Goal: Task Accomplishment & Management: Use online tool/utility

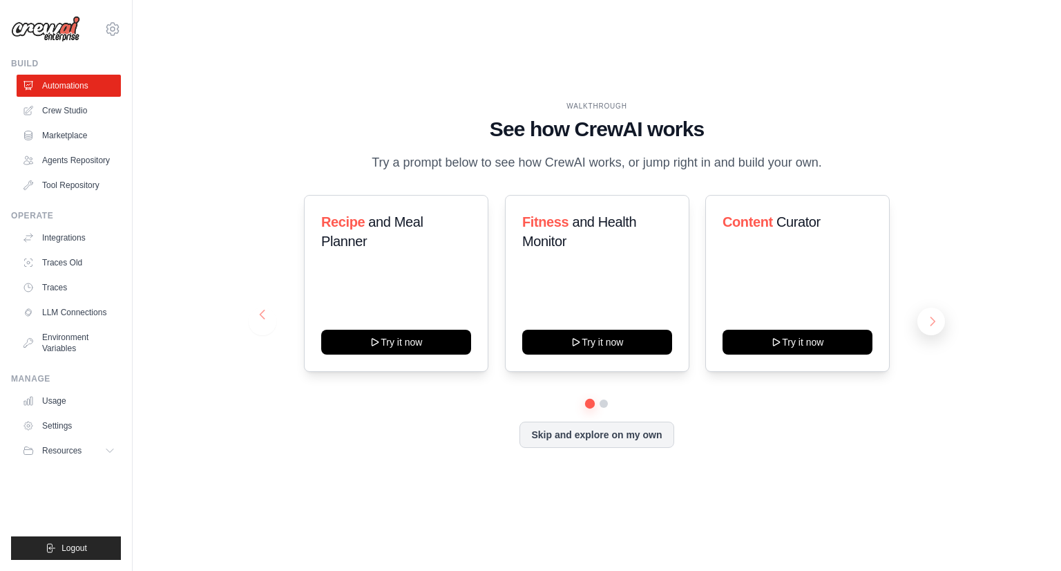
click at [932, 317] on button at bounding box center [931, 321] width 28 height 28
click at [926, 310] on button at bounding box center [931, 321] width 28 height 28
click at [932, 318] on button at bounding box center [931, 321] width 28 height 28
click at [75, 136] on link "Marketplace" at bounding box center [70, 135] width 104 height 22
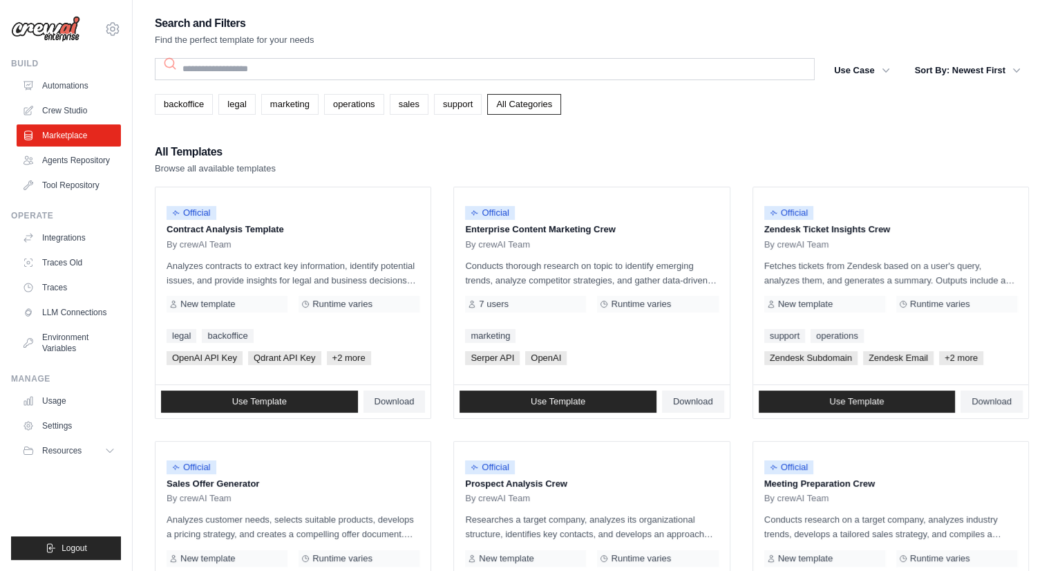
drag, startPoint x: 457, startPoint y: 105, endPoint x: 461, endPoint y: 146, distance: 41.0
click at [457, 105] on link "support" at bounding box center [458, 104] width 48 height 21
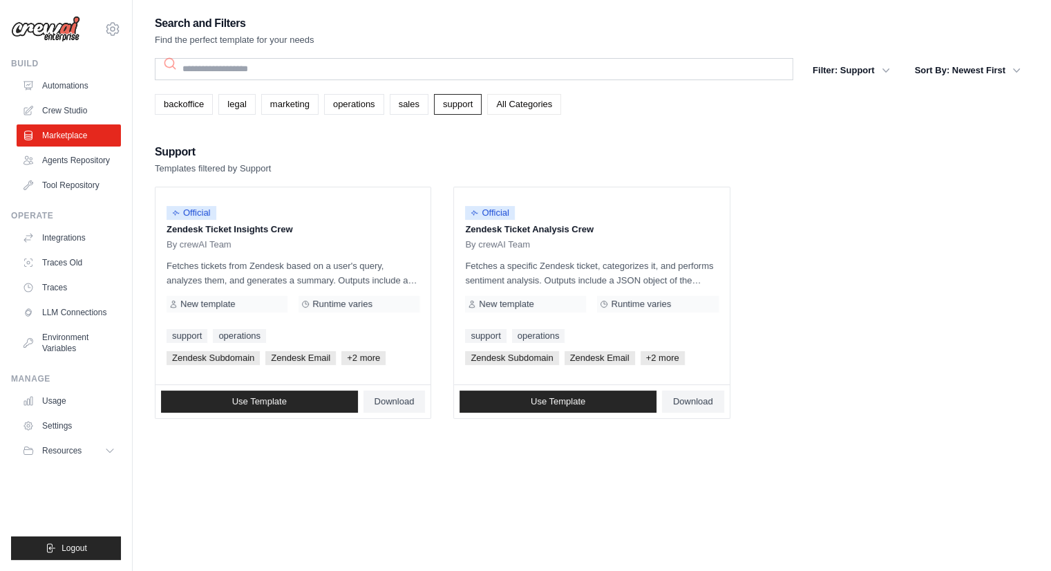
click at [519, 105] on link "All Categories" at bounding box center [524, 104] width 74 height 21
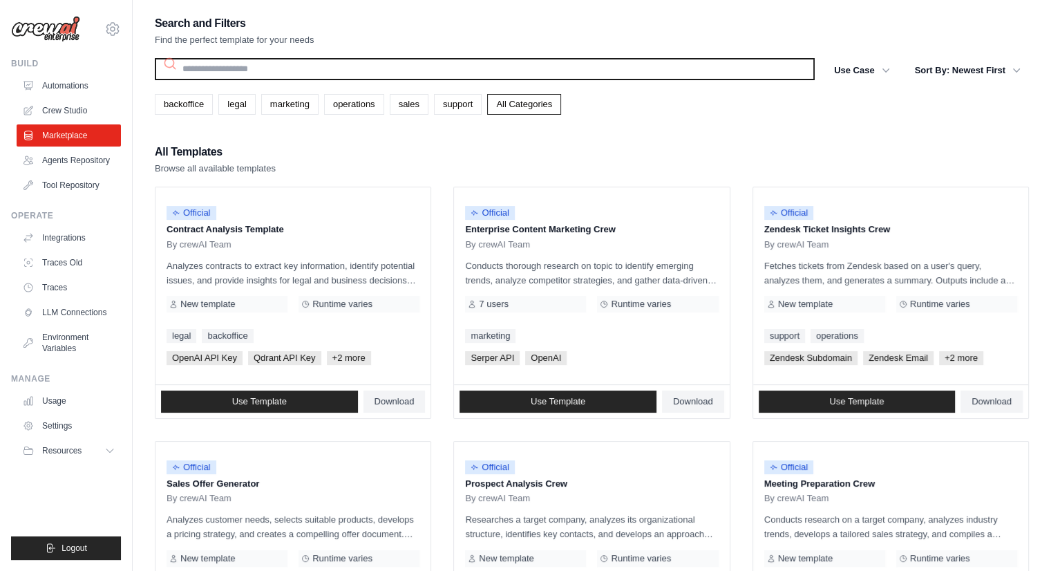
click at [312, 73] on input "text" at bounding box center [485, 69] width 660 height 22
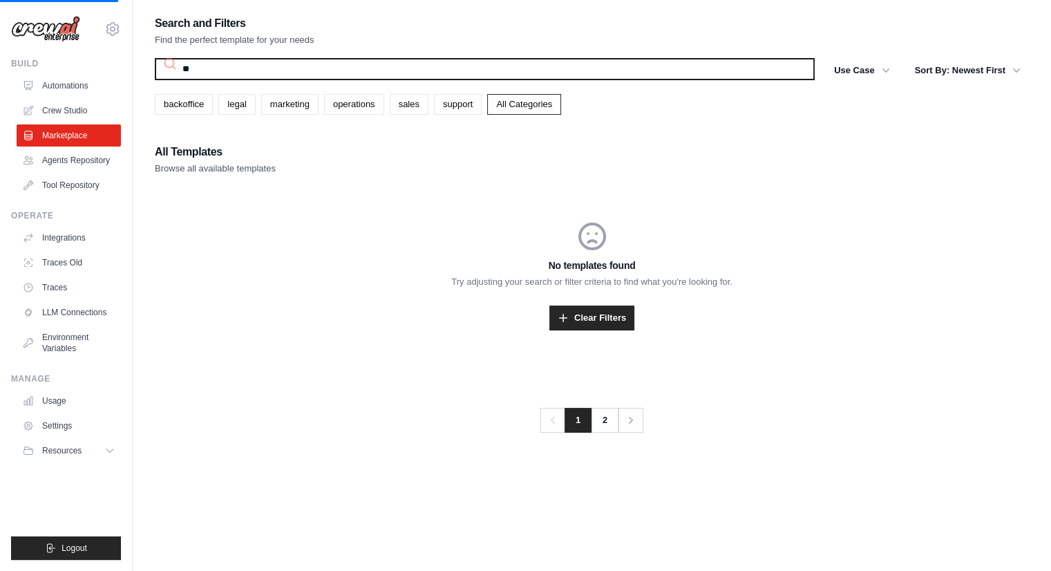
type input "***"
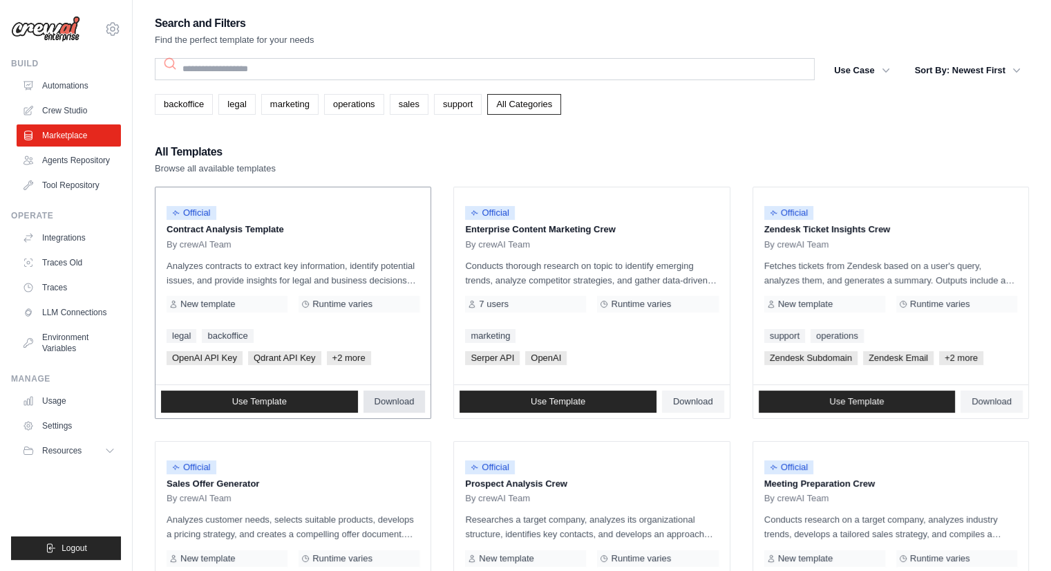
click at [396, 396] on span "Download" at bounding box center [394, 401] width 40 height 11
click at [94, 166] on link "Agents Repository" at bounding box center [70, 160] width 104 height 22
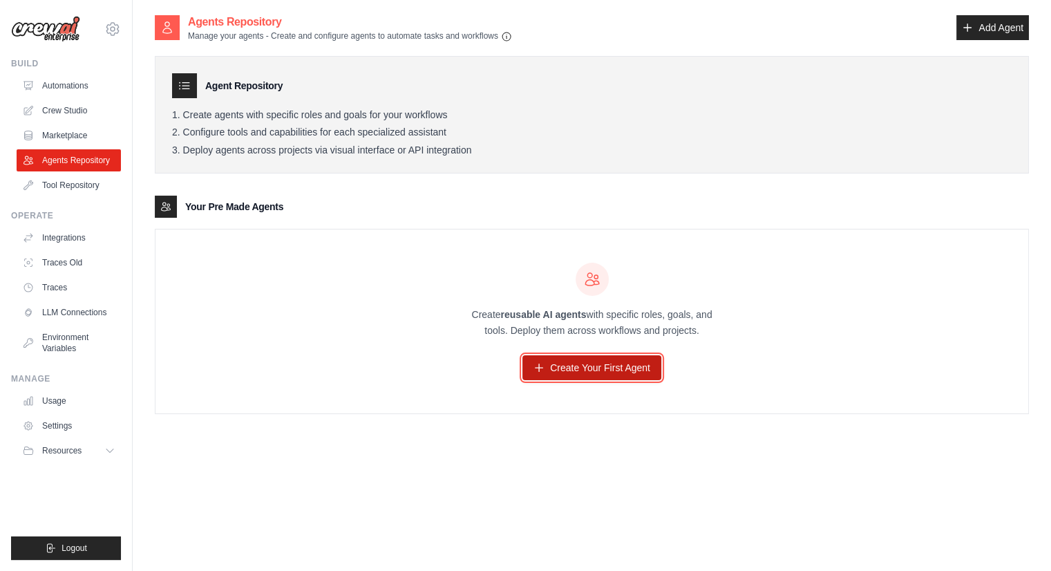
click at [589, 365] on link "Create Your First Agent" at bounding box center [591, 367] width 139 height 25
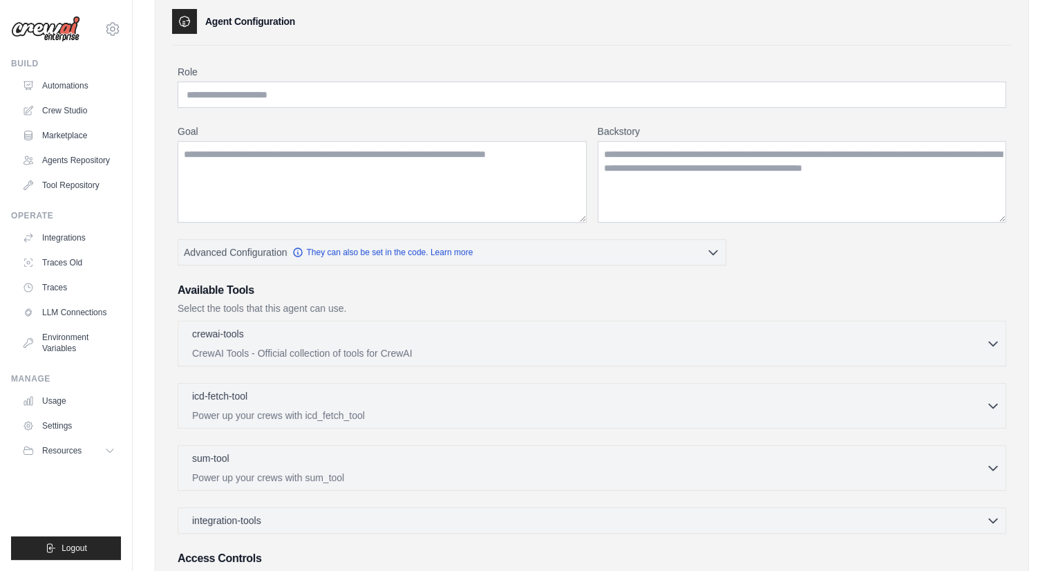
scroll to position [211, 0]
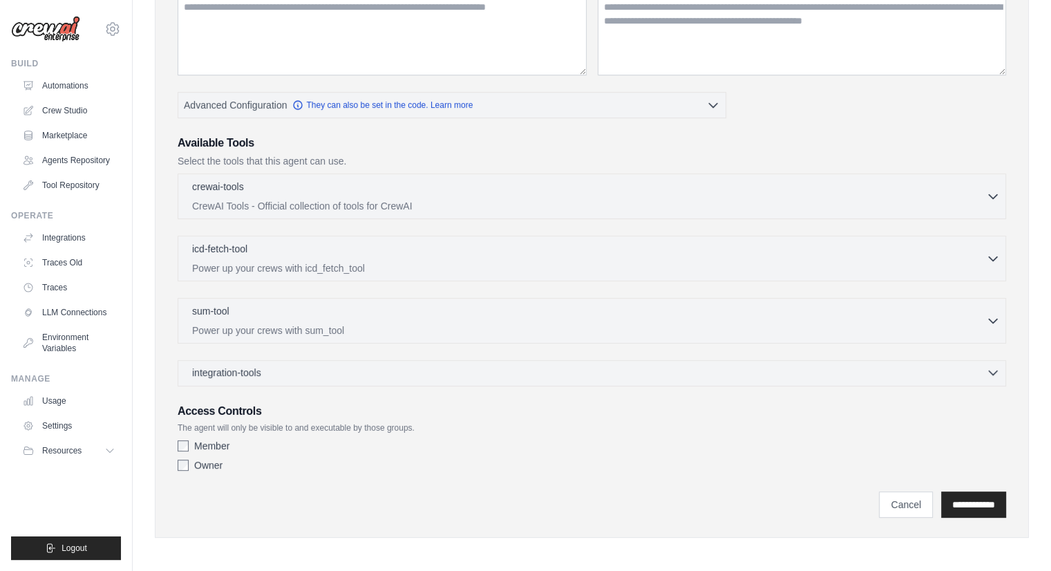
click at [323, 370] on div "integration-tools 0 selected" at bounding box center [595, 372] width 807 height 14
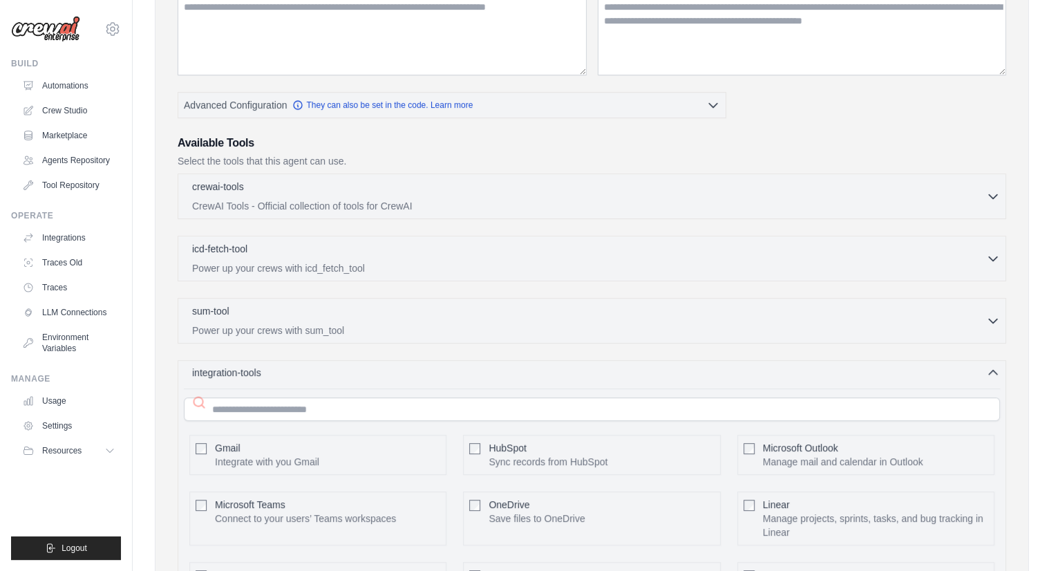
click at [323, 370] on div "integration-tools 0 selected" at bounding box center [595, 372] width 807 height 14
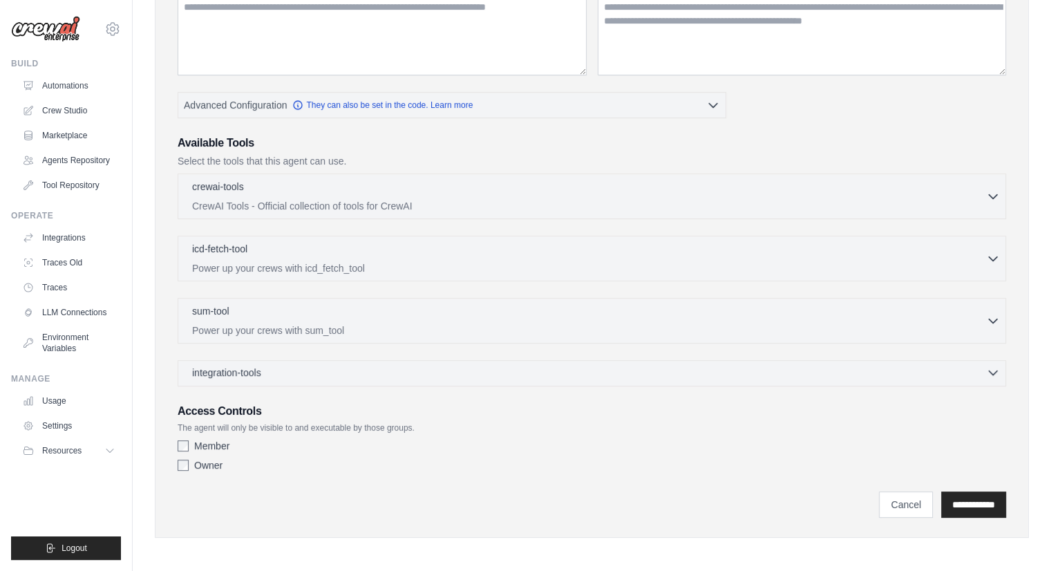
click at [323, 375] on div "integration-tools 0 selected" at bounding box center [595, 372] width 807 height 14
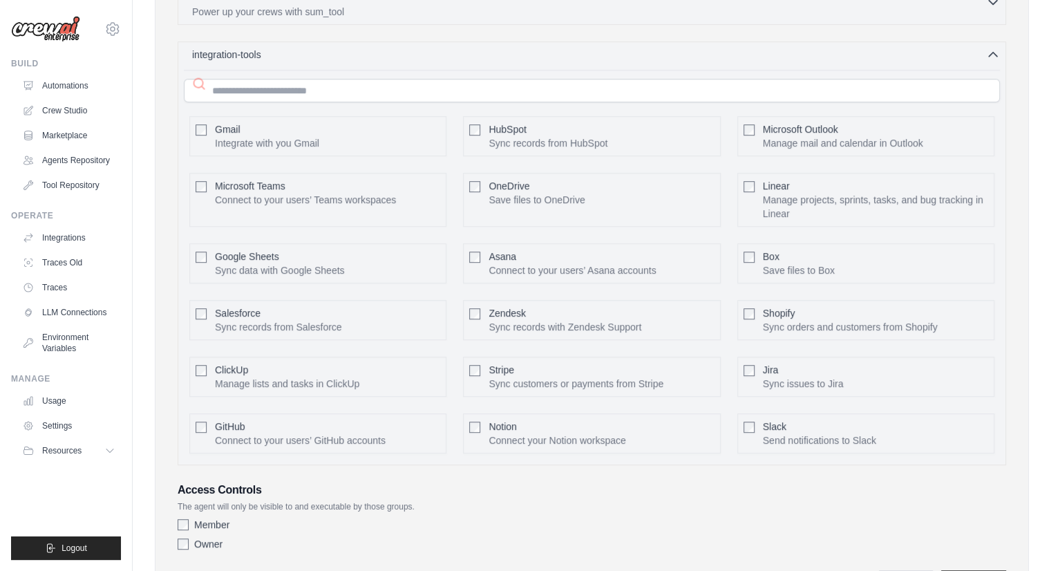
scroll to position [537, 0]
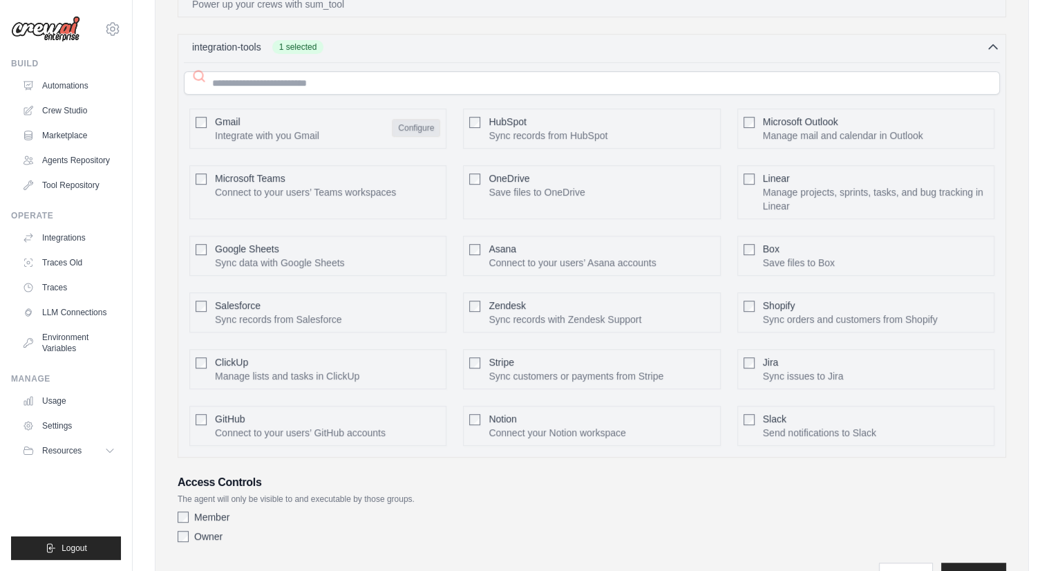
click at [425, 125] on button "Configure" at bounding box center [416, 128] width 48 height 18
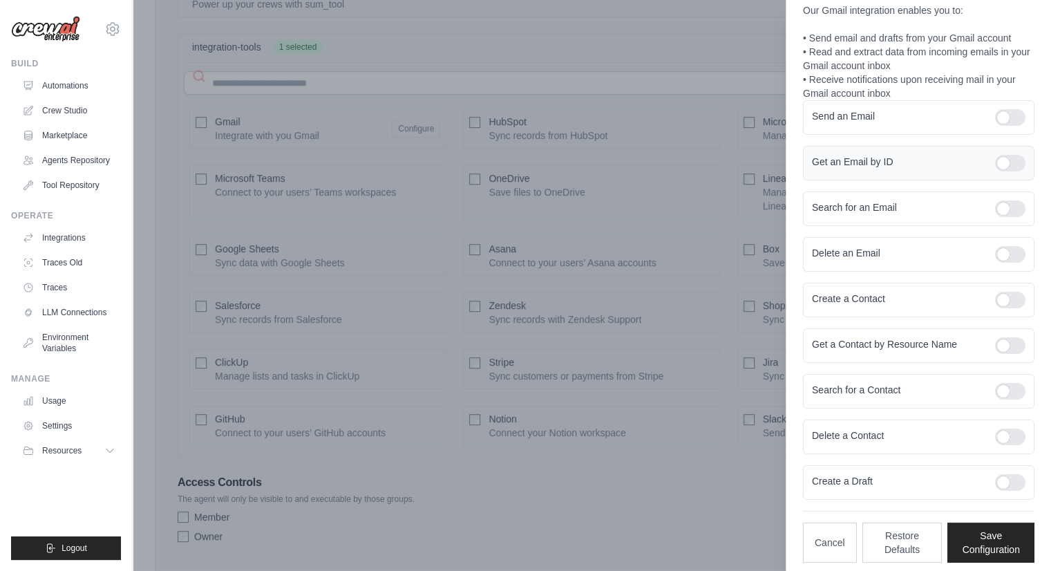
scroll to position [122, 0]
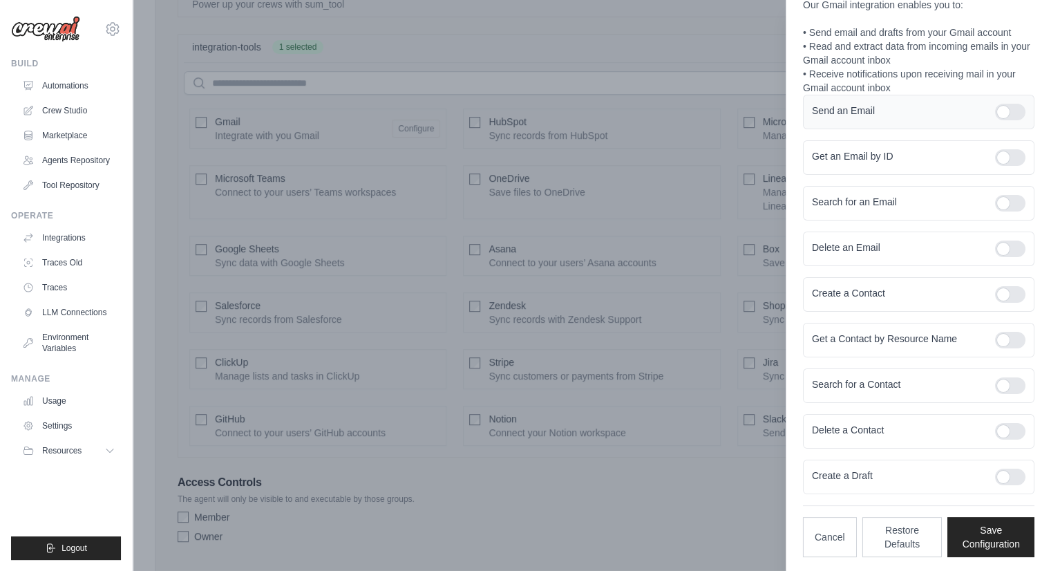
click at [1007, 108] on div at bounding box center [1010, 112] width 30 height 17
click at [982, 517] on button "Save Configuration" at bounding box center [990, 536] width 87 height 40
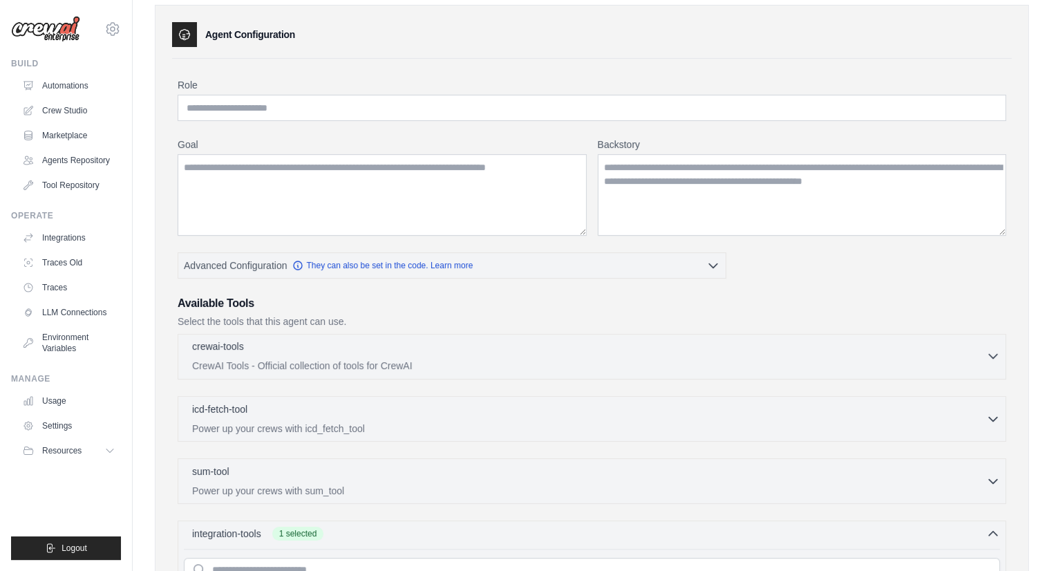
scroll to position [276, 0]
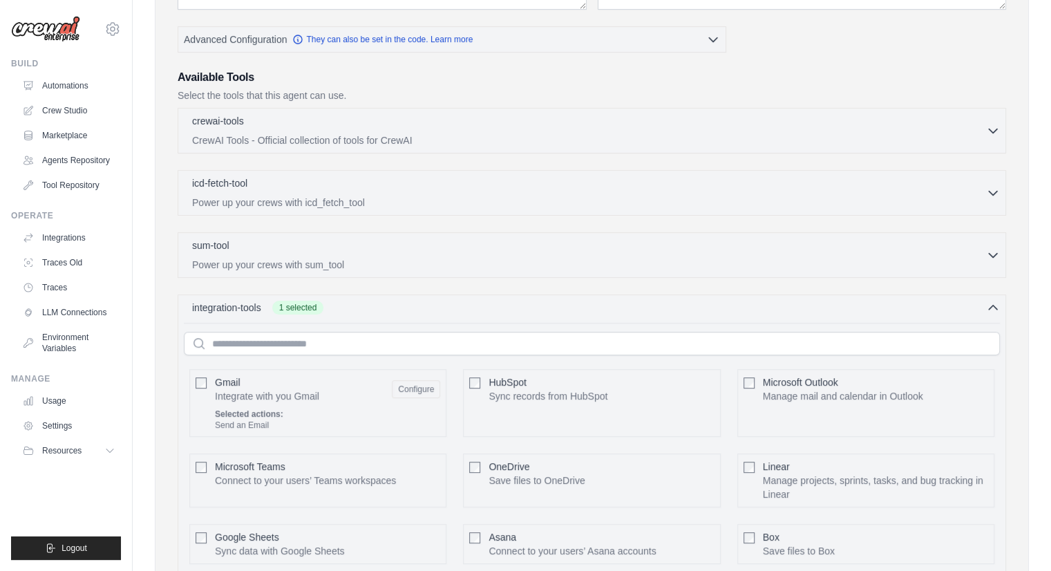
click at [419, 314] on div "integration-tools 1 selected Gmail Selected actions: Asana" at bounding box center [592, 519] width 828 height 451
click at [984, 307] on div "integration-tools 1 selected" at bounding box center [595, 307] width 807 height 14
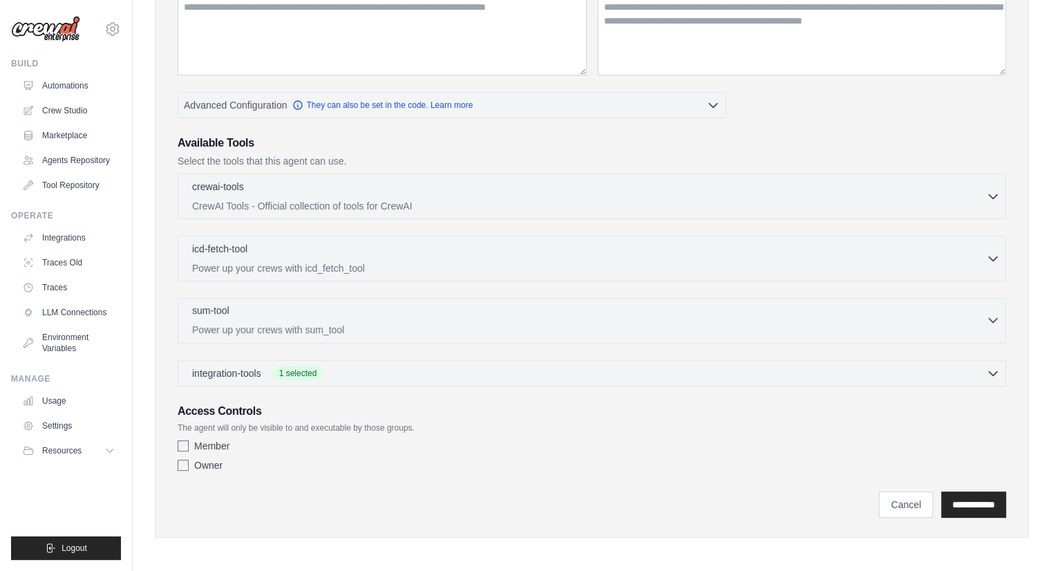
click at [399, 312] on div "sum-tool 0 selected" at bounding box center [589, 311] width 794 height 17
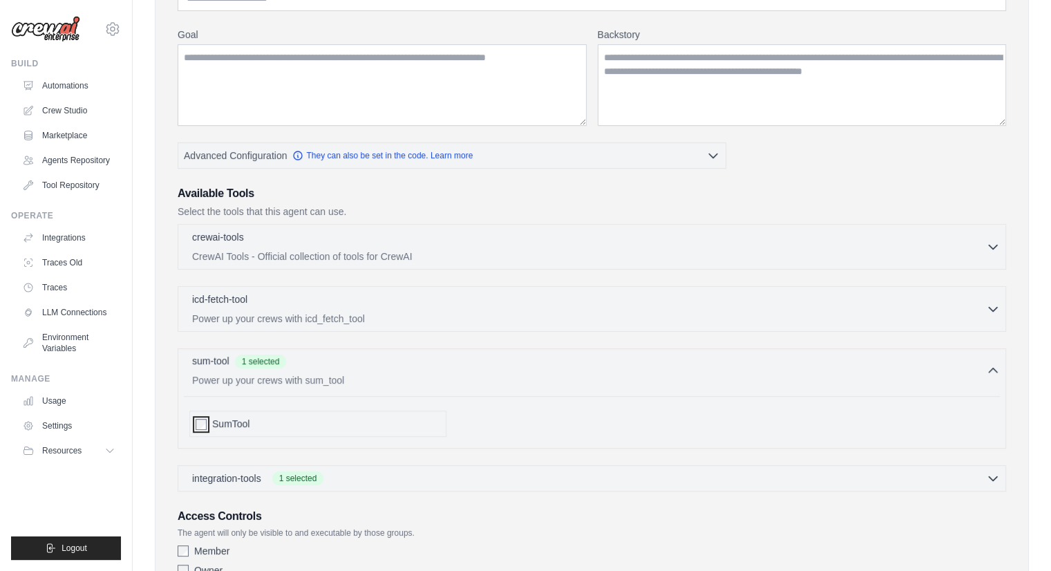
scroll to position [0, 0]
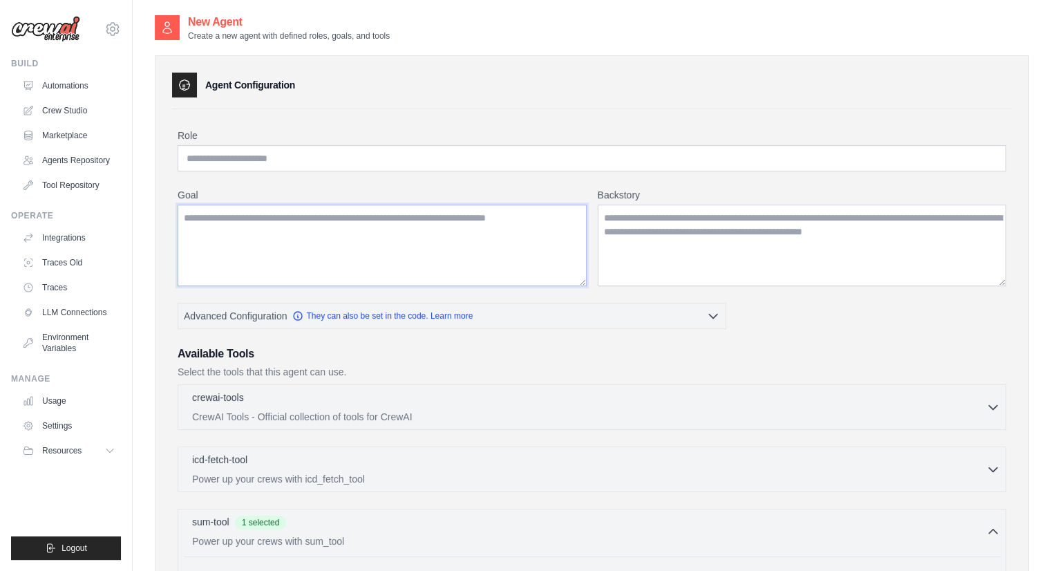
click at [311, 245] on textarea "Goal" at bounding box center [382, 245] width 409 height 82
click at [677, 239] on textarea "Backstory" at bounding box center [801, 245] width 409 height 82
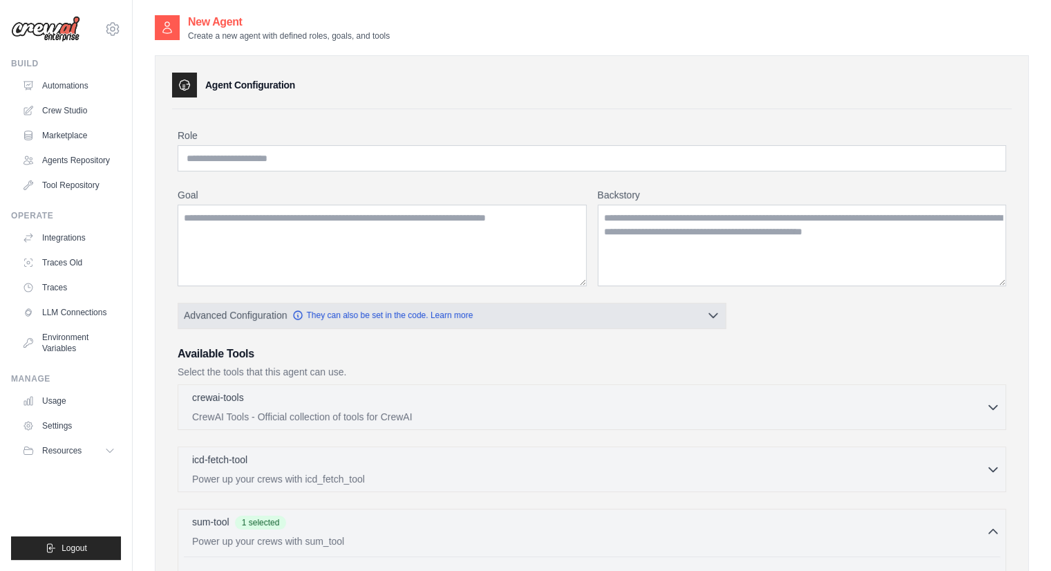
click at [530, 307] on button "Advanced Configuration They can also be set in the code. Learn more" at bounding box center [451, 315] width 547 height 25
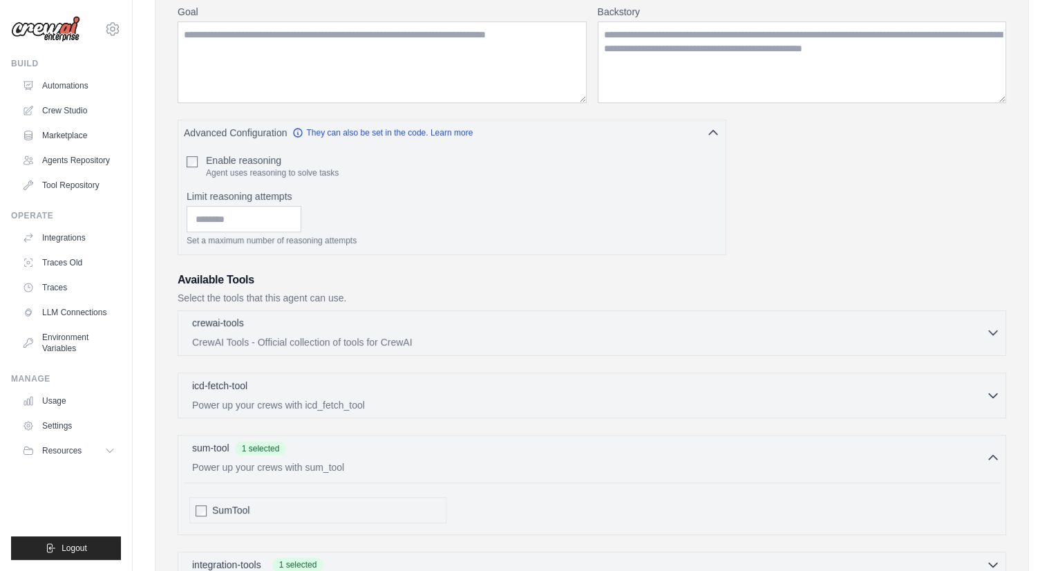
scroll to position [207, 0]
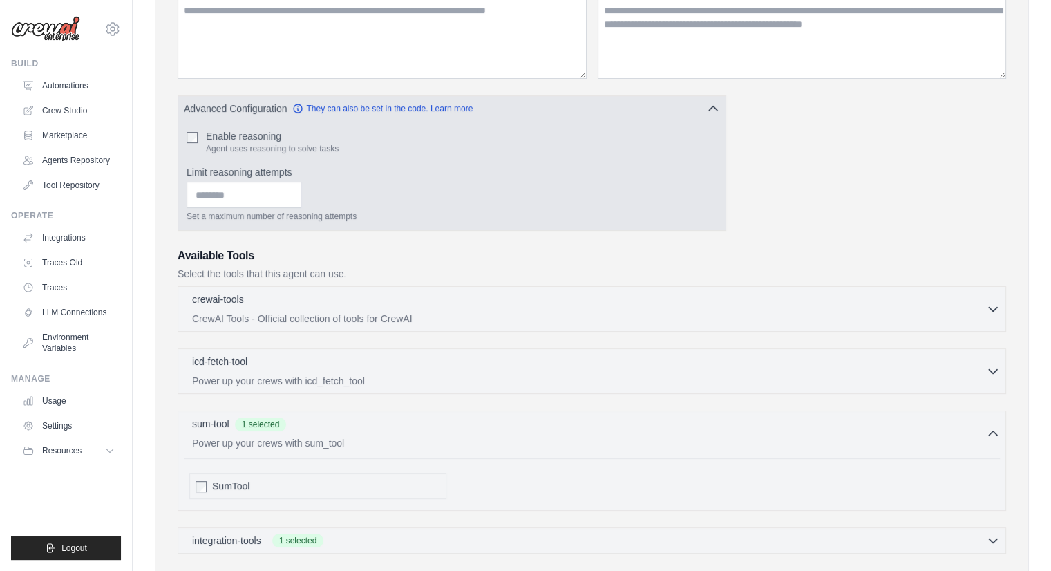
click at [191, 129] on div "Enable reasoning Agent uses reasoning to solve tasks" at bounding box center [451, 141] width 530 height 25
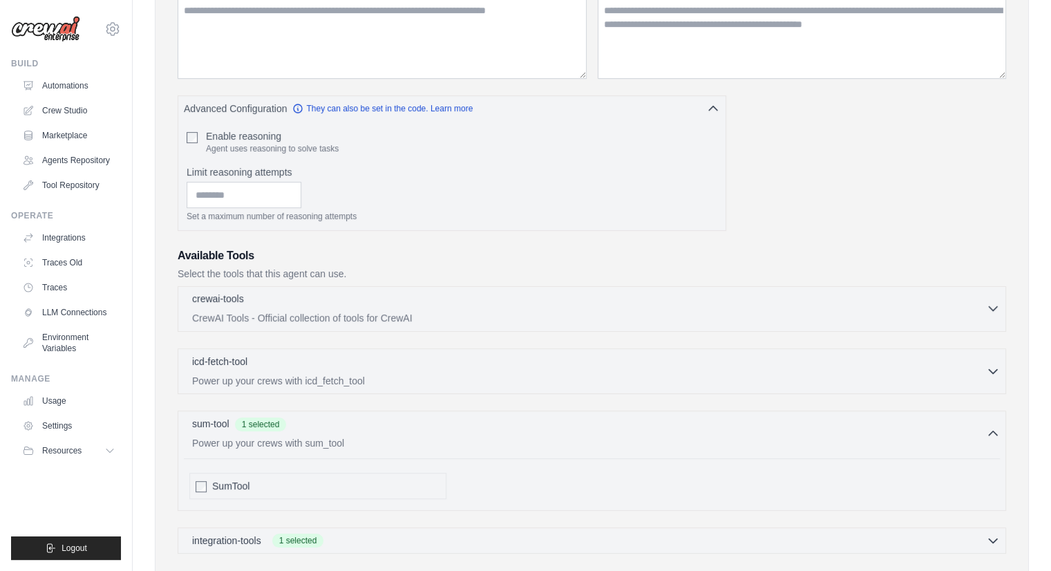
click at [333, 300] on div "crewai-tools 0 selected" at bounding box center [589, 299] width 794 height 17
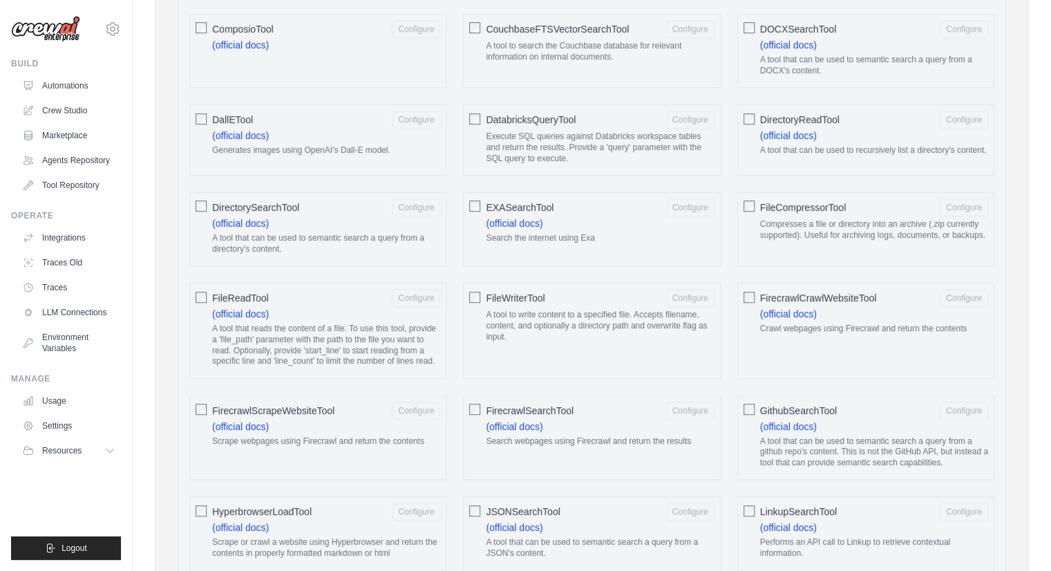
scroll to position [483, 0]
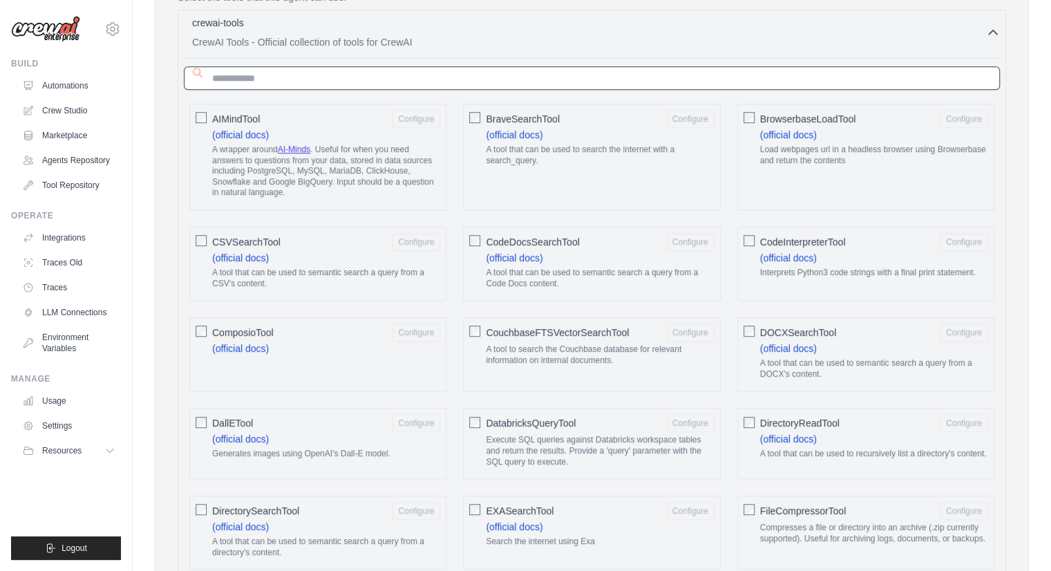
click at [274, 84] on input "text" at bounding box center [592, 77] width 816 height 23
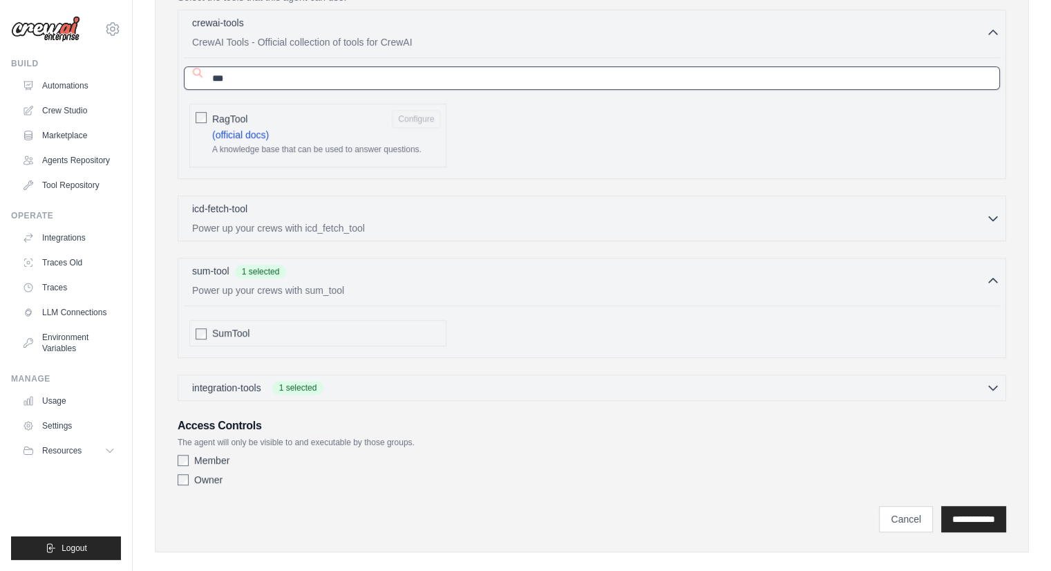
type input "***"
click at [407, 117] on button "Configure" at bounding box center [416, 118] width 48 height 18
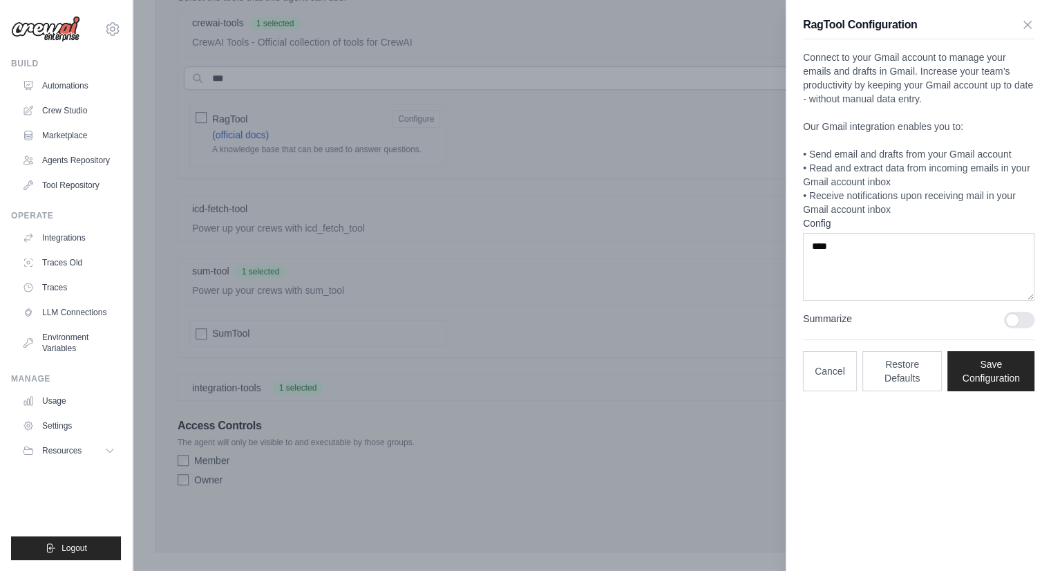
click at [768, 288] on div at bounding box center [525, 285] width 1051 height 571
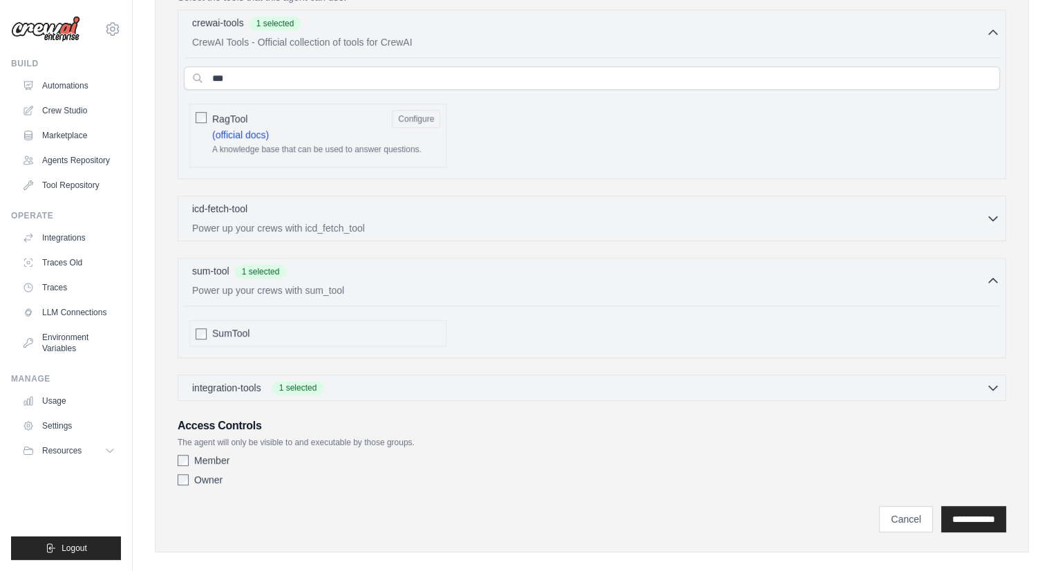
click at [440, 114] on div "RagTool Configure (official docs) A knowledge base that can be used to answer q…" at bounding box center [317, 136] width 257 height 64
click at [425, 114] on button "Configure" at bounding box center [416, 118] width 48 height 18
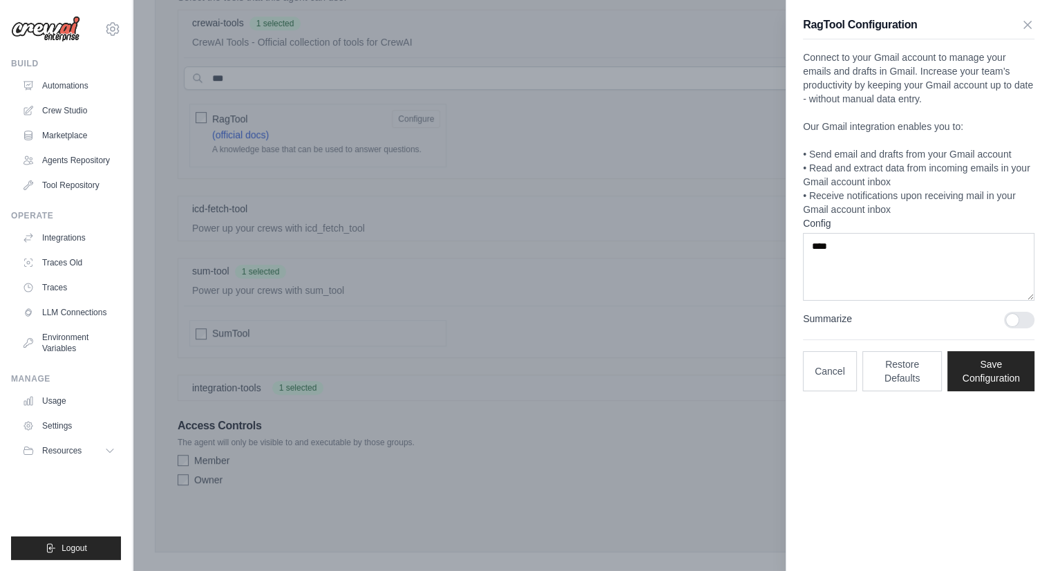
click at [503, 172] on div at bounding box center [525, 285] width 1051 height 571
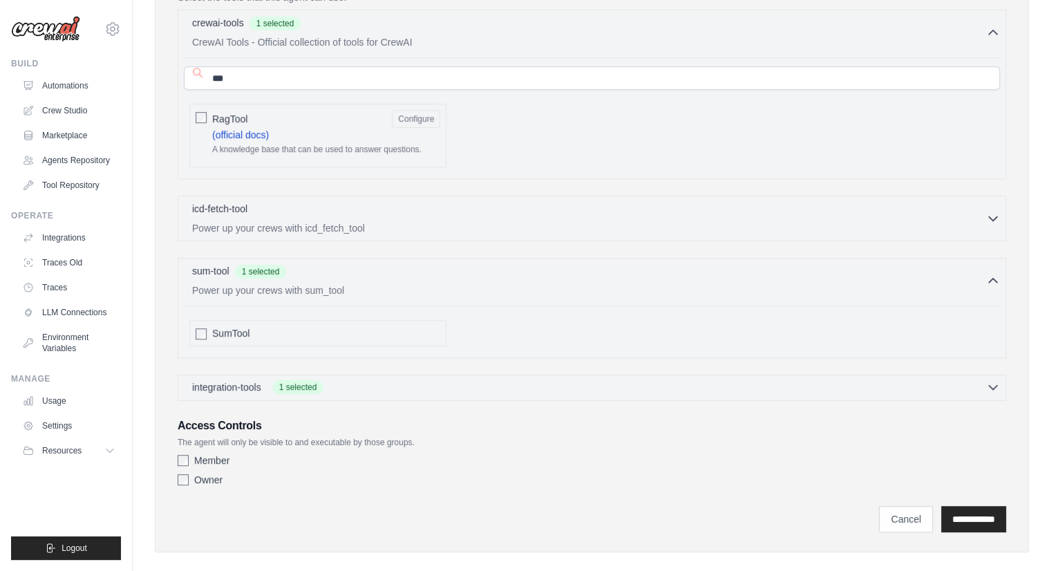
click at [298, 383] on span "1 selected" at bounding box center [298, 387] width 52 height 14
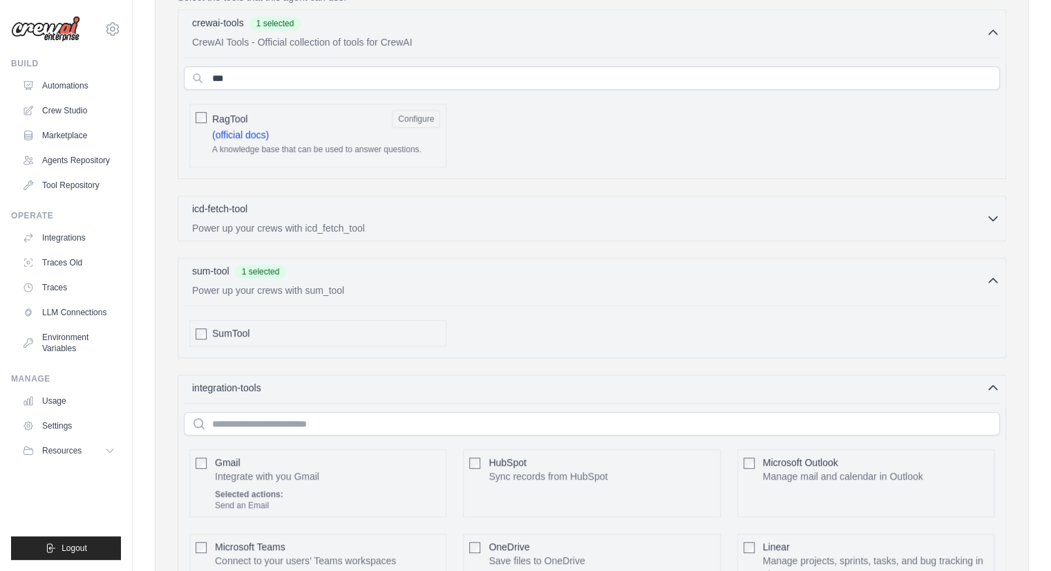
click at [412, 119] on button "Configure" at bounding box center [416, 118] width 48 height 18
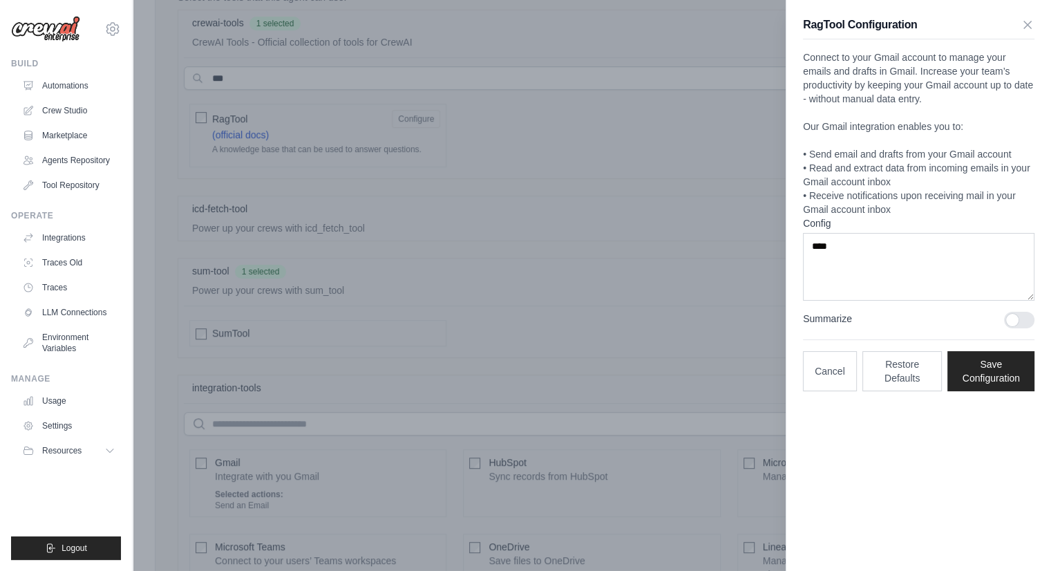
click at [654, 258] on div at bounding box center [525, 285] width 1051 height 571
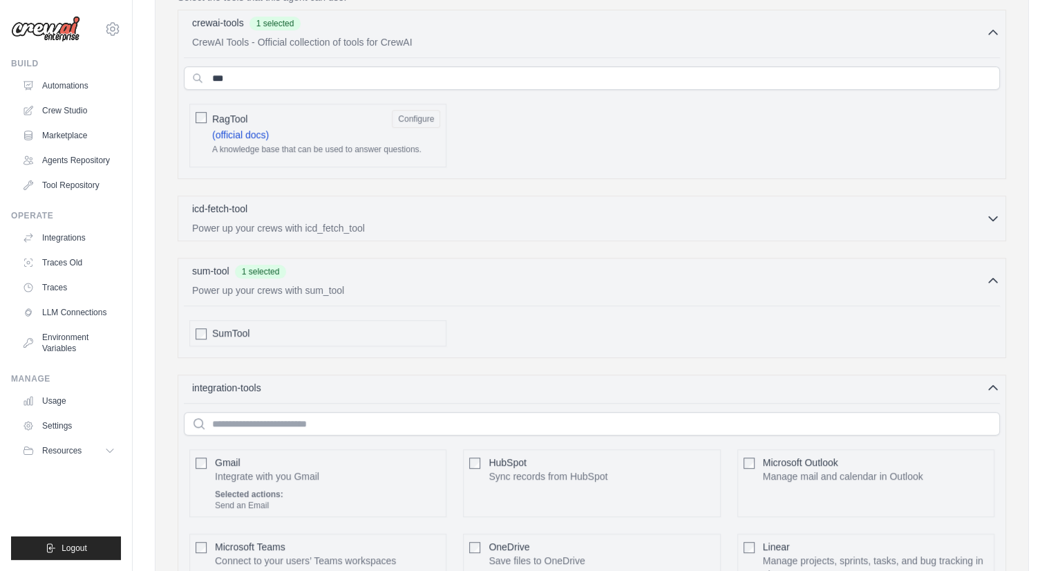
click at [311, 385] on div "integration-tools 0 selected" at bounding box center [595, 387] width 807 height 14
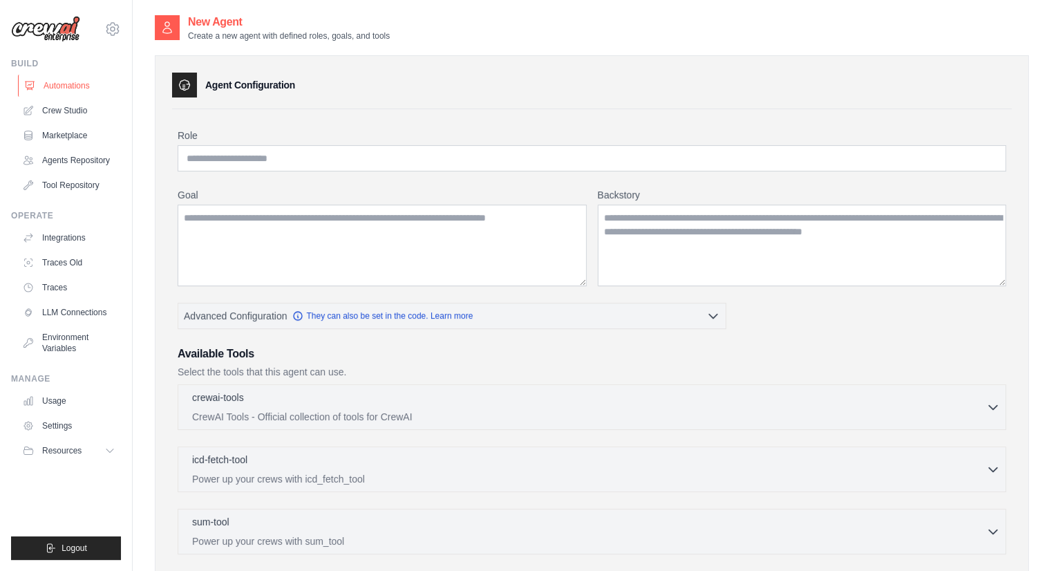
click at [79, 75] on link "Automations" at bounding box center [70, 86] width 104 height 22
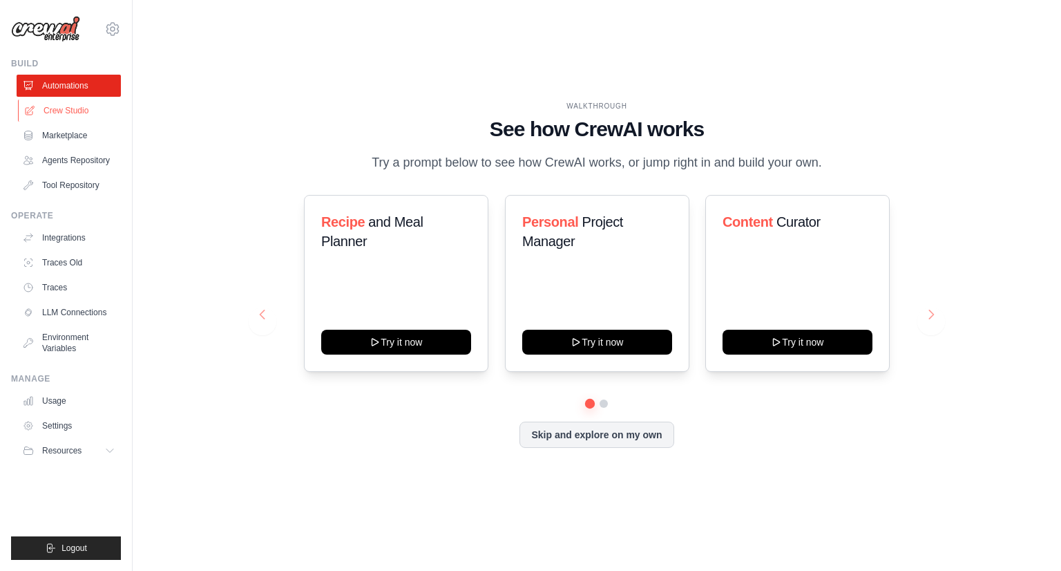
click at [66, 106] on link "Crew Studio" at bounding box center [70, 110] width 104 height 22
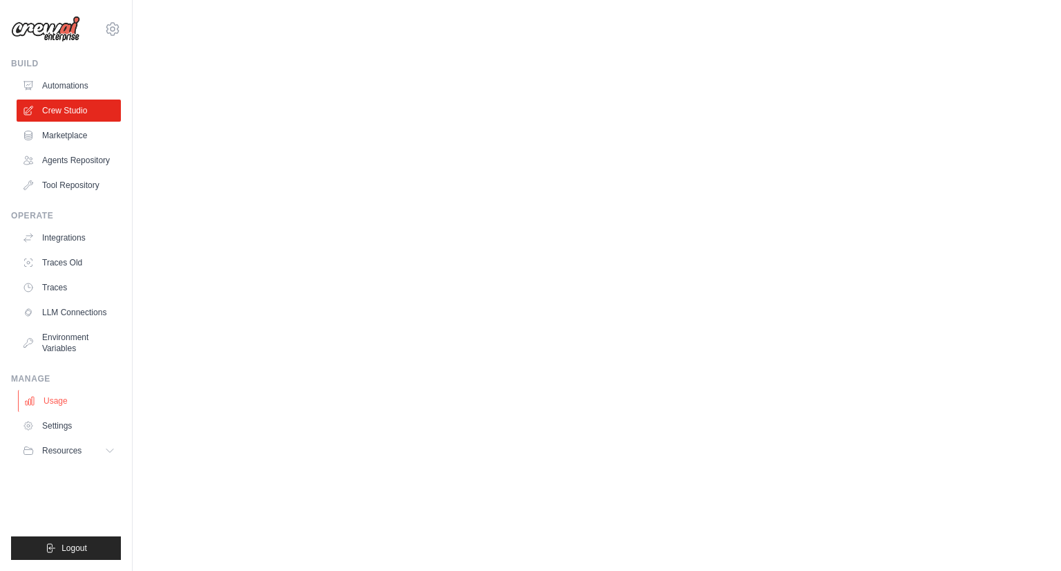
click at [58, 402] on link "Usage" at bounding box center [70, 401] width 104 height 22
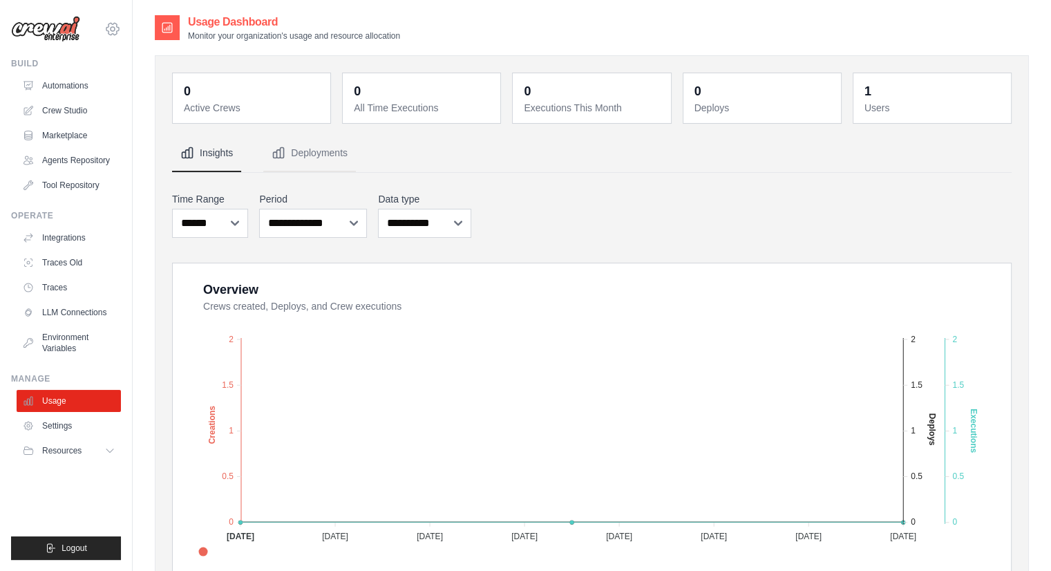
click at [113, 33] on icon at bounding box center [112, 29] width 17 height 17
click at [171, 88] on span "Settings" at bounding box center [172, 86] width 109 height 14
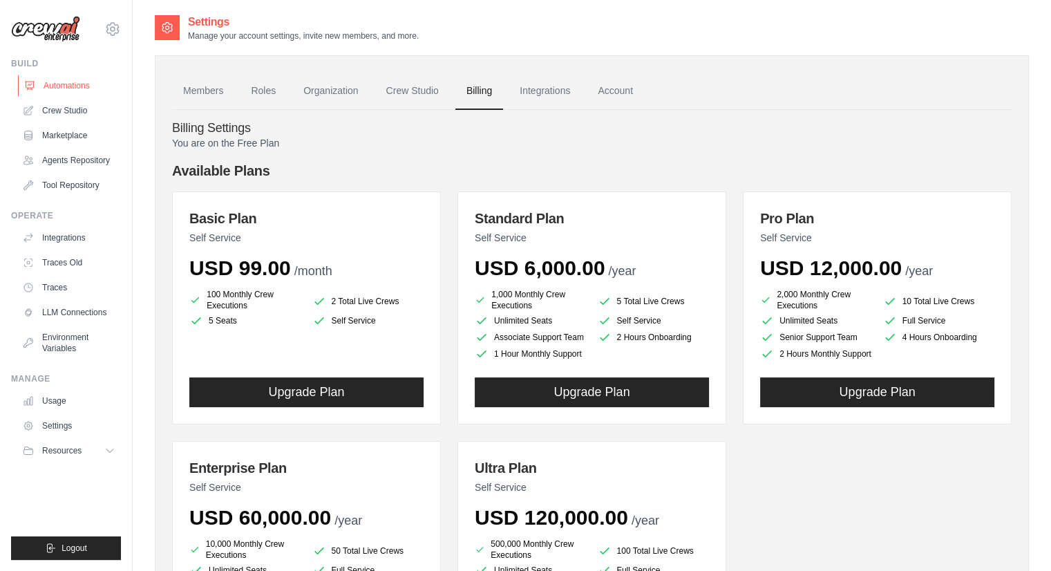
click at [64, 84] on link "Automations" at bounding box center [70, 86] width 104 height 22
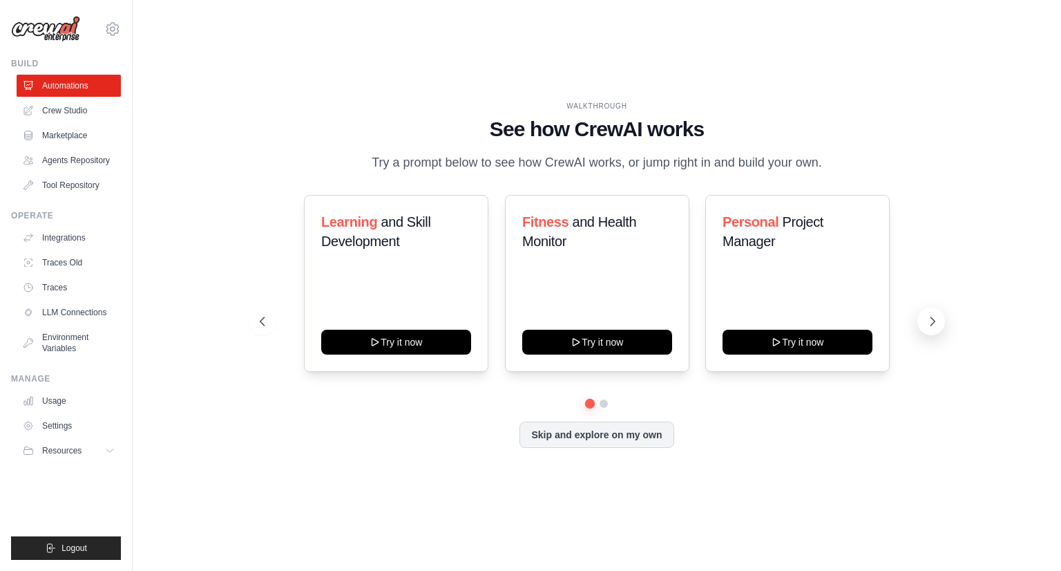
click at [932, 318] on icon at bounding box center [933, 321] width 4 height 8
drag, startPoint x: 790, startPoint y: 296, endPoint x: 535, endPoint y: 296, distance: 255.6
click at [535, 296] on div "Learning and Skill Development Try it now Fitness and Health Monitor Try it now…" at bounding box center [597, 283] width 674 height 177
click at [926, 323] on icon at bounding box center [933, 321] width 14 height 14
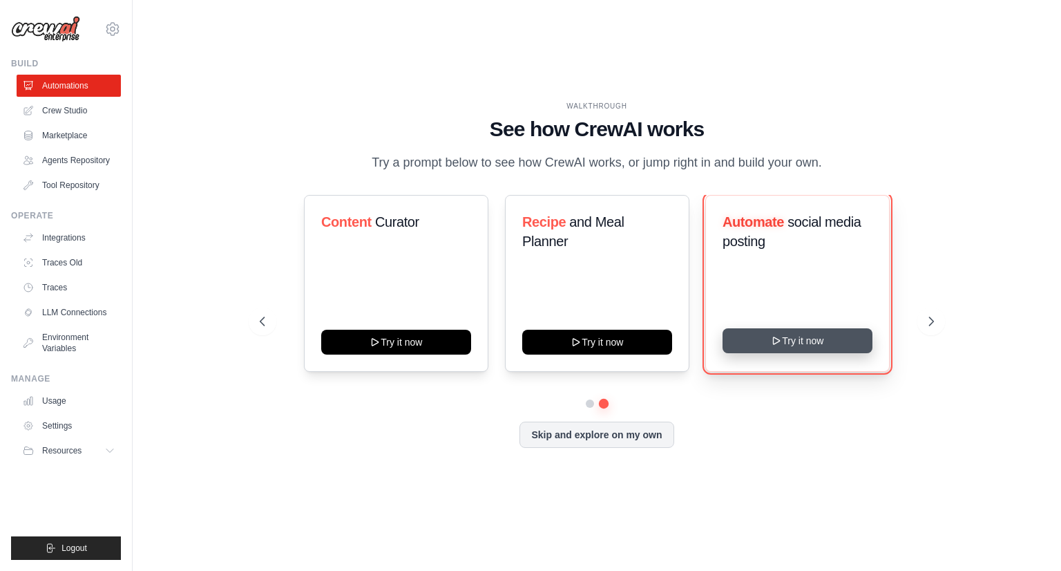
click at [791, 341] on button "Try it now" at bounding box center [797, 340] width 150 height 25
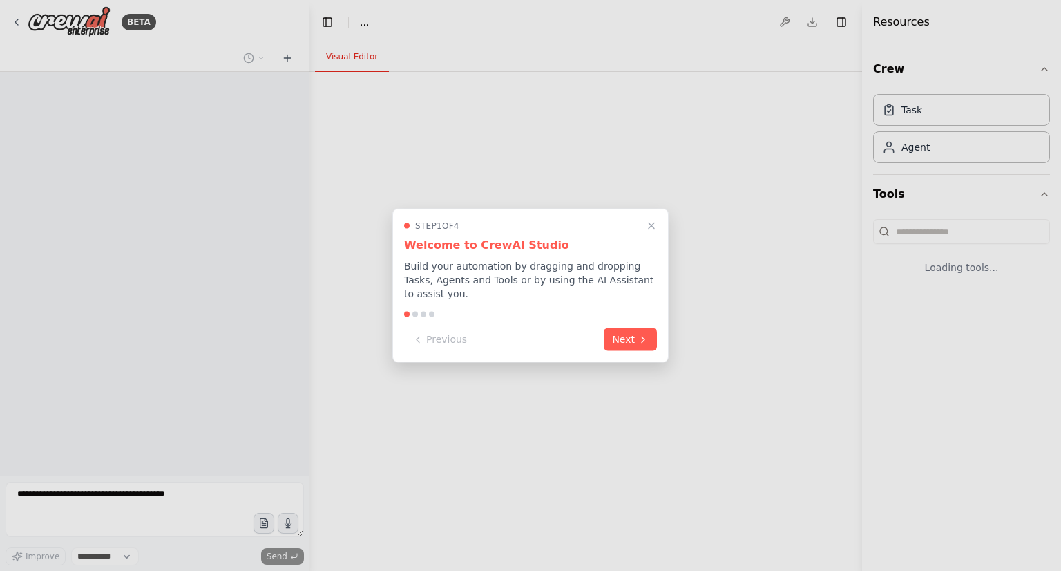
select select "****"
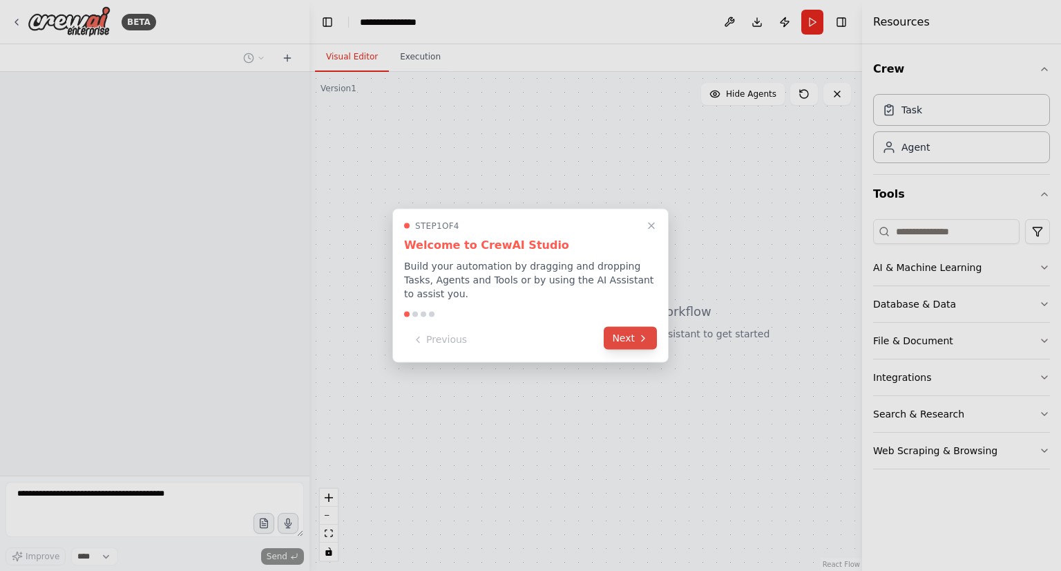
click at [645, 332] on icon at bounding box center [643, 337] width 11 height 11
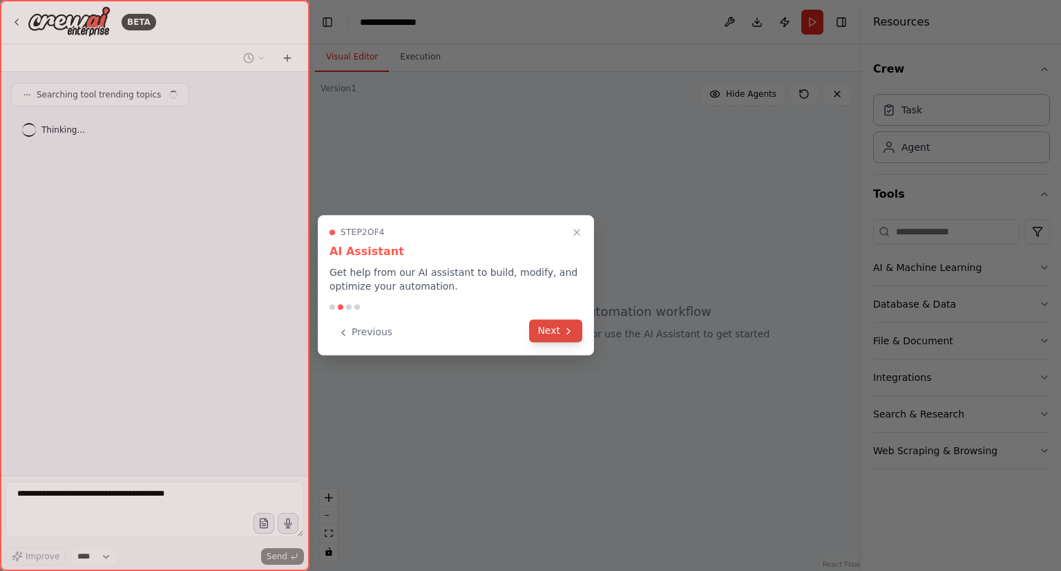
click at [568, 334] on icon at bounding box center [568, 330] width 11 height 11
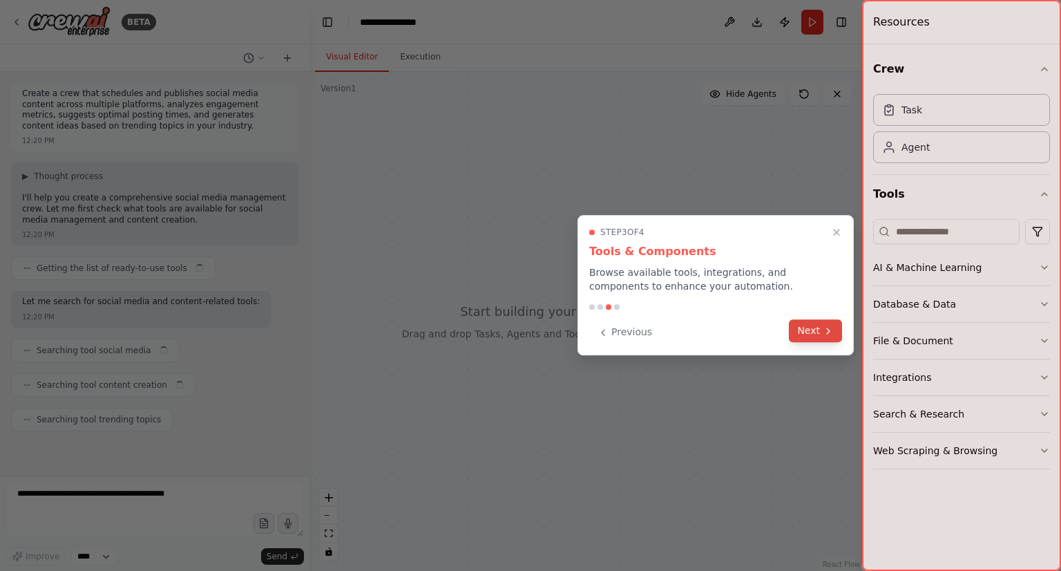
click at [809, 327] on button "Next" at bounding box center [815, 330] width 53 height 23
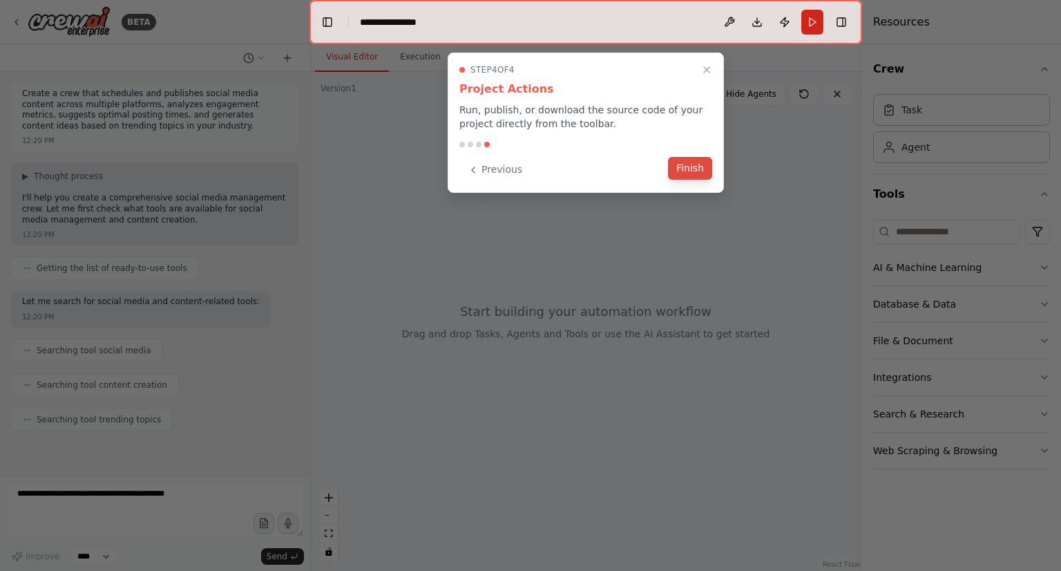
click at [709, 176] on button "Finish" at bounding box center [690, 168] width 44 height 23
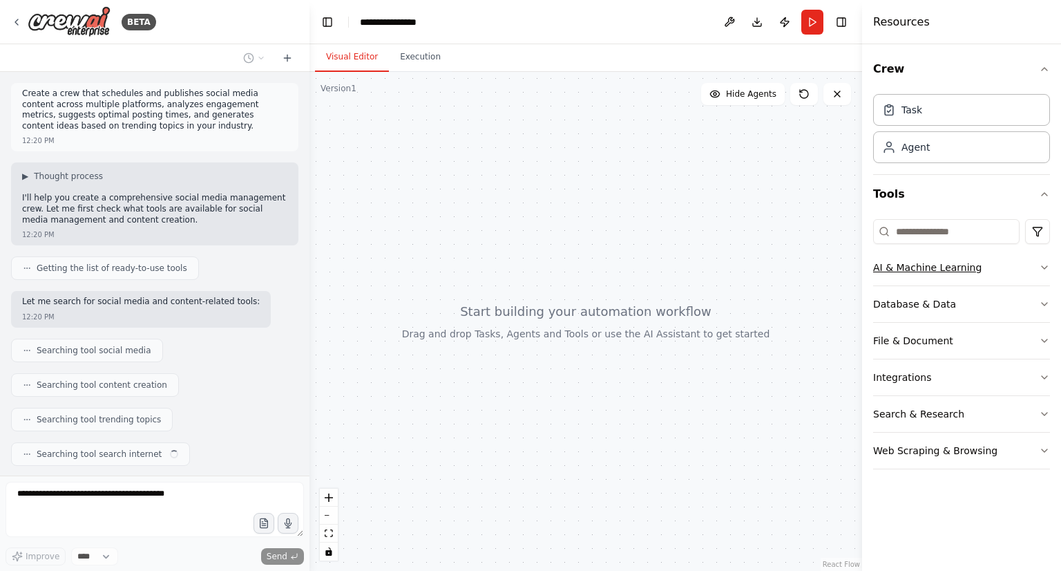
scroll to position [35, 0]
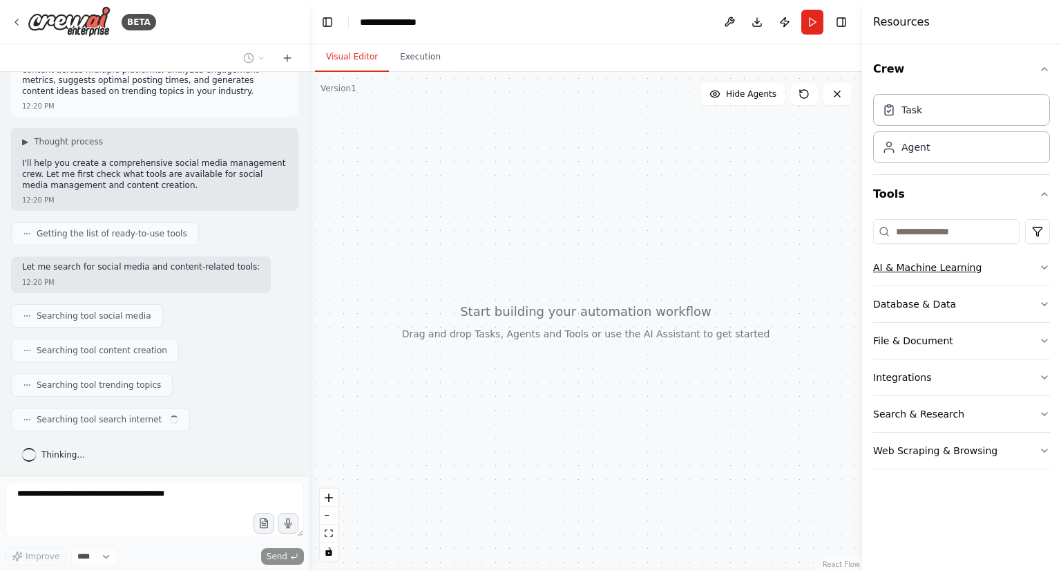
click at [970, 275] on button "AI & Machine Learning" at bounding box center [961, 267] width 177 height 36
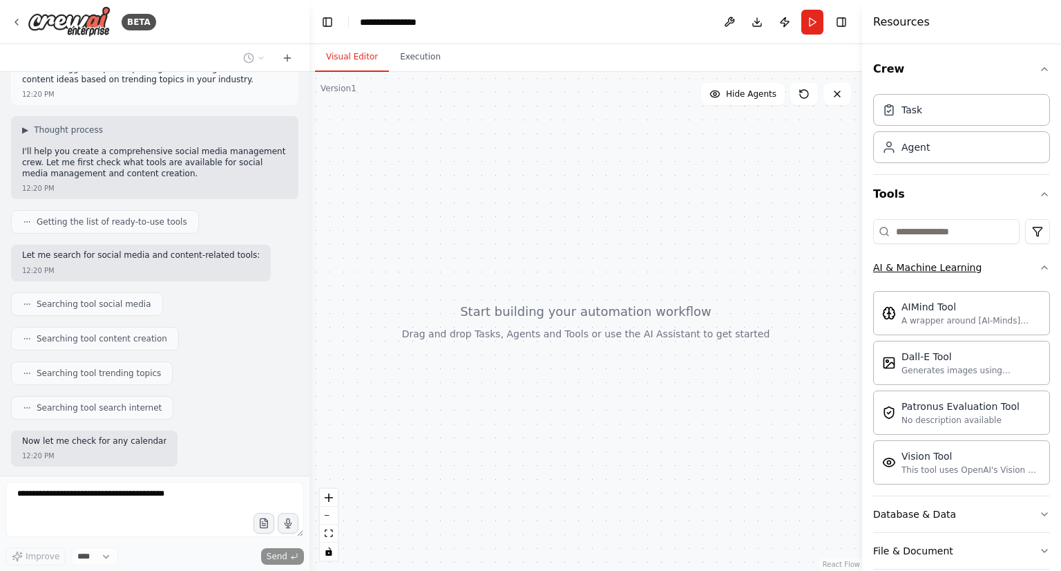
scroll to position [116, 0]
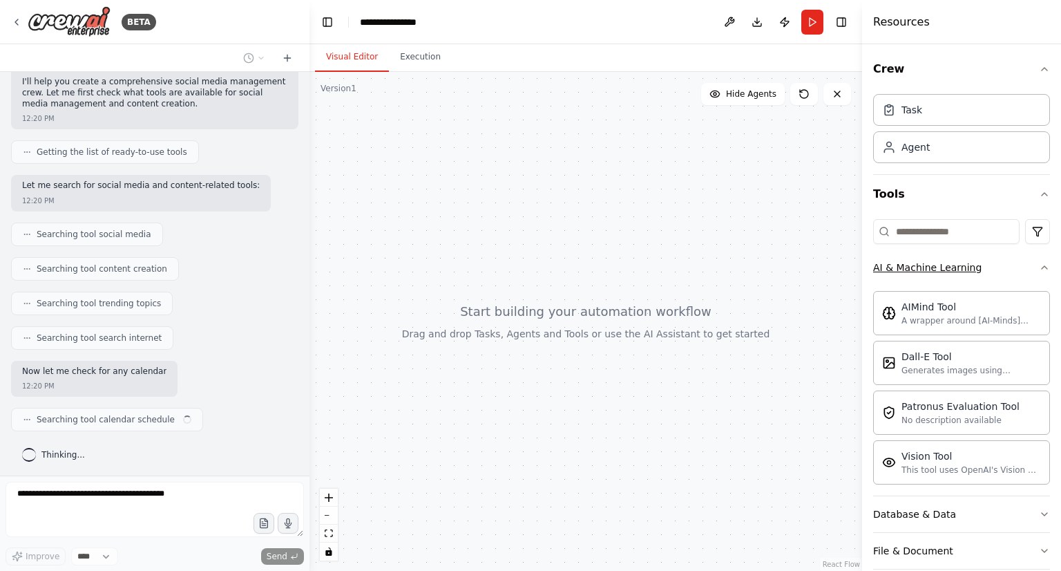
click at [970, 275] on button "AI & Machine Learning" at bounding box center [961, 267] width 177 height 36
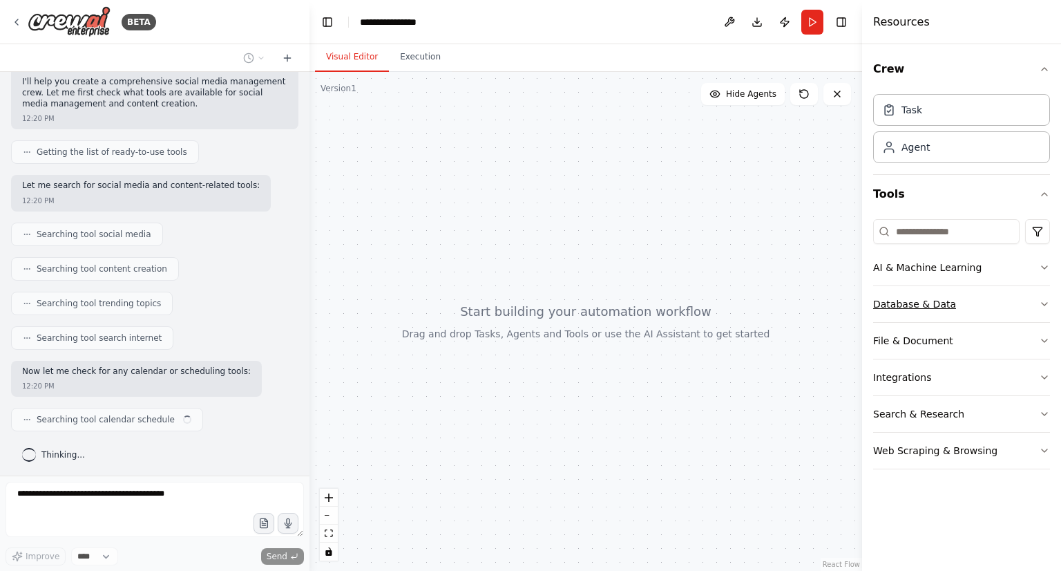
click at [966, 299] on button "Database & Data" at bounding box center [961, 304] width 177 height 36
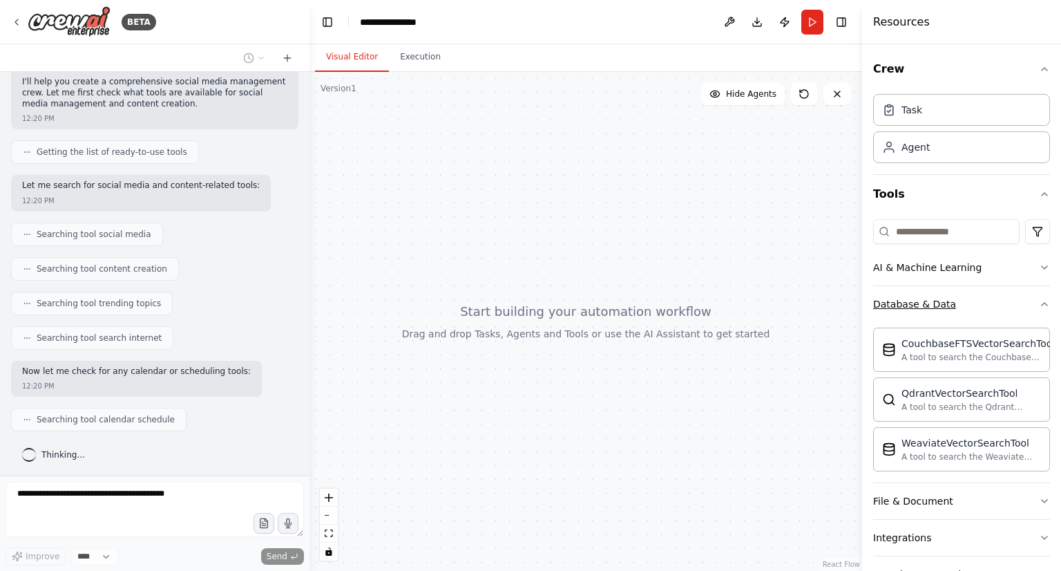
click at [966, 299] on button "Database & Data" at bounding box center [961, 304] width 177 height 36
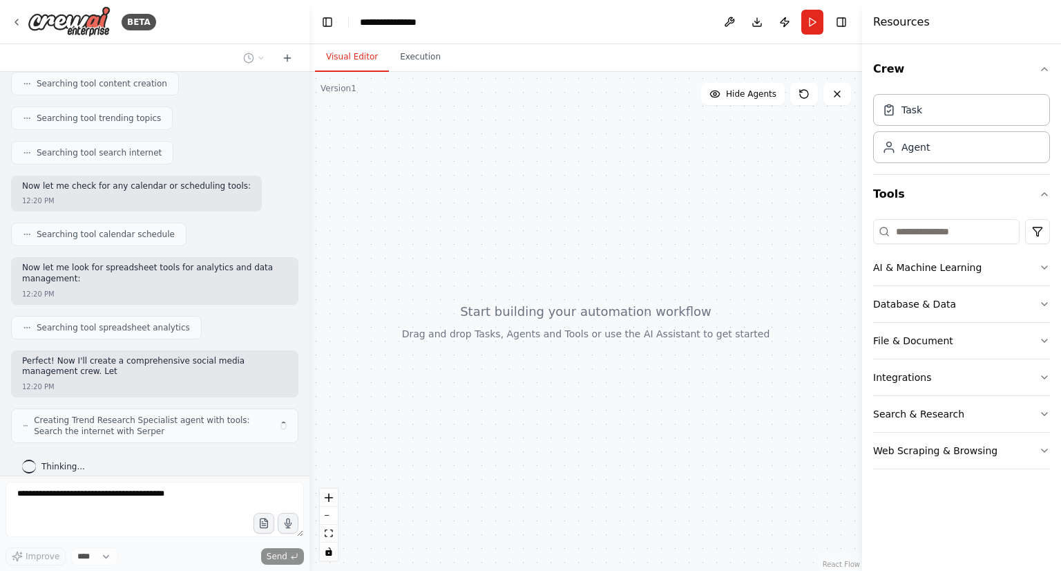
scroll to position [312, 0]
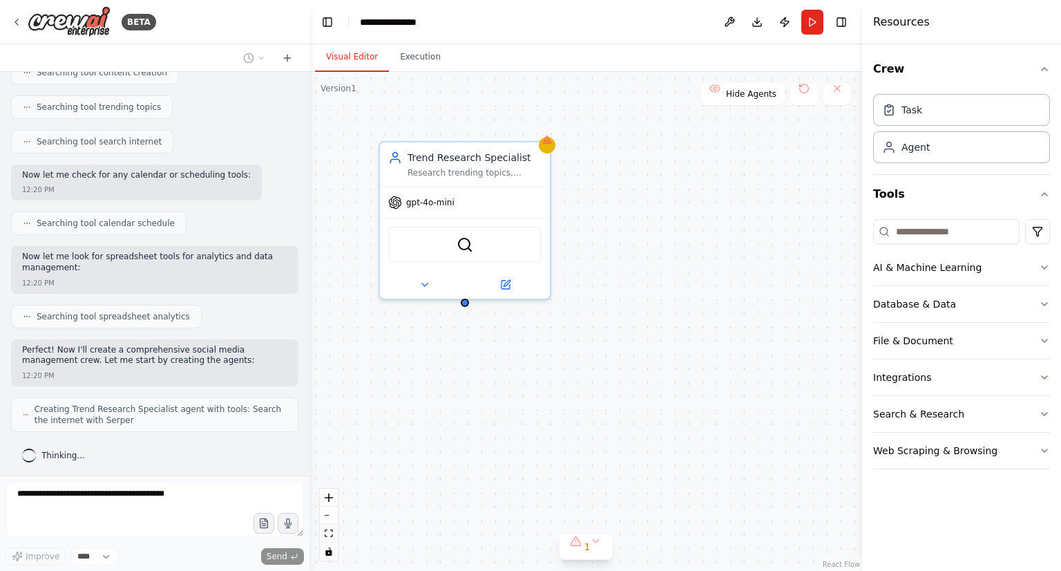
drag, startPoint x: 463, startPoint y: 294, endPoint x: 489, endPoint y: 354, distance: 65.9
click at [489, 354] on div "Trend Research Specialist Research trending topics, hashtags, and content theme…" at bounding box center [585, 321] width 553 height 499
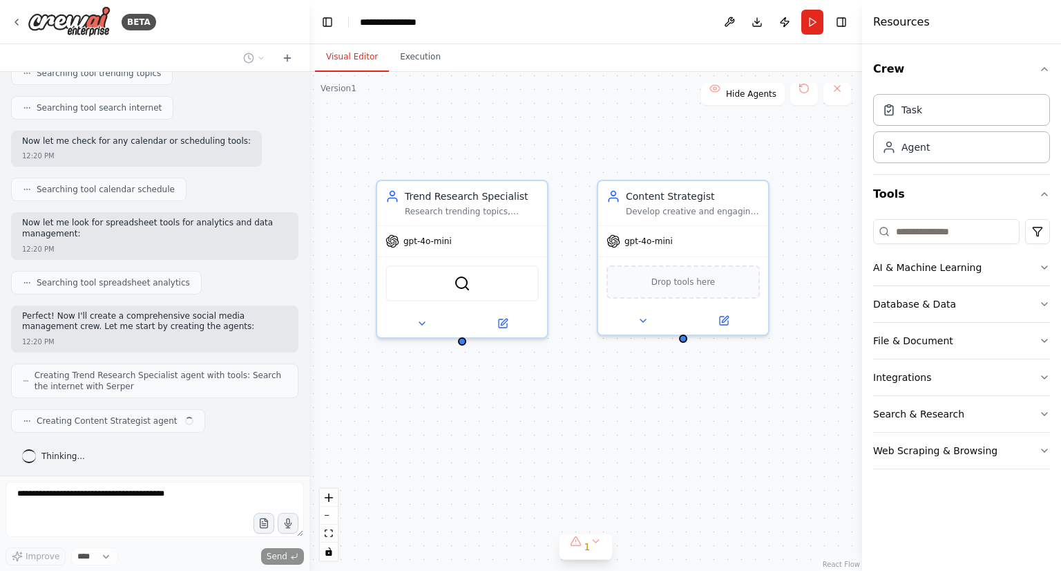
drag, startPoint x: 467, startPoint y: 303, endPoint x: 460, endPoint y: 341, distance: 37.9
click at [458, 340] on div "Trend Research Specialist Research trending topics, hashtags, and content theme…" at bounding box center [585, 321] width 553 height 499
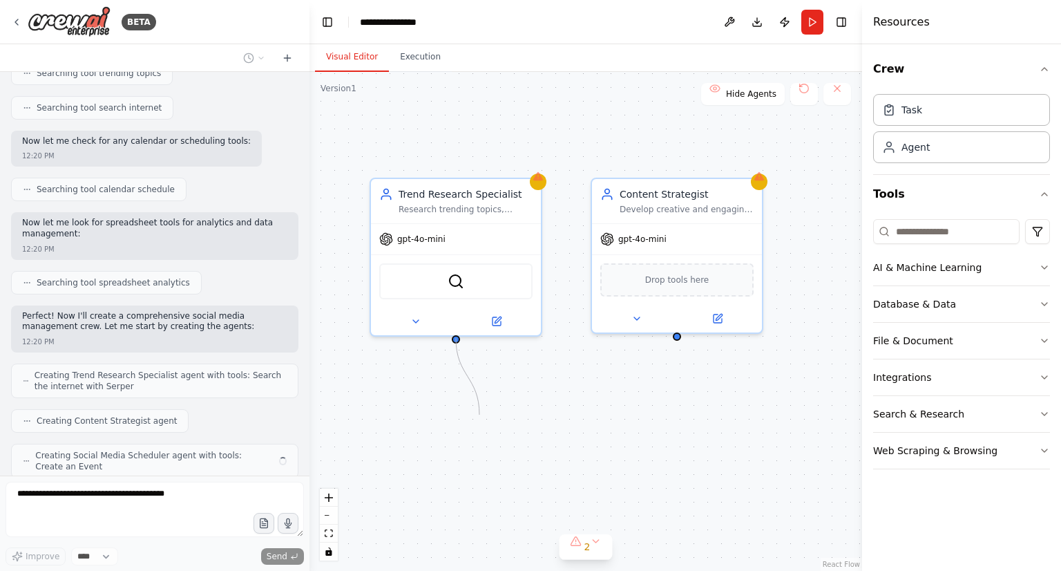
scroll to position [392, 0]
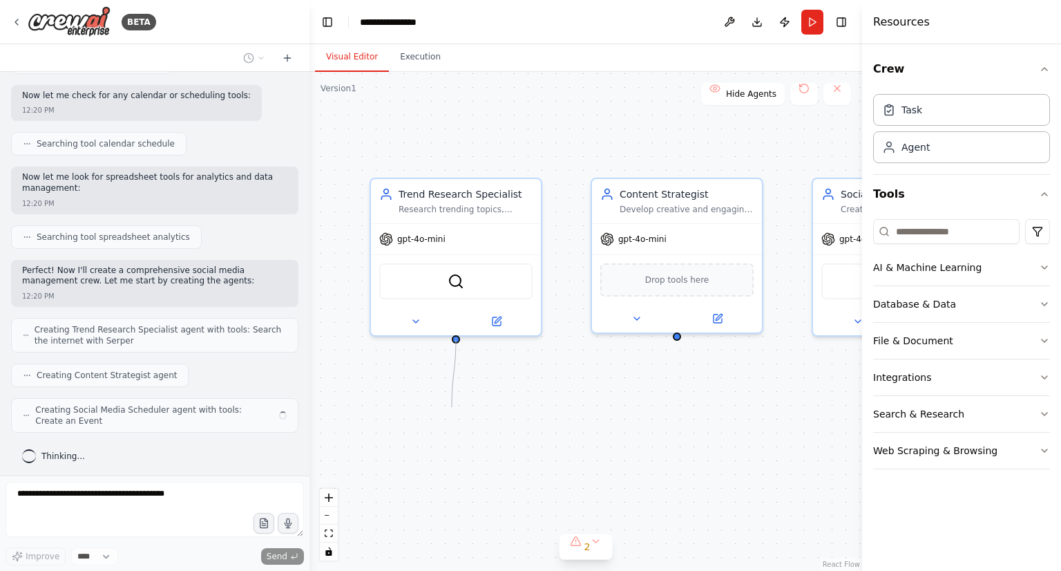
drag, startPoint x: 457, startPoint y: 338, endPoint x: 452, endPoint y: 407, distance: 68.6
click at [452, 407] on div "Trend Research Specialist Research trending topics, hashtags, and content theme…" at bounding box center [585, 321] width 553 height 499
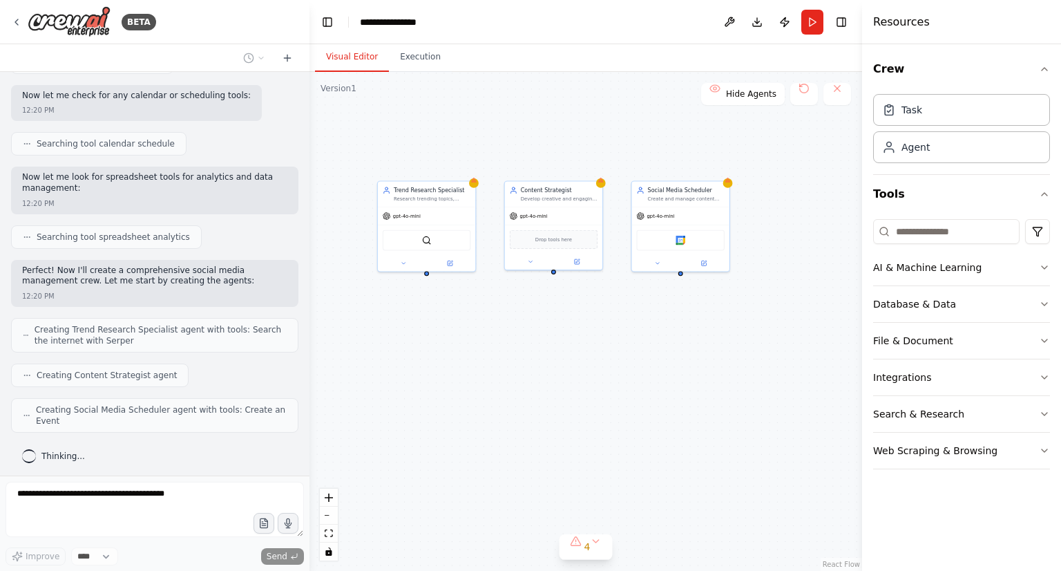
drag, startPoint x: 663, startPoint y: 390, endPoint x: 591, endPoint y: 305, distance: 111.8
click at [591, 307] on div "Trend Research Specialist Research trending topics, hashtags, and content theme…" at bounding box center [585, 321] width 553 height 499
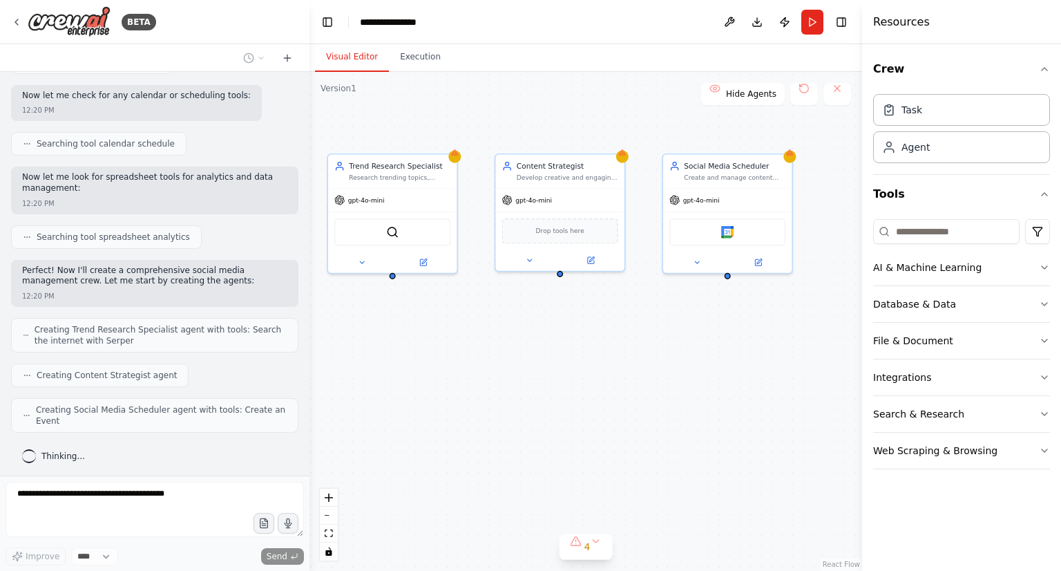
drag, startPoint x: 596, startPoint y: 299, endPoint x: 621, endPoint y: 317, distance: 30.7
click at [621, 317] on div "Trend Research Specialist Research trending topics, hashtags, and content theme…" at bounding box center [585, 321] width 553 height 499
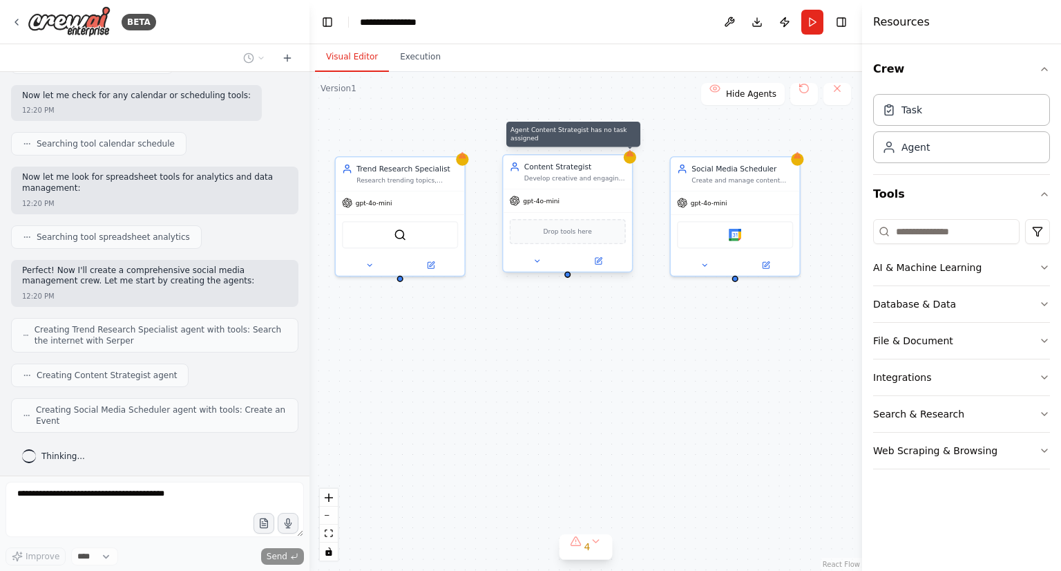
scroll to position [437, 0]
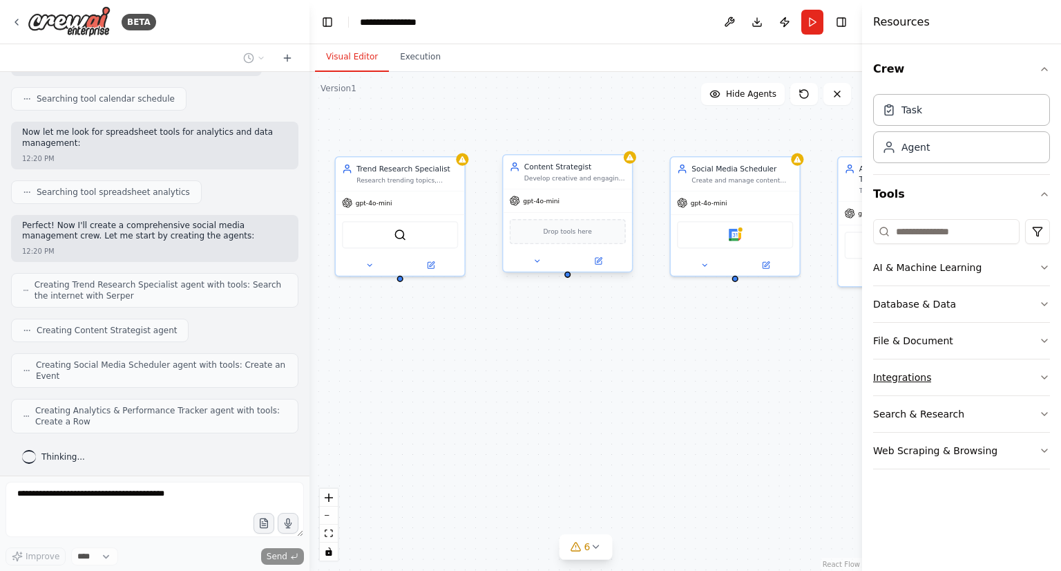
click at [905, 379] on div "Integrations" at bounding box center [902, 377] width 58 height 14
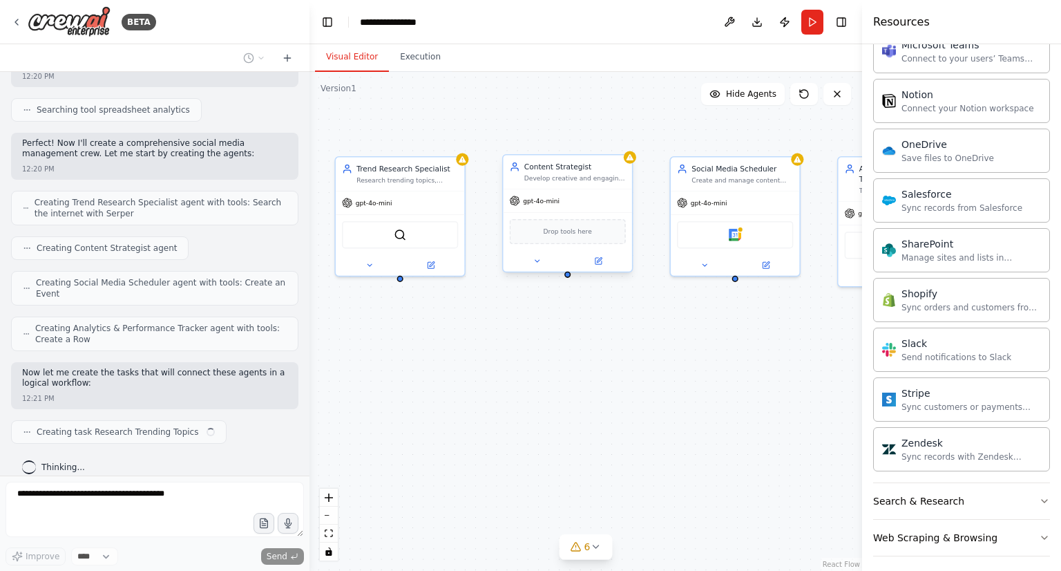
scroll to position [529, 0]
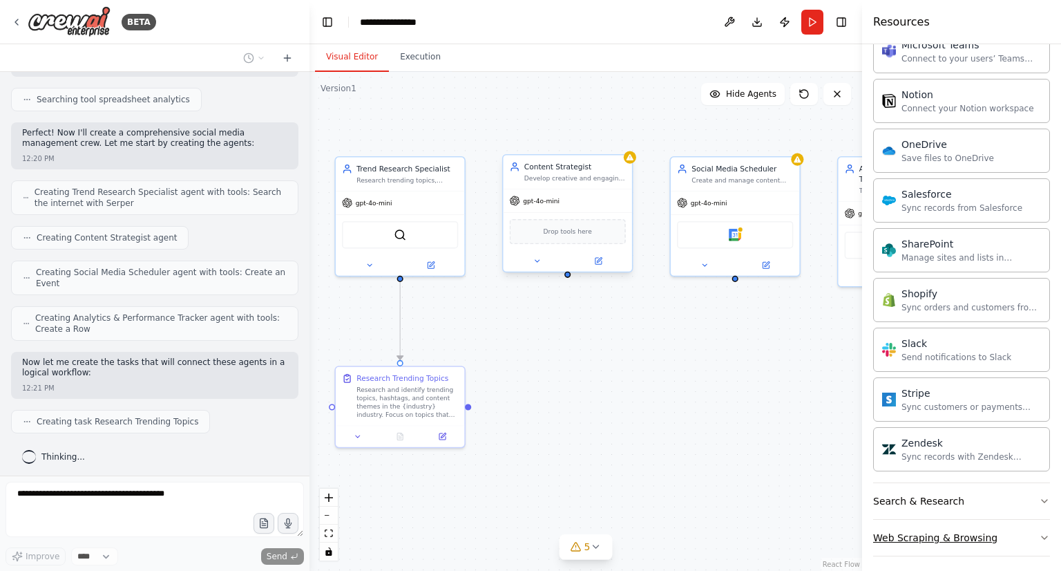
click at [998, 528] on button "Web Scraping & Browsing" at bounding box center [961, 537] width 177 height 36
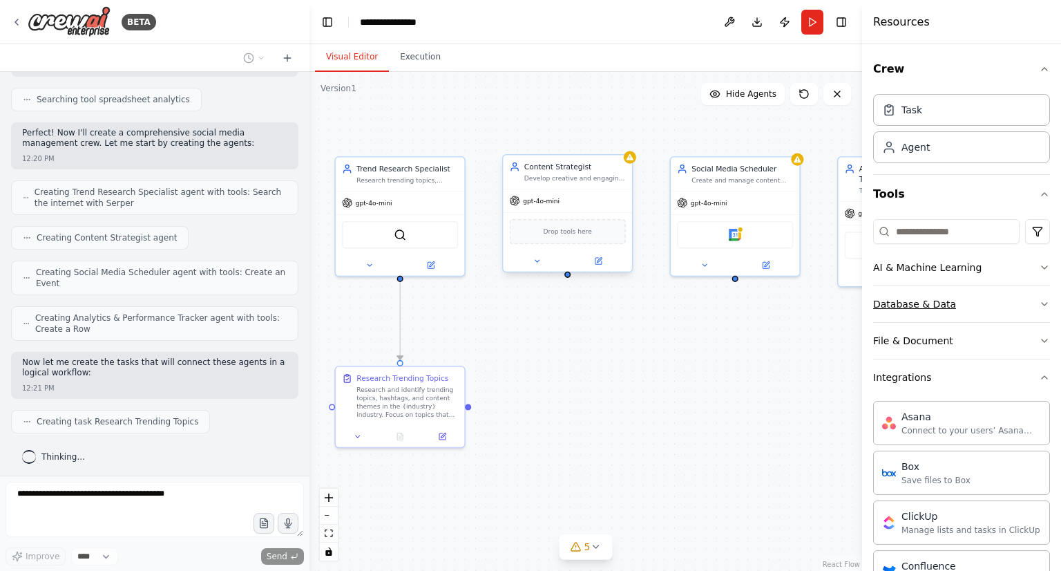
scroll to position [564, 0]
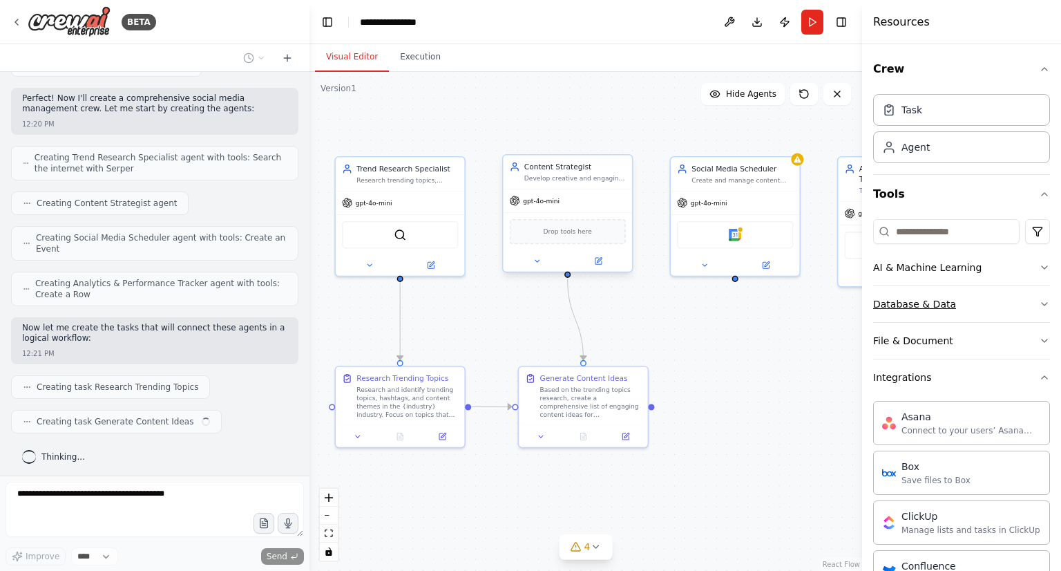
click at [981, 301] on button "Database & Data" at bounding box center [961, 304] width 177 height 36
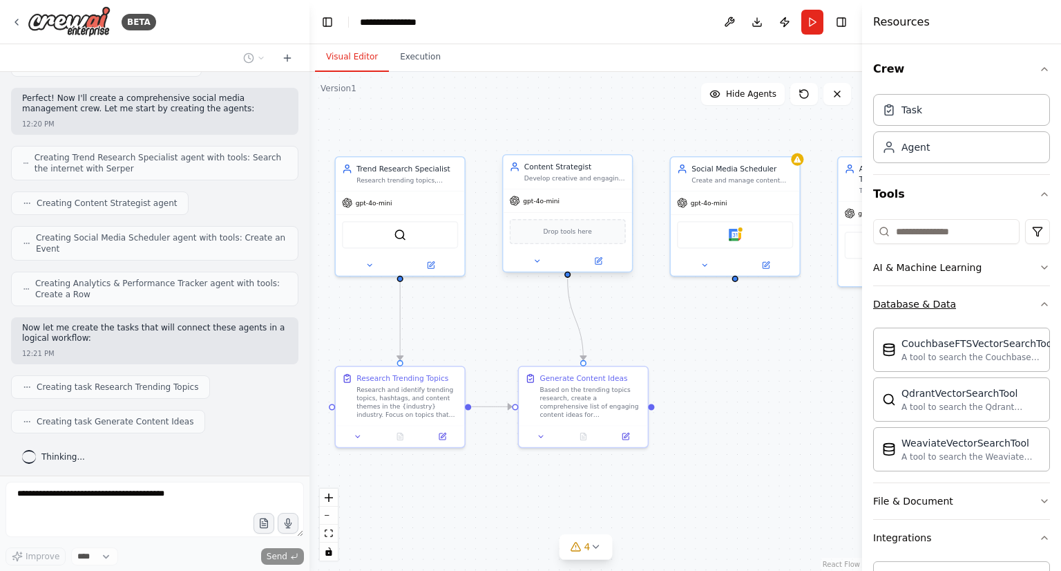
click at [981, 301] on button "Database & Data" at bounding box center [961, 304] width 177 height 36
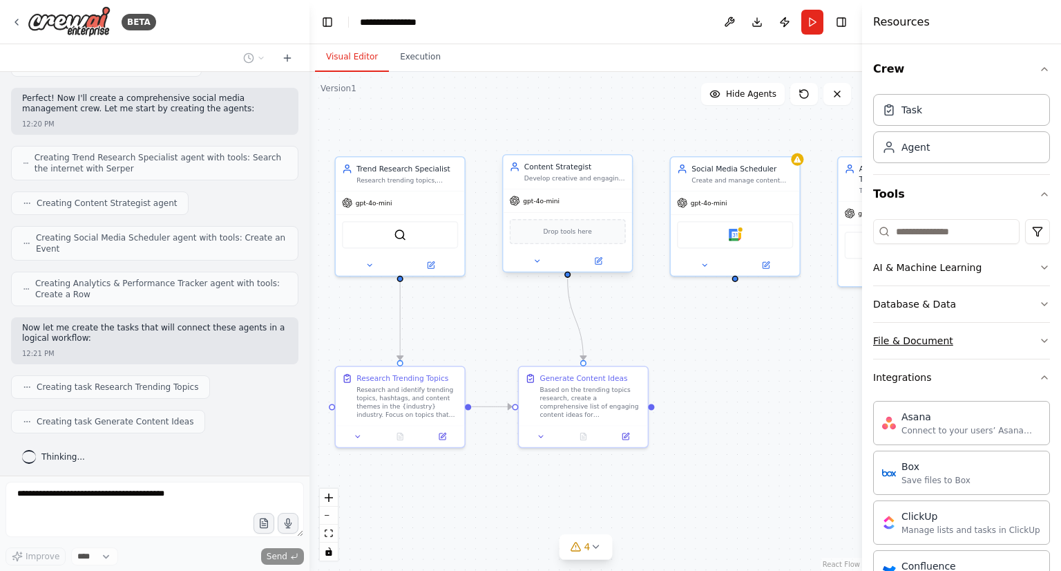
click at [978, 329] on button "File & Document" at bounding box center [961, 341] width 177 height 36
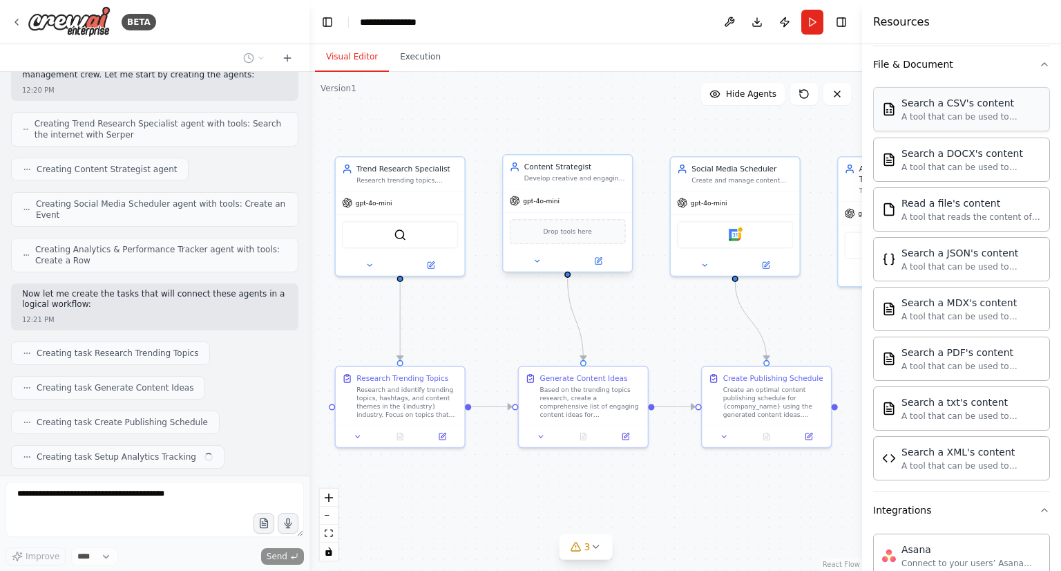
scroll to position [632, 0]
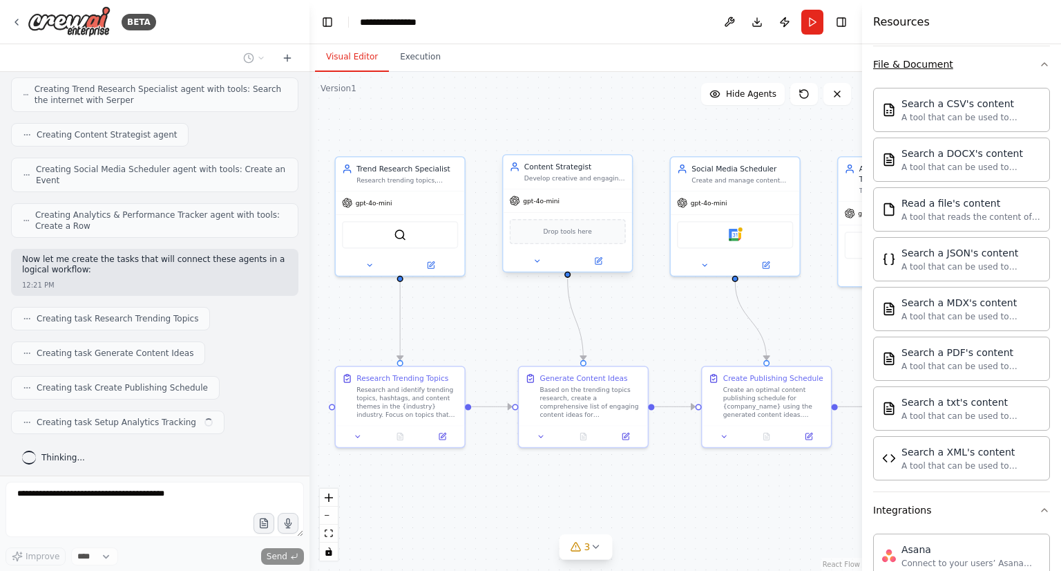
click at [967, 73] on button "File & Document" at bounding box center [961, 64] width 177 height 36
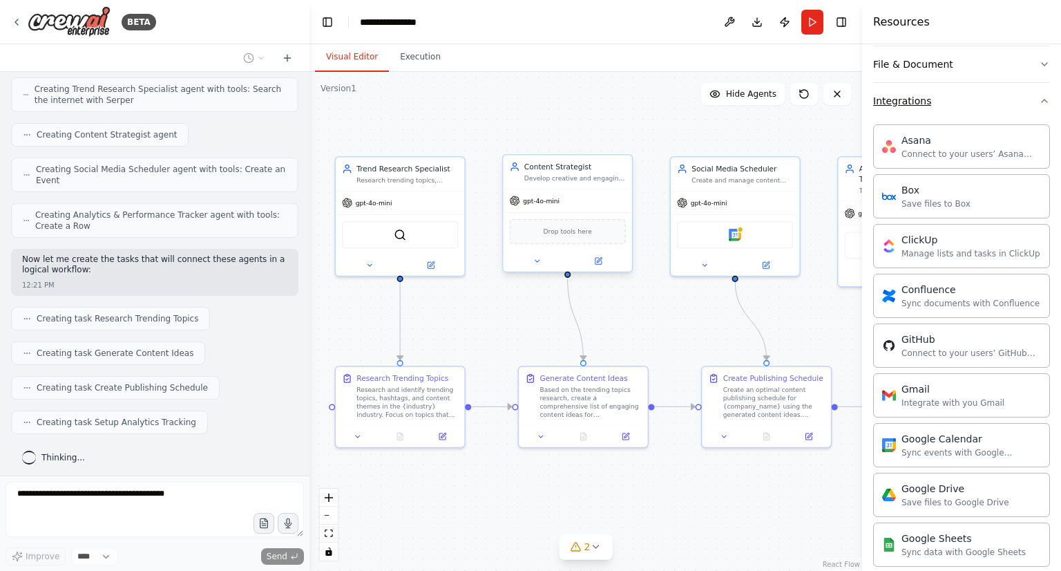
click at [959, 106] on button "Integrations" at bounding box center [961, 101] width 177 height 36
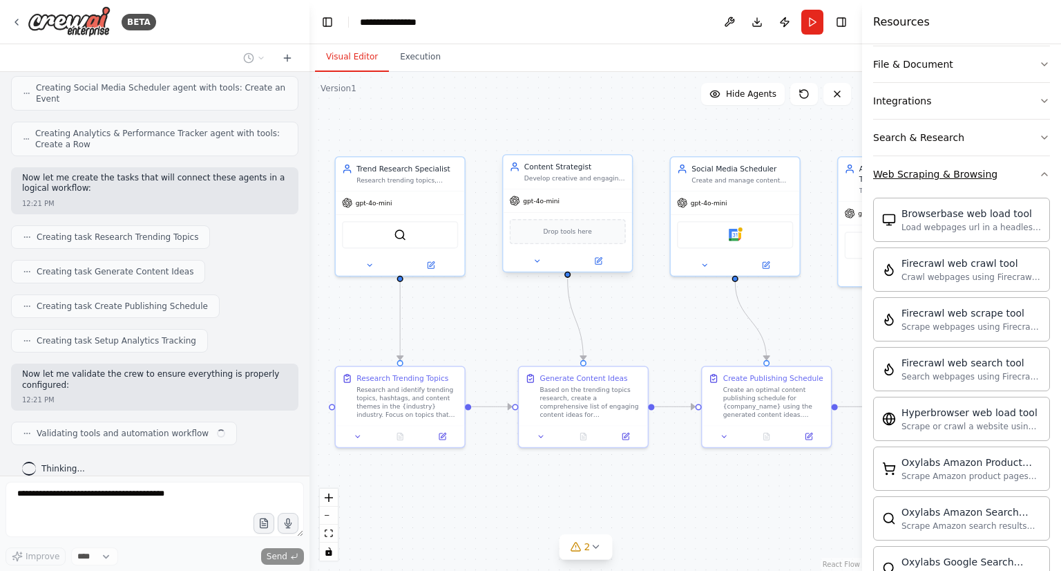
scroll to position [725, 0]
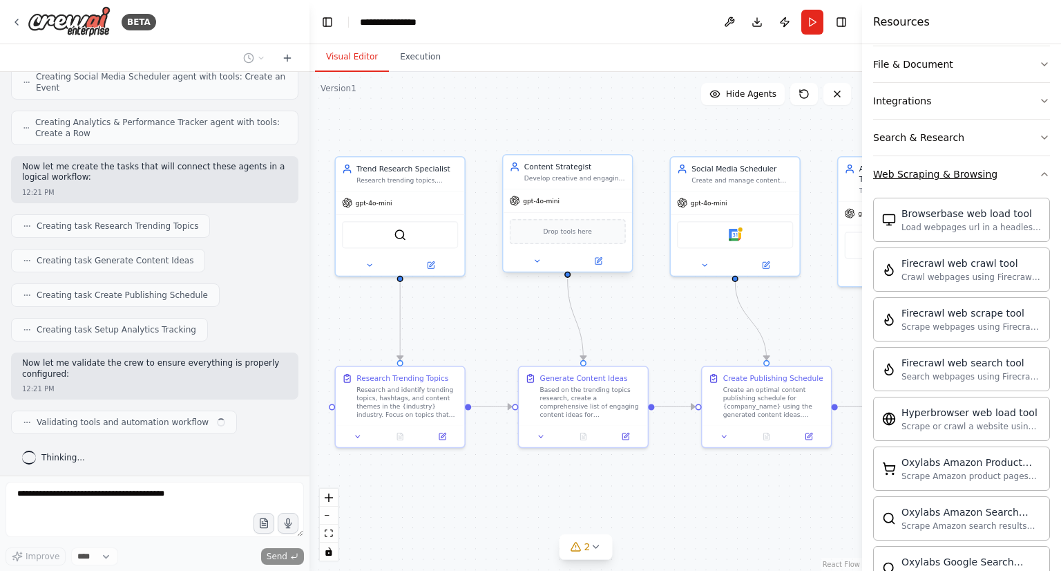
click at [1017, 183] on button "Web Scraping & Browsing" at bounding box center [961, 174] width 177 height 36
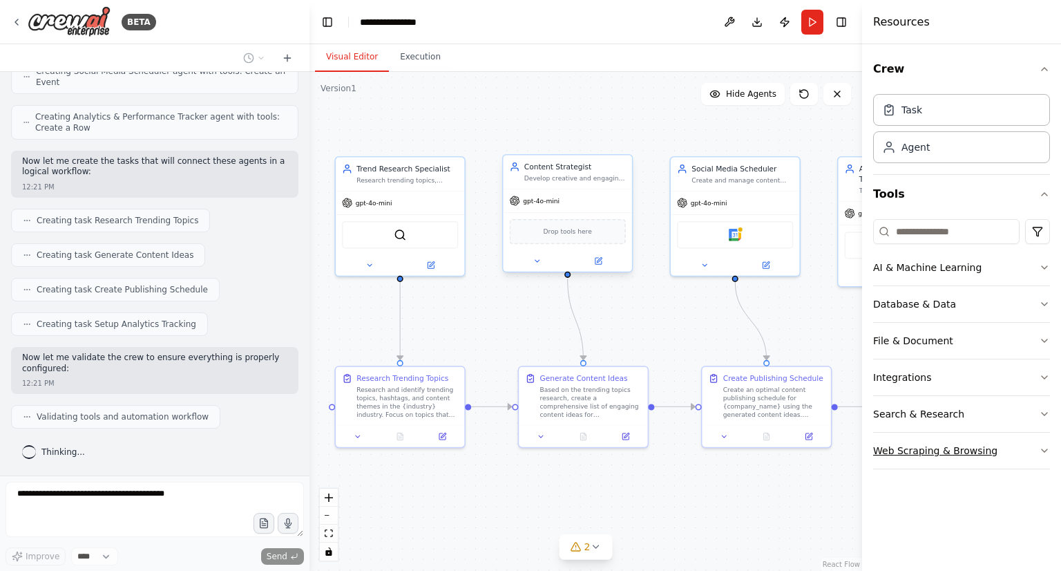
click at [1013, 454] on button "Web Scraping & Browsing" at bounding box center [961, 450] width 177 height 36
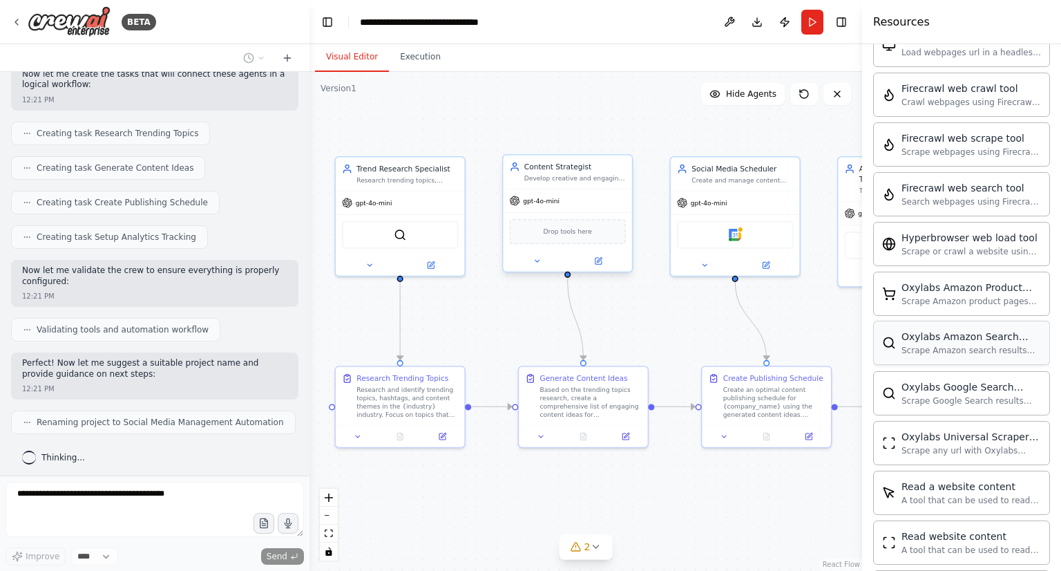
scroll to position [483, 0]
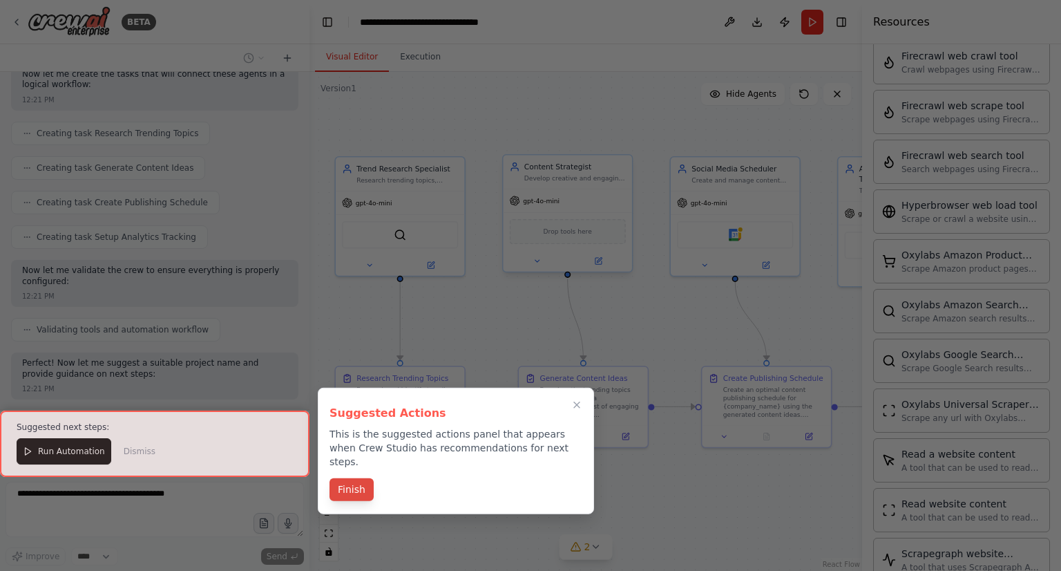
click at [354, 478] on button "Finish" at bounding box center [351, 489] width 44 height 23
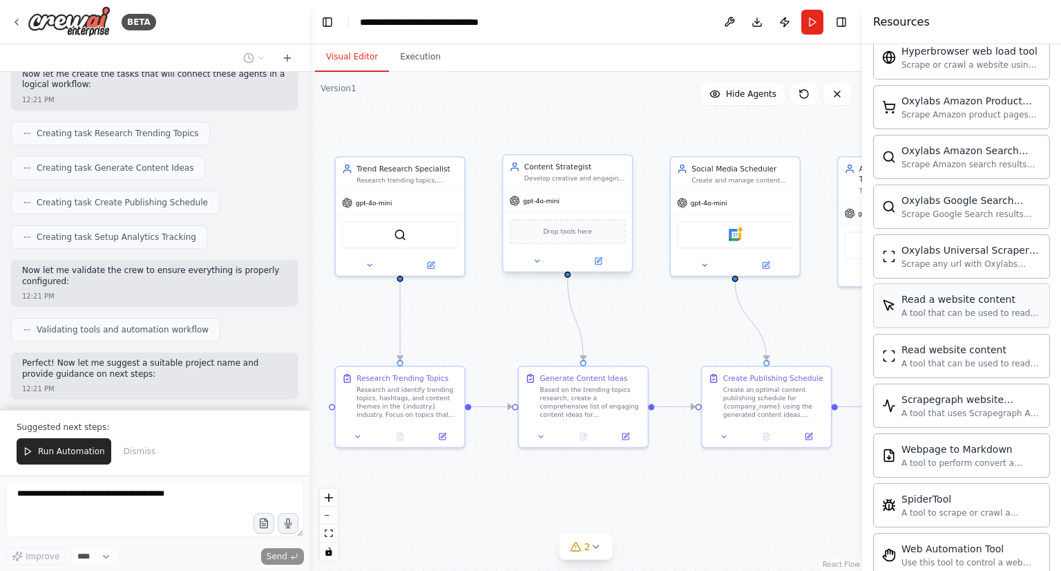
scroll to position [672, 0]
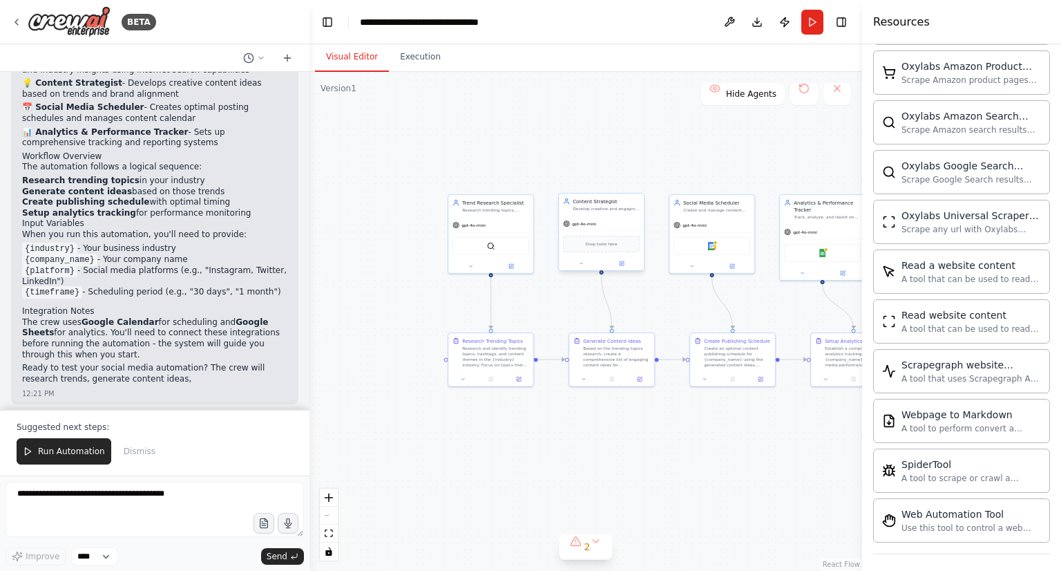
drag, startPoint x: 748, startPoint y: 324, endPoint x: 770, endPoint y: 323, distance: 22.1
click at [770, 323] on div ".deletable-edge-delete-btn { width: 20px; height: 20px; border: 0px solid #ffff…" at bounding box center [585, 321] width 553 height 499
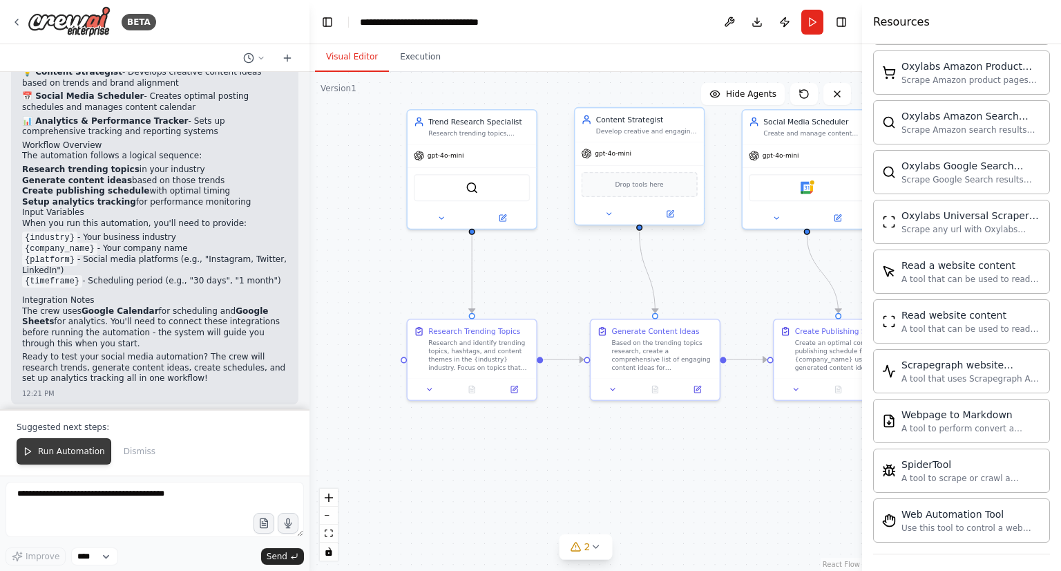
click at [73, 450] on span "Run Automation" at bounding box center [71, 450] width 67 height 11
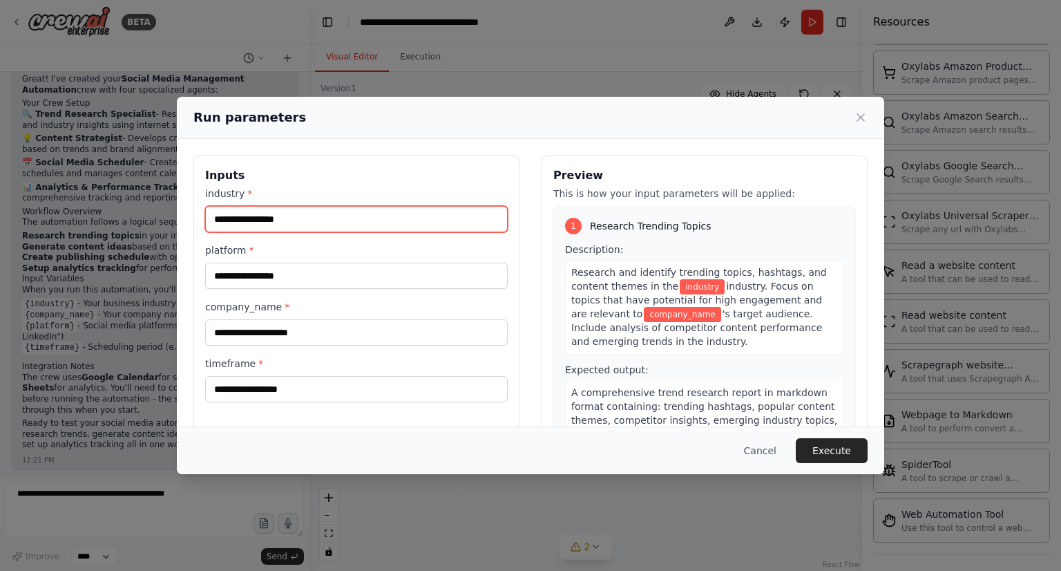
click at [320, 222] on input "industry *" at bounding box center [356, 219] width 303 height 26
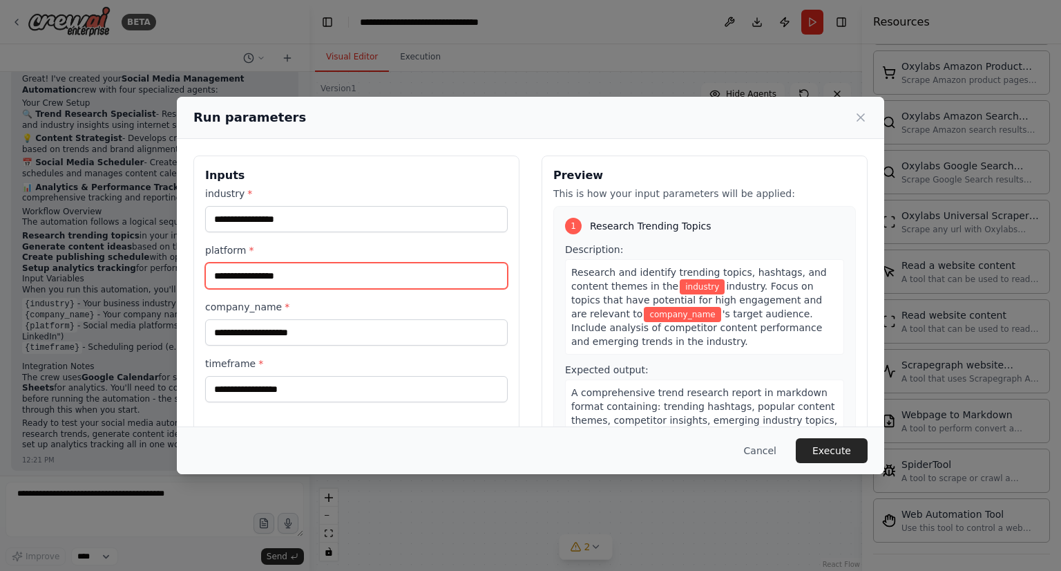
click at [313, 277] on input "platform *" at bounding box center [356, 275] width 303 height 26
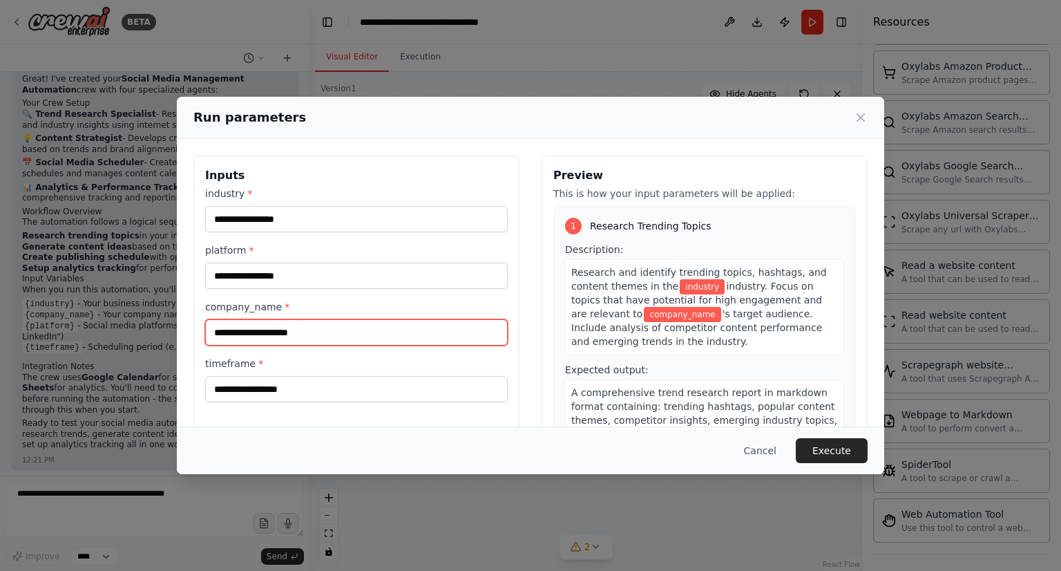
click at [302, 325] on input "company_name *" at bounding box center [356, 332] width 303 height 26
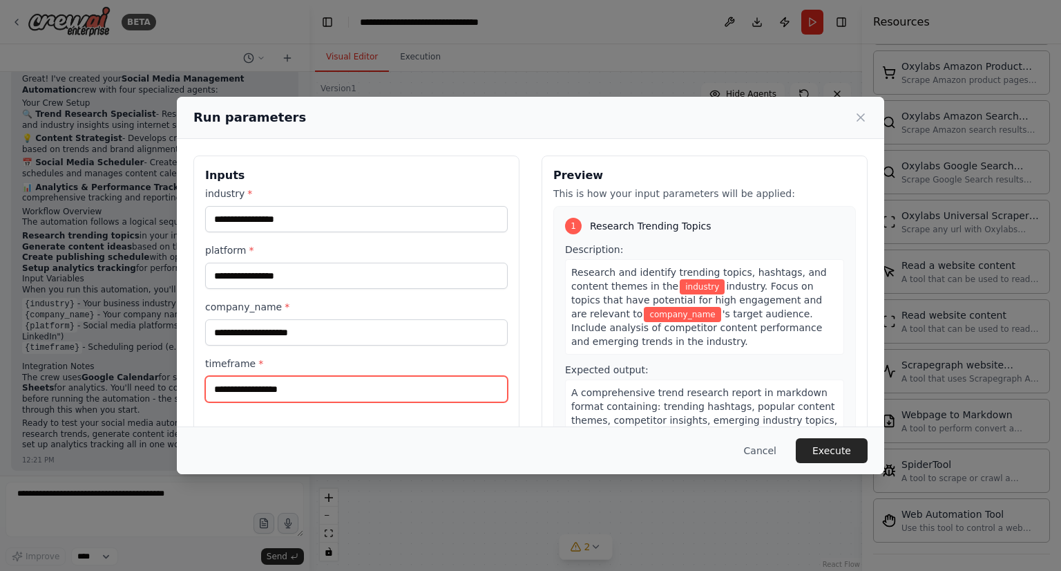
click at [301, 376] on input "timeframe *" at bounding box center [356, 389] width 303 height 26
click at [512, 365] on div "Inputs industry * platform * company_name * timeframe *" at bounding box center [356, 318] width 326 height 327
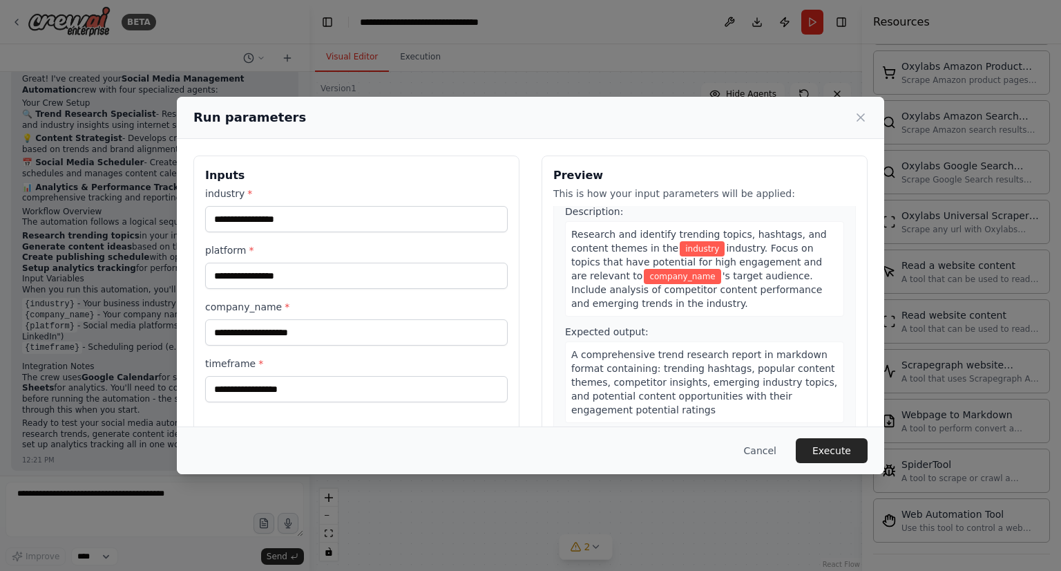
scroll to position [0, 0]
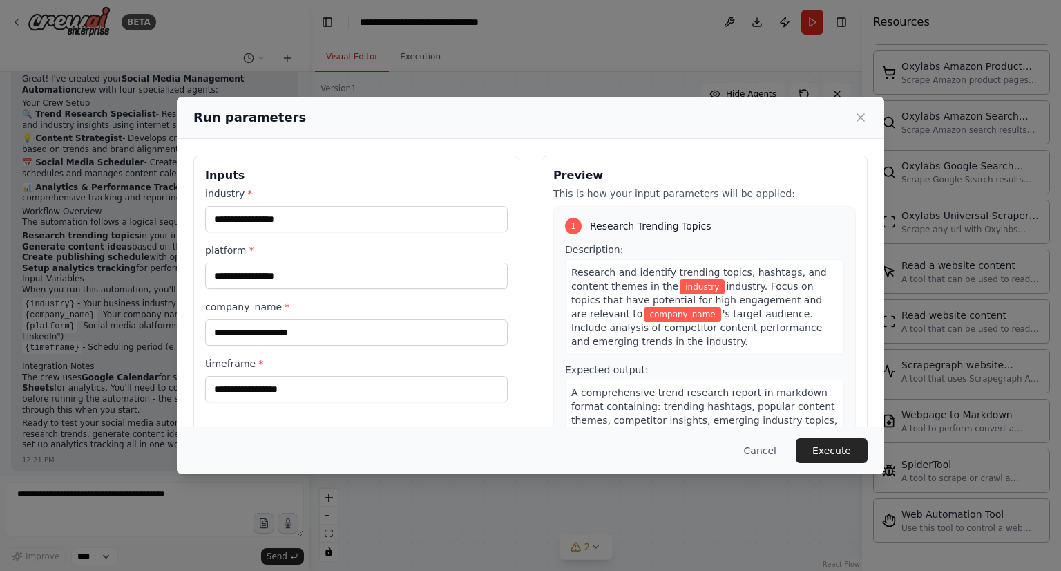
click at [696, 285] on span "industry" at bounding box center [702, 286] width 45 height 15
click at [774, 452] on button "Cancel" at bounding box center [760, 450] width 55 height 25
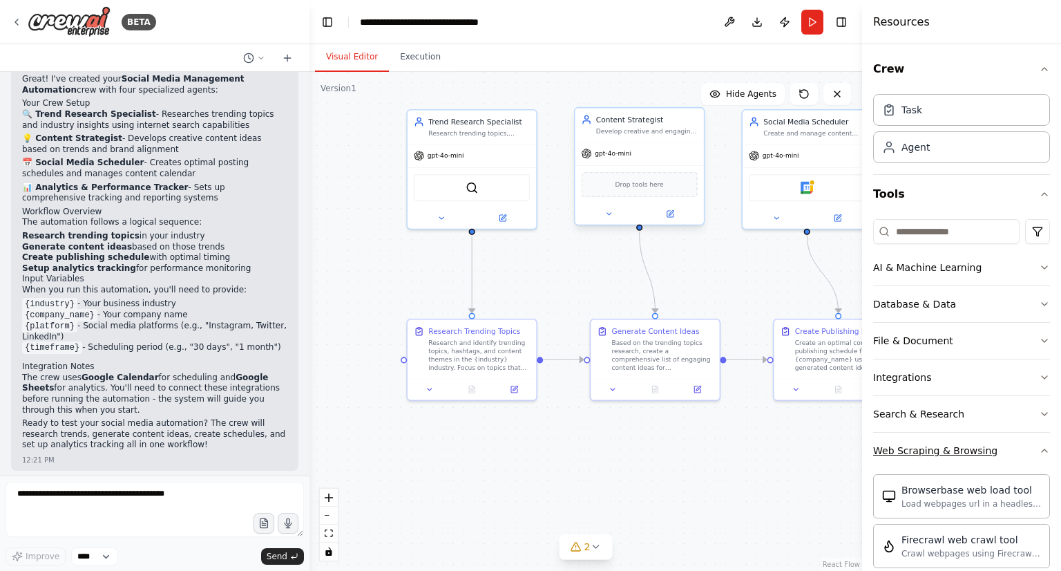
click at [1028, 457] on button "Web Scraping & Browsing" at bounding box center [961, 450] width 177 height 36
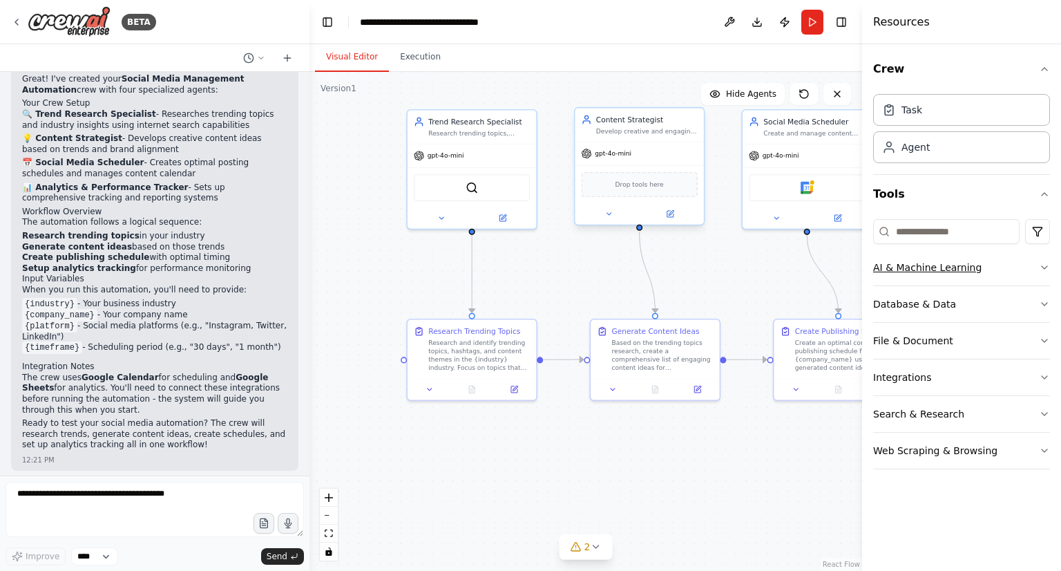
click at [1004, 266] on button "AI & Machine Learning" at bounding box center [961, 267] width 177 height 36
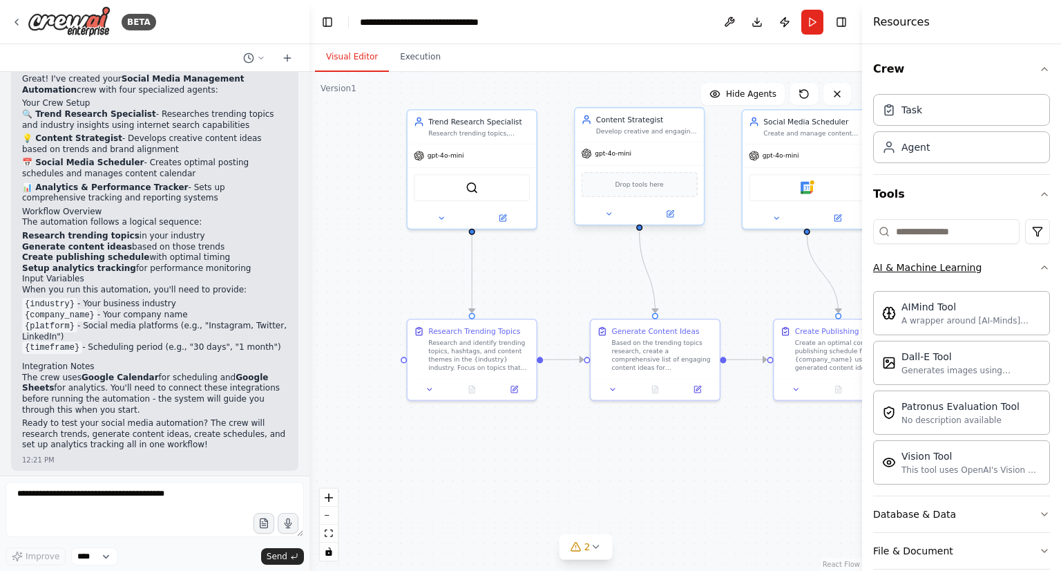
click at [1004, 266] on button "AI & Machine Learning" at bounding box center [961, 267] width 177 height 36
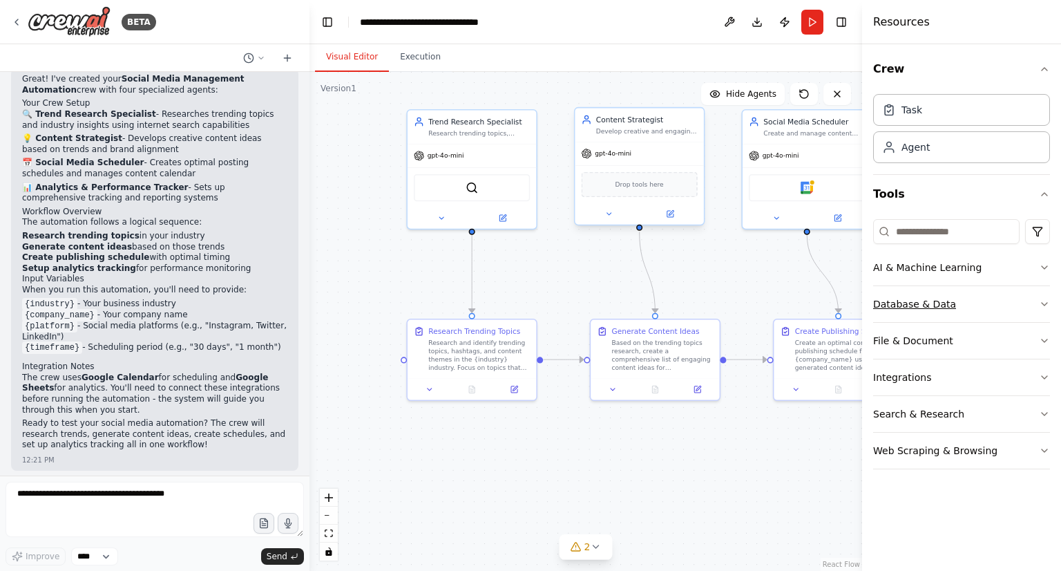
click at [998, 296] on button "Database & Data" at bounding box center [961, 304] width 177 height 36
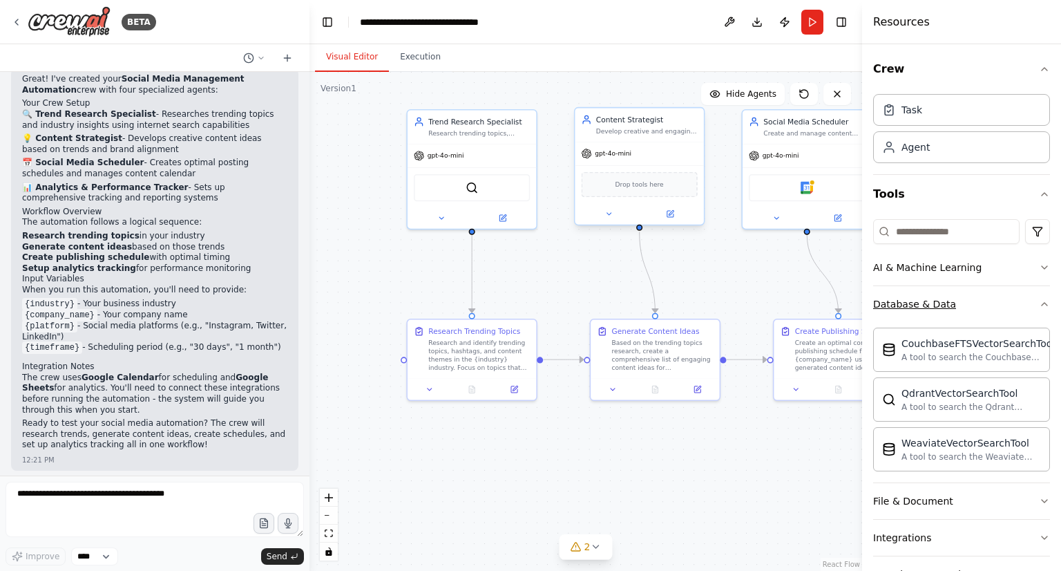
click at [998, 296] on button "Database & Data" at bounding box center [961, 304] width 177 height 36
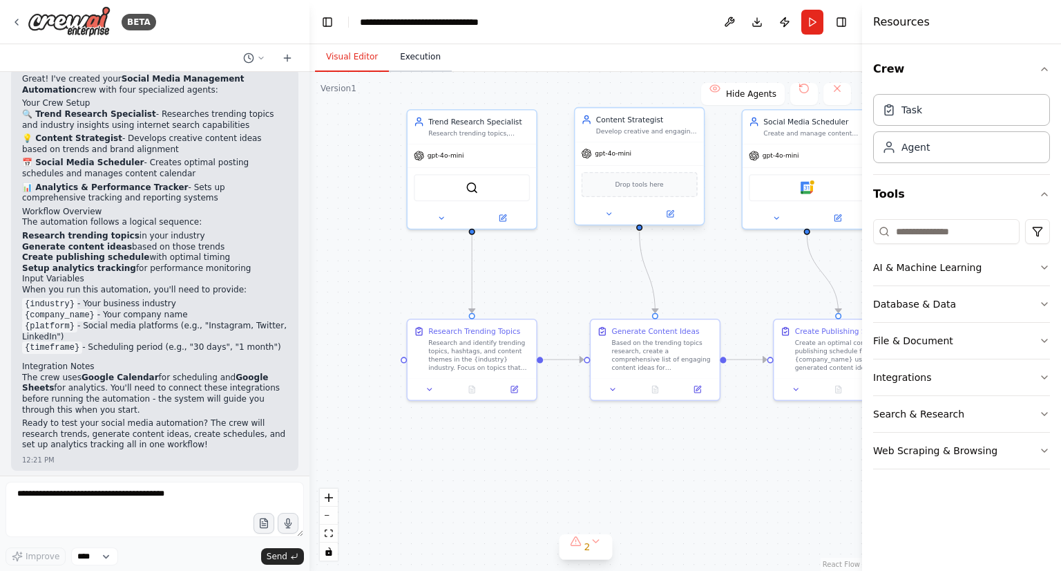
click at [400, 61] on button "Execution" at bounding box center [420, 57] width 63 height 29
click at [366, 64] on button "Visual Editor" at bounding box center [352, 57] width 74 height 29
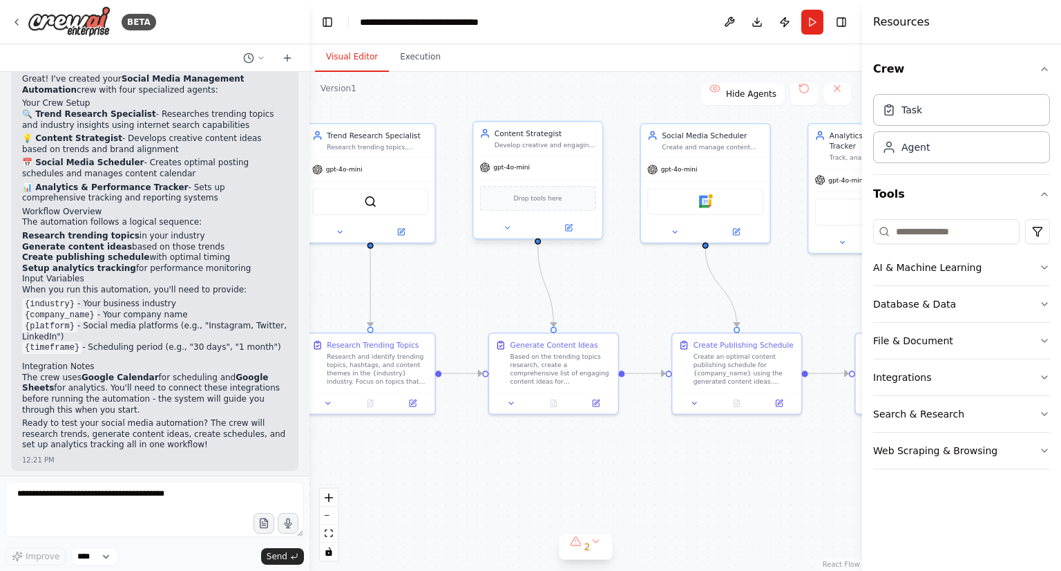
drag, startPoint x: 775, startPoint y: 288, endPoint x: 673, endPoint y: 302, distance: 102.5
click at [673, 302] on div ".deletable-edge-delete-btn { width: 20px; height: 20px; border: 0px solid #ffff…" at bounding box center [585, 321] width 553 height 499
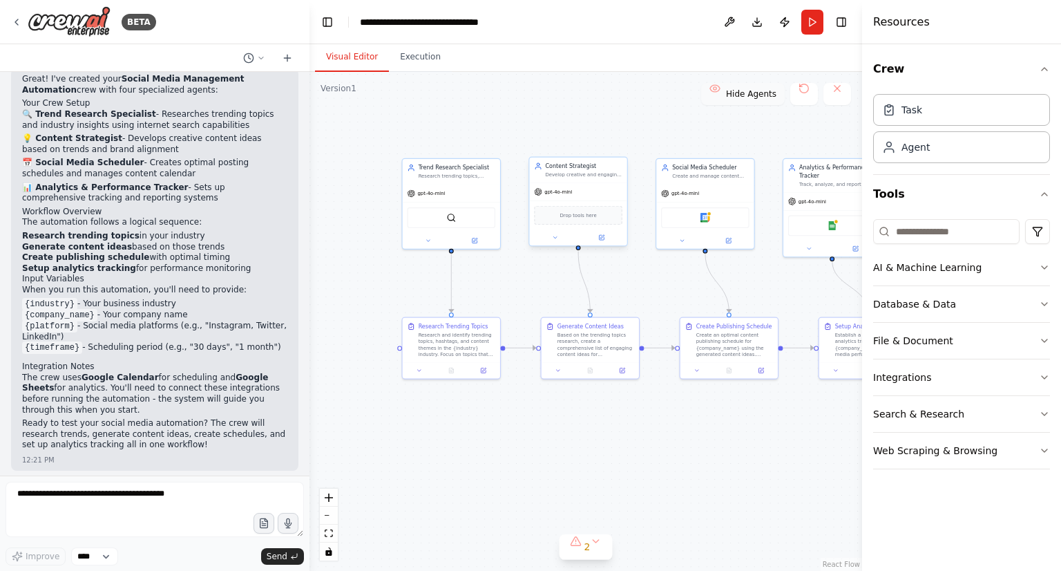
click at [765, 99] on button "Hide Agents" at bounding box center [743, 94] width 84 height 22
click at [765, 99] on button "Show Agents" at bounding box center [741, 94] width 87 height 22
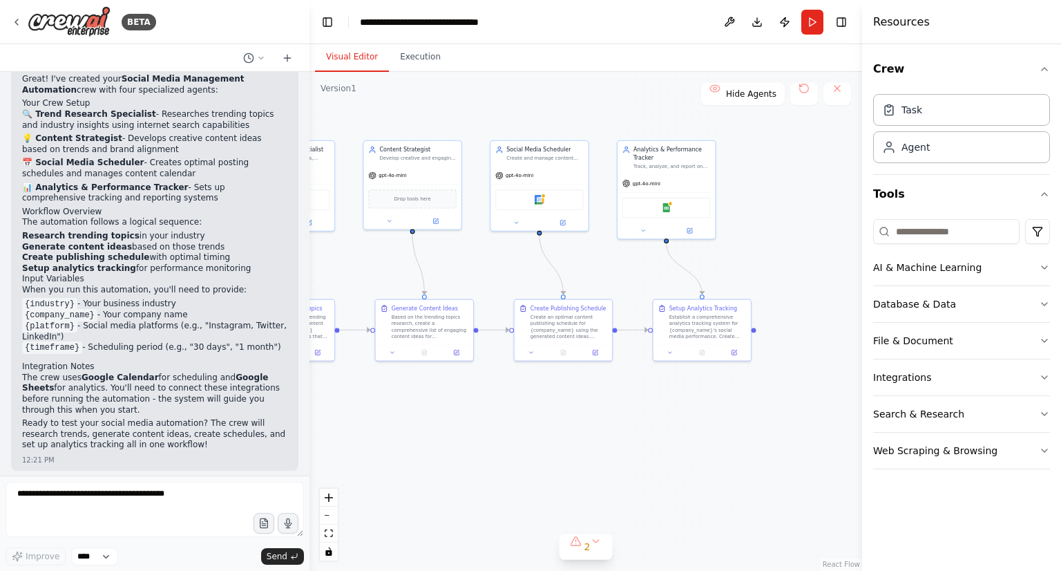
drag, startPoint x: 785, startPoint y: 318, endPoint x: 619, endPoint y: 300, distance: 166.7
click at [619, 300] on div ".deletable-edge-delete-btn { width: 20px; height: 20px; border: 0px solid #ffff…" at bounding box center [585, 321] width 553 height 499
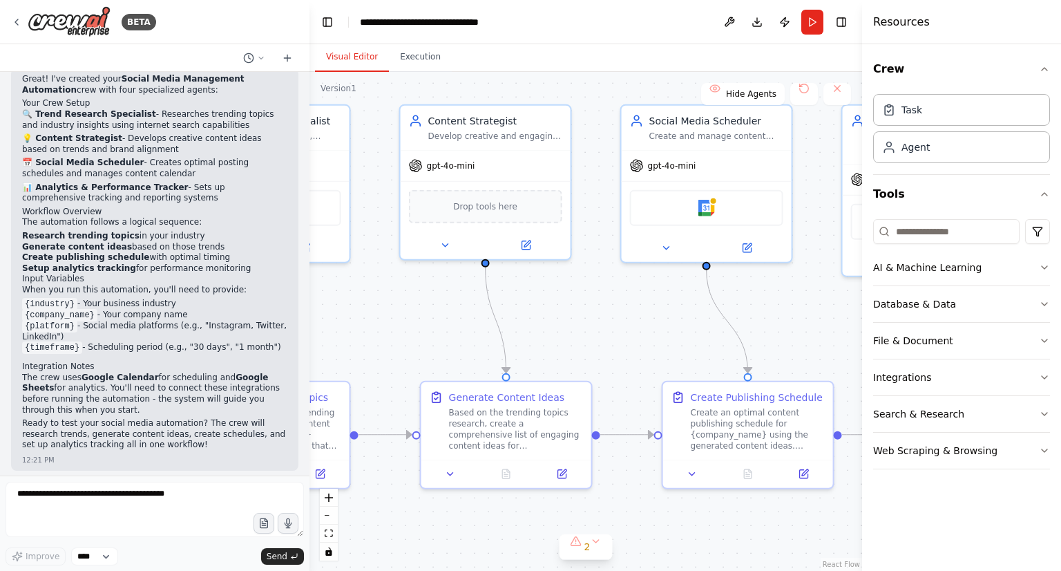
drag, startPoint x: 492, startPoint y: 305, endPoint x: 798, endPoint y: 325, distance: 306.7
click at [798, 325] on div ".deletable-edge-delete-btn { width: 20px; height: 20px; border: 0px solid #ffff…" at bounding box center [585, 321] width 553 height 499
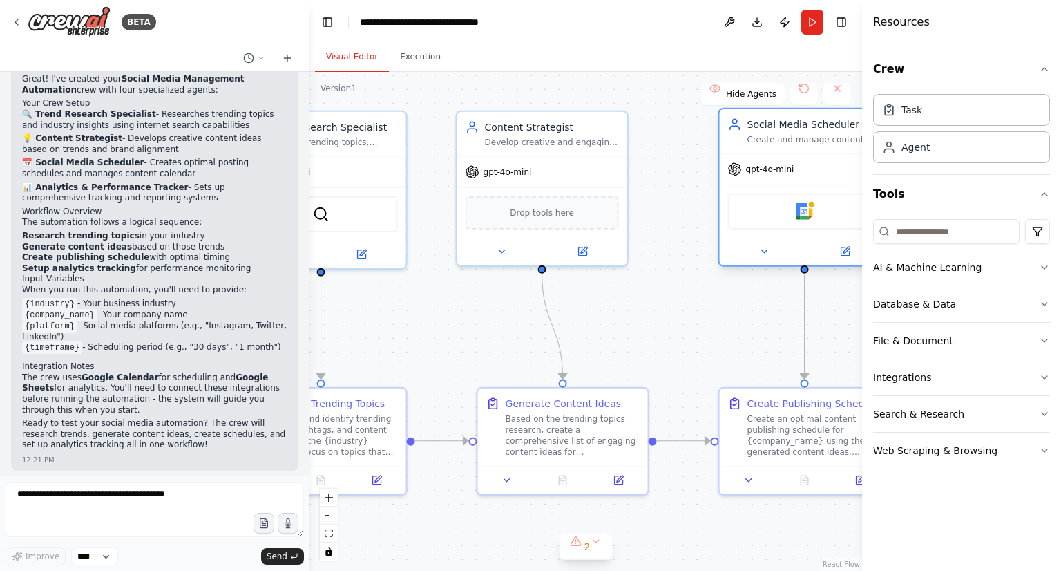
drag, startPoint x: 750, startPoint y: 178, endPoint x: 798, endPoint y: 174, distance: 48.5
click at [798, 174] on div "gpt-4o-mini" at bounding box center [805, 169] width 170 height 30
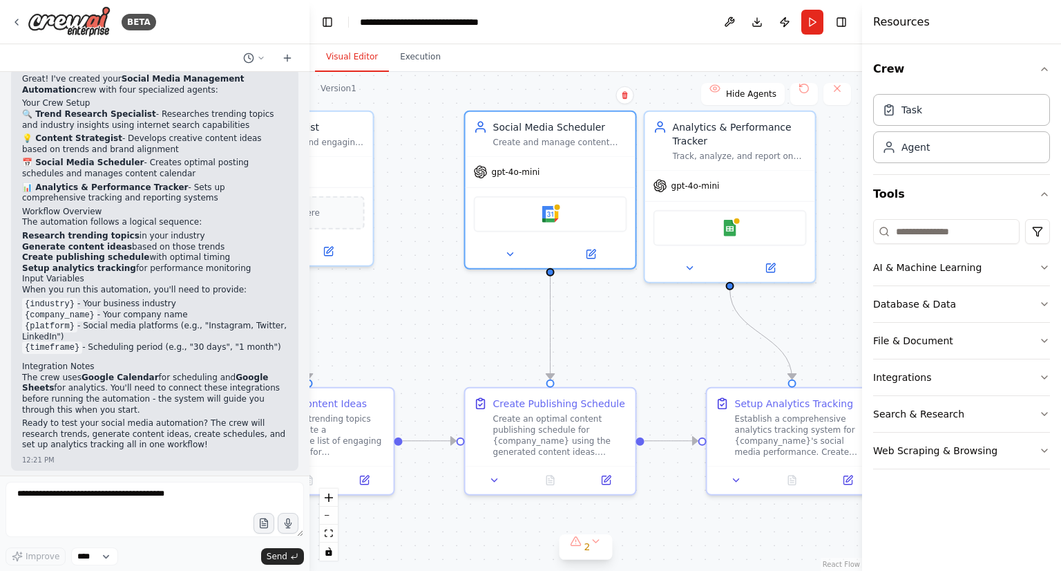
drag, startPoint x: 692, startPoint y: 325, endPoint x: 514, endPoint y: 322, distance: 178.2
click at [508, 325] on div ".deletable-edge-delete-btn { width: 20px; height: 20px; border: 0px solid #ffff…" at bounding box center [585, 321] width 553 height 499
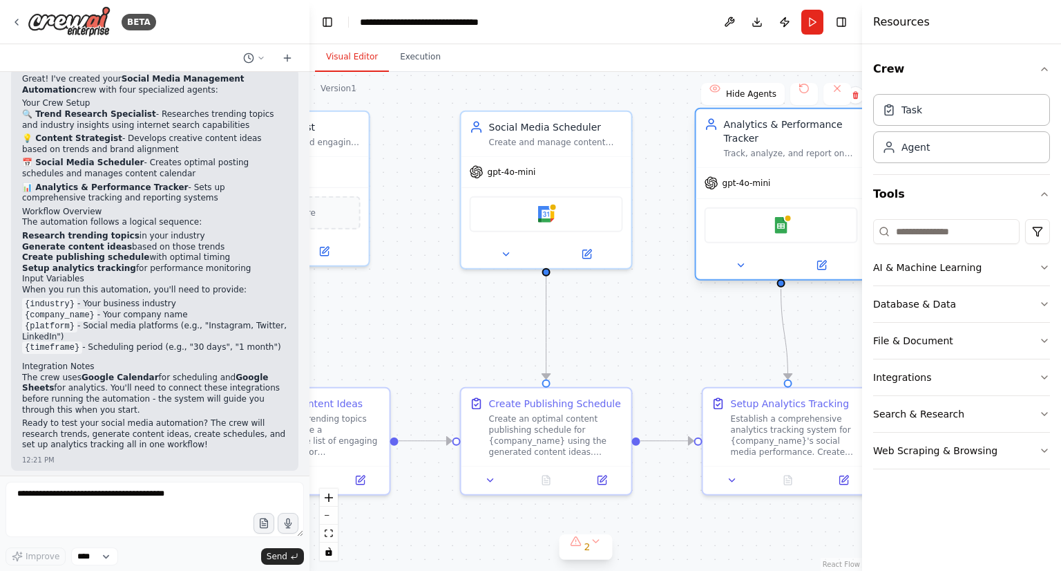
drag, startPoint x: 754, startPoint y: 160, endPoint x: 797, endPoint y: 158, distance: 42.8
click at [797, 158] on div "Analytics & Performance Tracker Track, analyze, and report on social media enga…" at bounding box center [781, 138] width 170 height 58
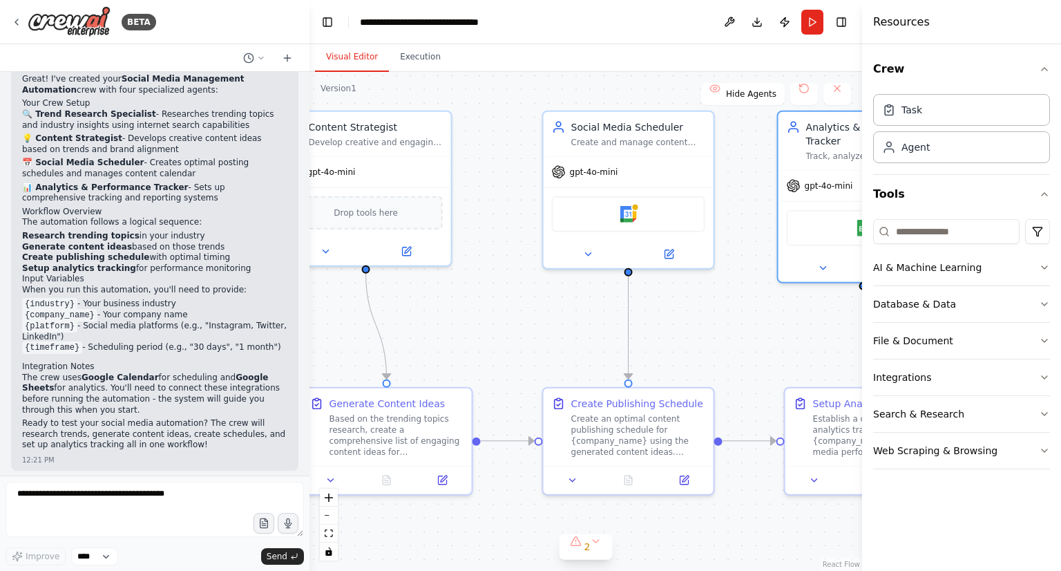
drag, startPoint x: 460, startPoint y: 336, endPoint x: 838, endPoint y: 335, distance: 377.8
click at [838, 335] on div ".deletable-edge-delete-btn { width: 20px; height: 20px; border: 0px solid #ffff…" at bounding box center [585, 321] width 553 height 499
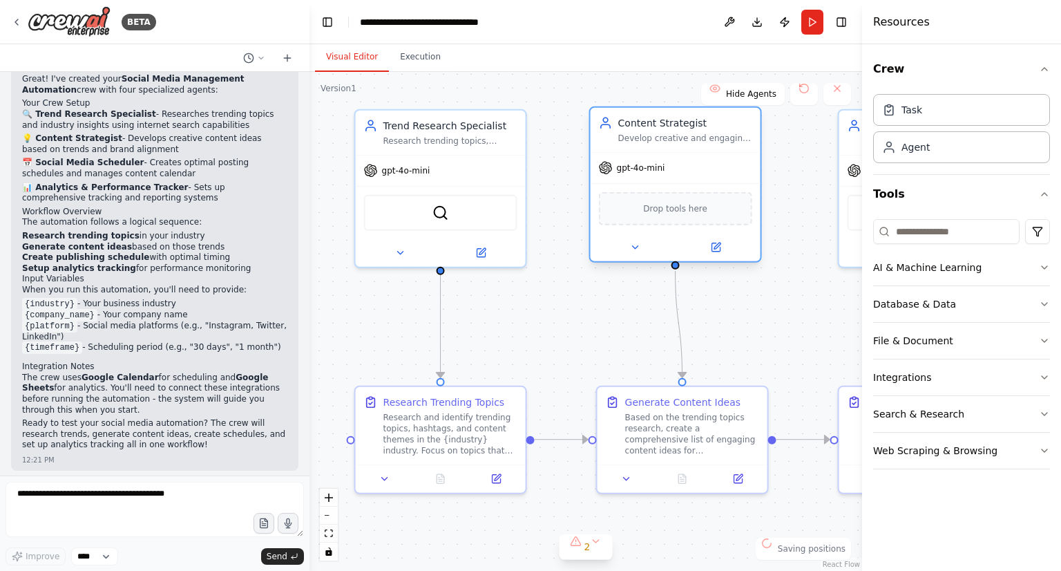
drag, startPoint x: 702, startPoint y: 205, endPoint x: 710, endPoint y: 205, distance: 8.3
click at [710, 205] on div "Drop tools here" at bounding box center [675, 208] width 153 height 33
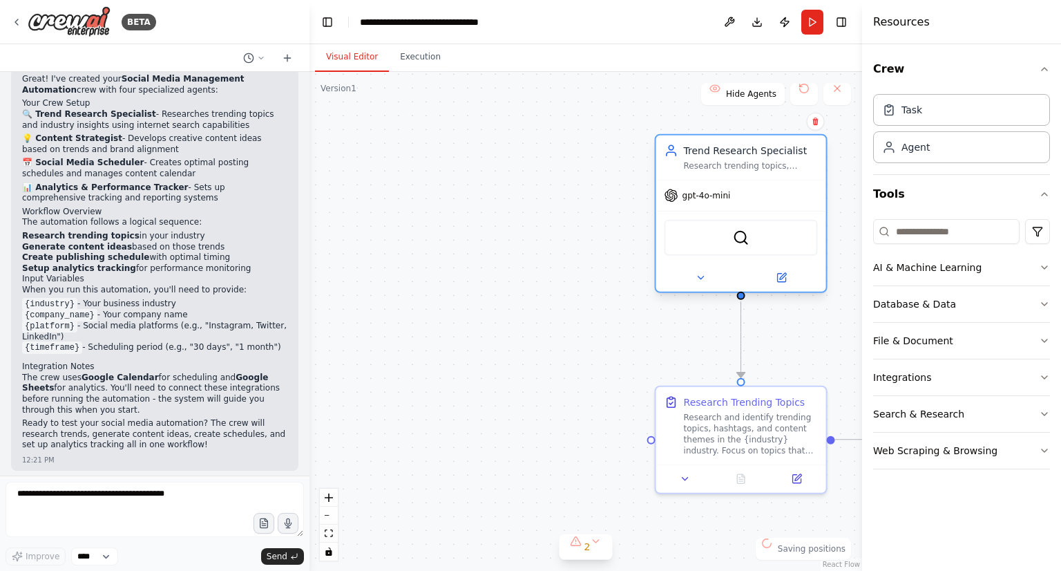
drag, startPoint x: 461, startPoint y: 197, endPoint x: 760, endPoint y: 231, distance: 300.3
click at [760, 231] on div "SerperDevTool" at bounding box center [740, 238] width 153 height 36
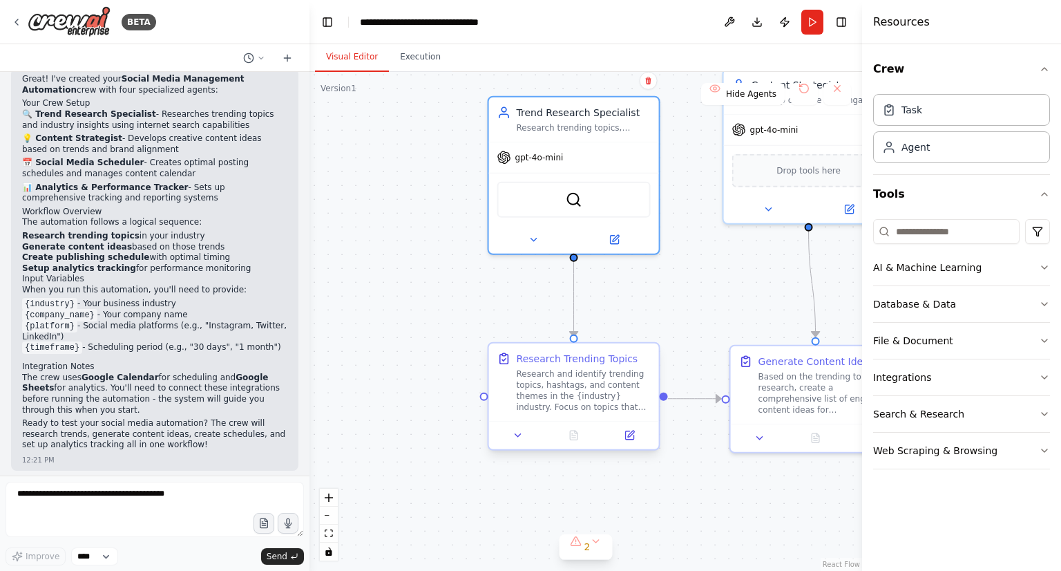
drag, startPoint x: 801, startPoint y: 361, endPoint x: 533, endPoint y: 349, distance: 269.0
click at [537, 285] on div ".deletable-edge-delete-btn { width: 20px; height: 20px; border: 0px solid #ffff…" at bounding box center [585, 321] width 553 height 499
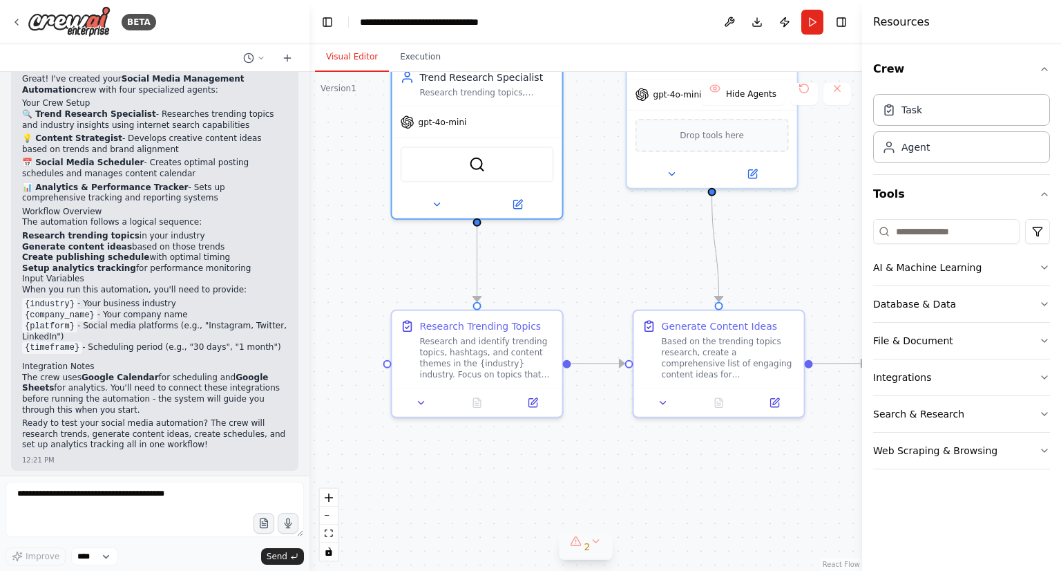
click at [593, 548] on button "2" at bounding box center [585, 547] width 53 height 26
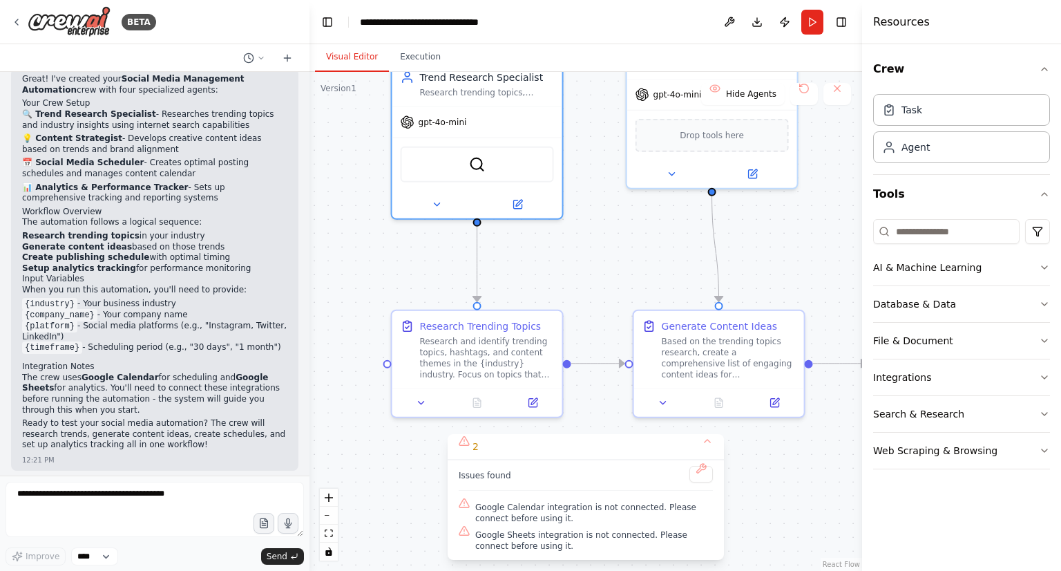
click at [780, 474] on div ".deletable-edge-delete-btn { width: 20px; height: 20px; border: 0px solid #ffff…" at bounding box center [585, 321] width 553 height 499
click at [711, 445] on button "2" at bounding box center [586, 447] width 276 height 26
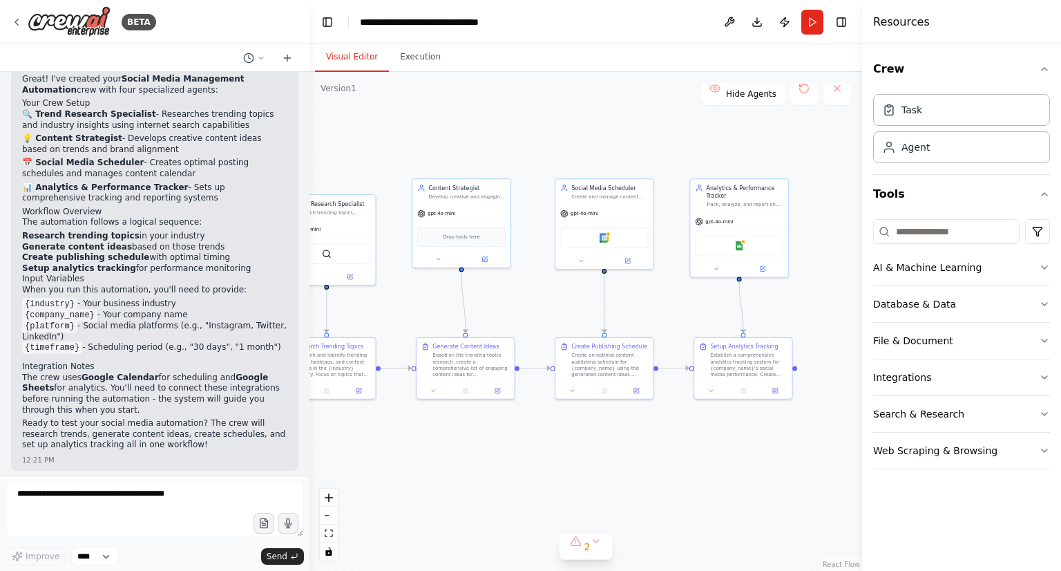
drag, startPoint x: 787, startPoint y: 305, endPoint x: 519, endPoint y: 319, distance: 267.7
click at [514, 322] on div ".deletable-edge-delete-btn { width: 20px; height: 20px; border: 0px solid #ffff…" at bounding box center [585, 321] width 553 height 499
click at [950, 277] on button "AI & Machine Learning" at bounding box center [961, 267] width 177 height 36
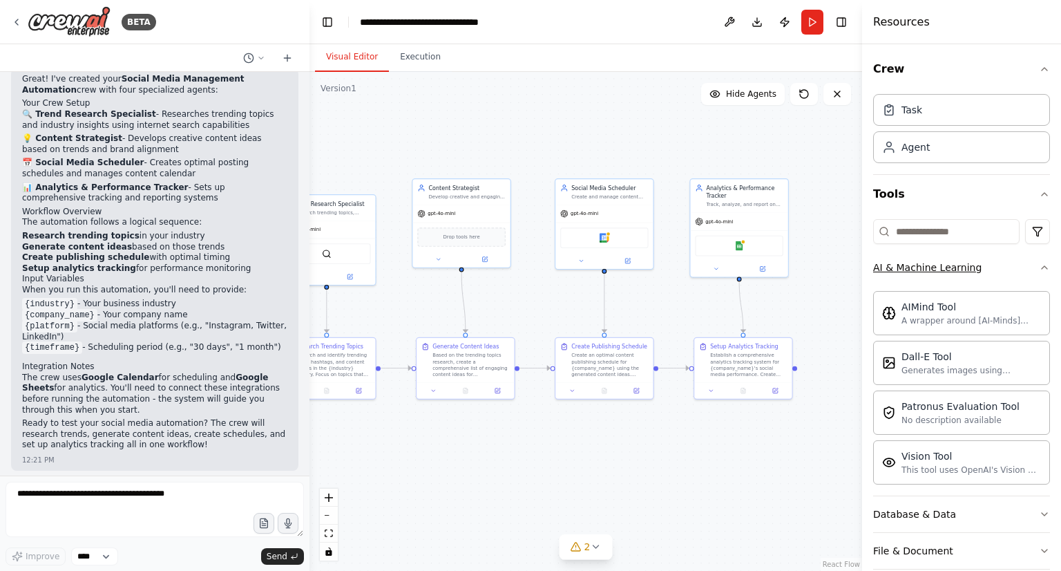
click at [950, 277] on button "AI & Machine Learning" at bounding box center [961, 267] width 177 height 36
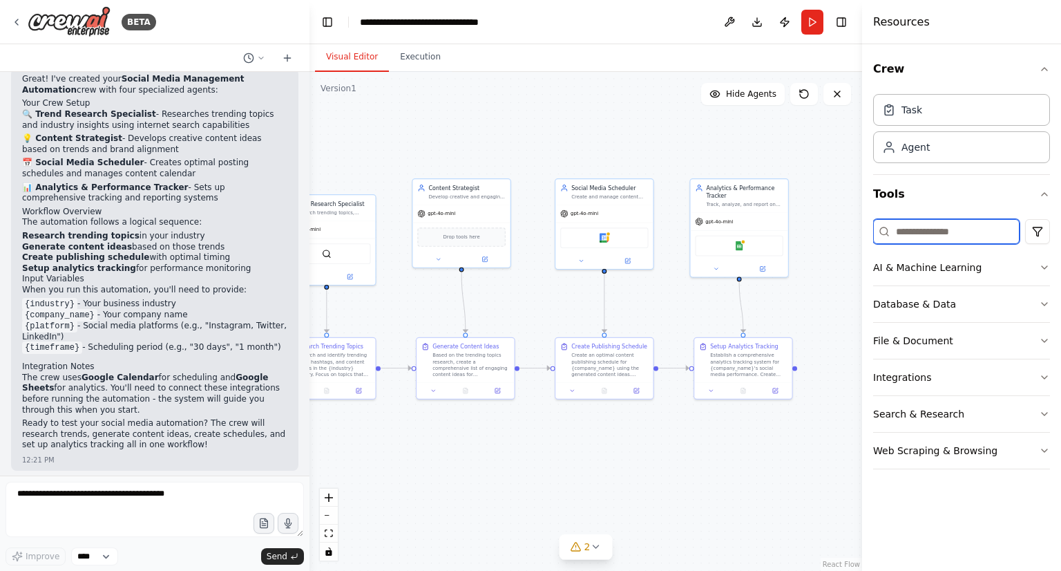
click at [959, 232] on input at bounding box center [946, 231] width 146 height 25
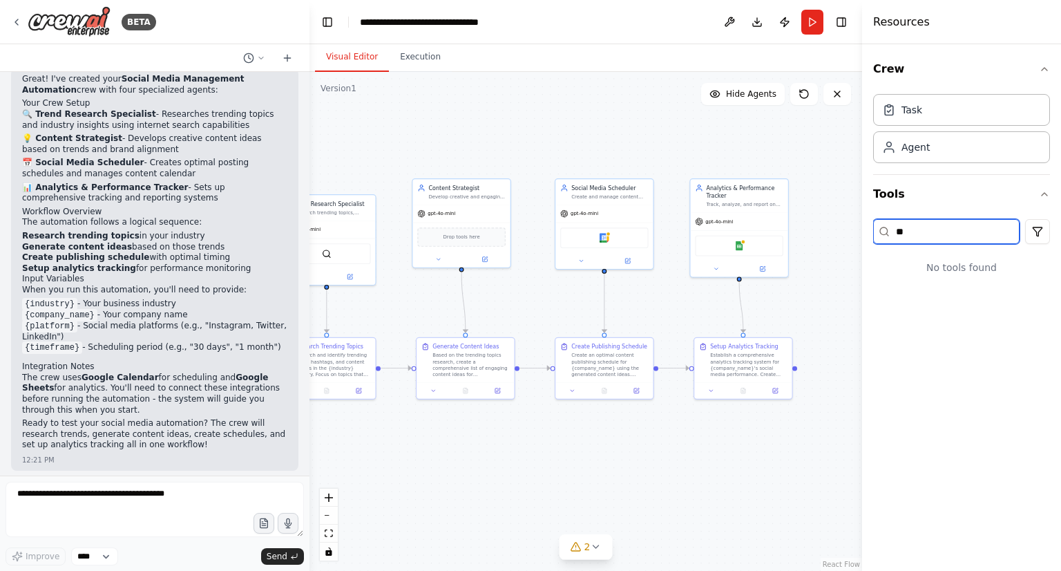
type input "*"
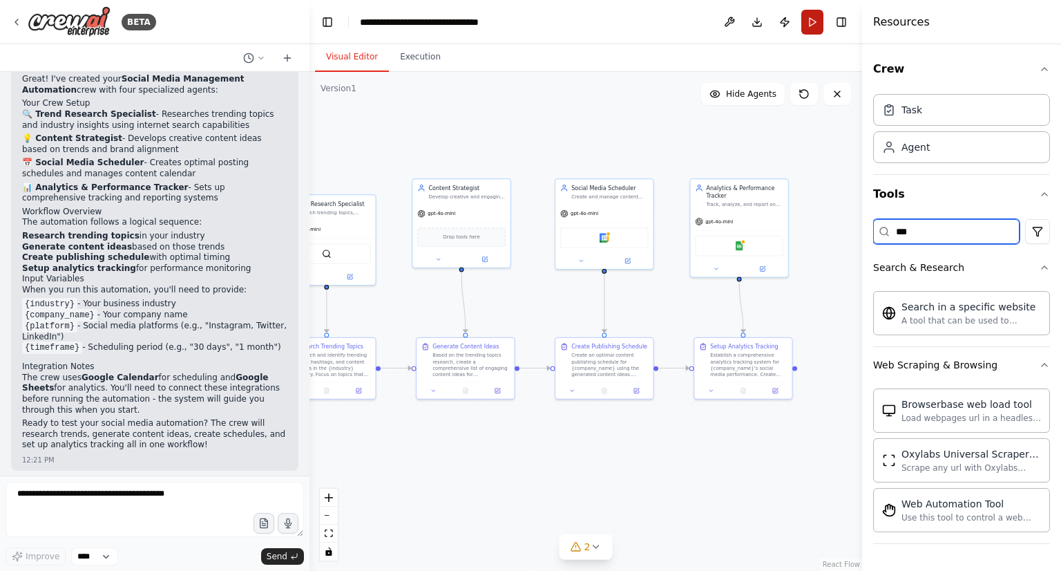
type input "***"
click at [815, 17] on button "Run" at bounding box center [812, 22] width 22 height 25
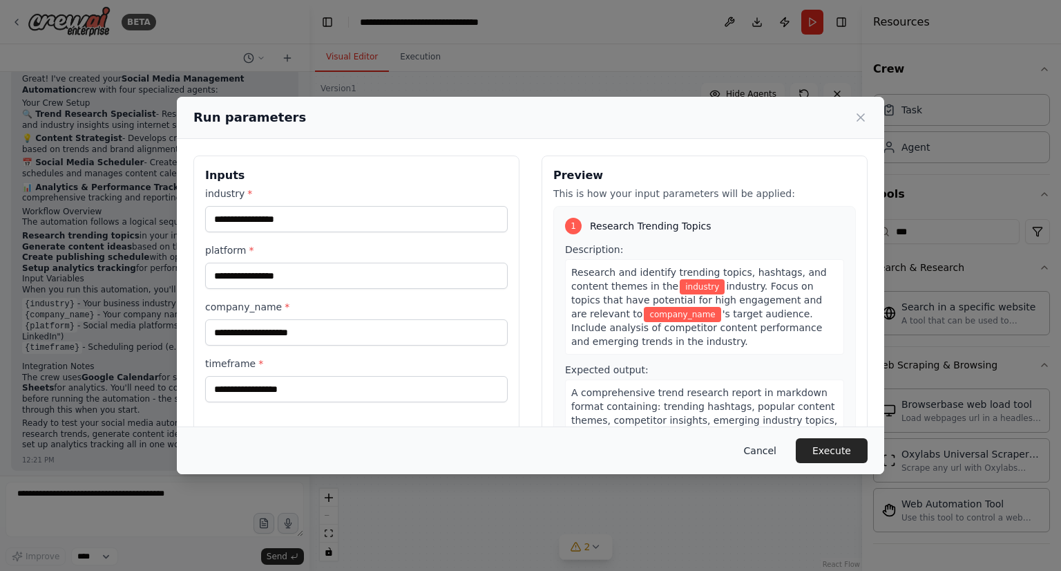
click at [767, 451] on button "Cancel" at bounding box center [760, 450] width 55 height 25
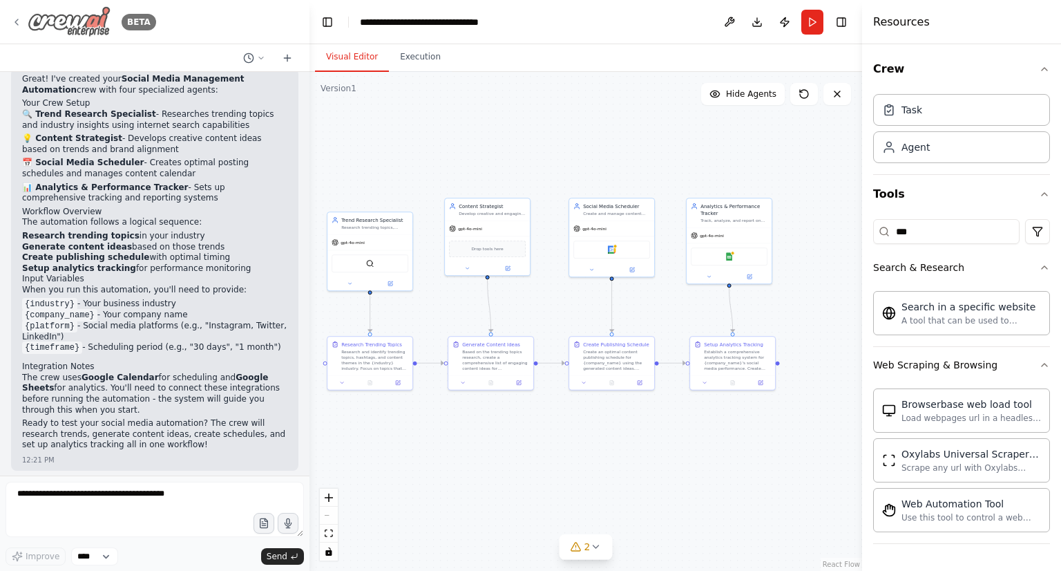
click at [17, 17] on icon at bounding box center [16, 22] width 11 height 11
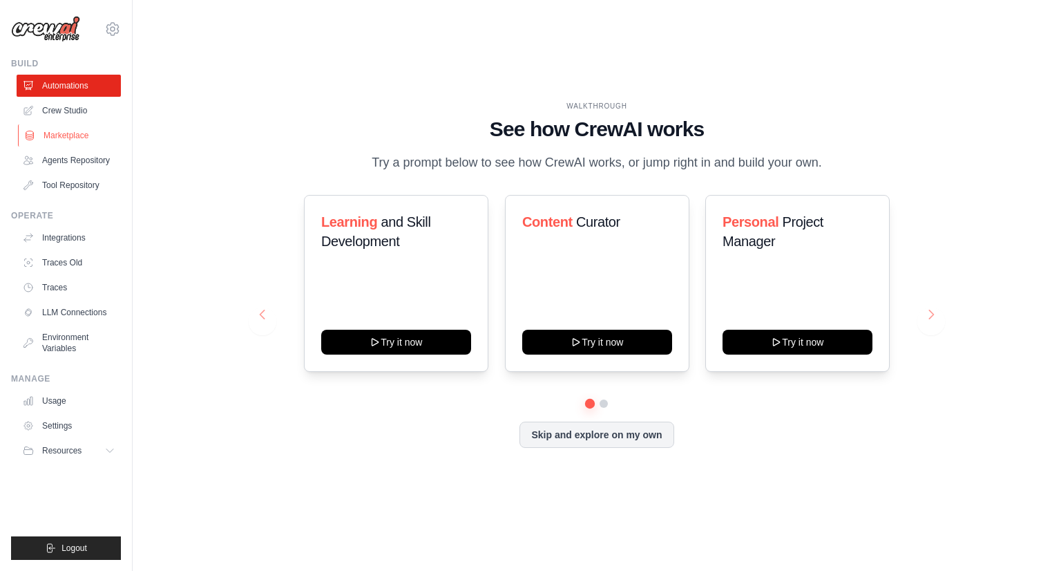
click at [74, 136] on link "Marketplace" at bounding box center [70, 135] width 104 height 22
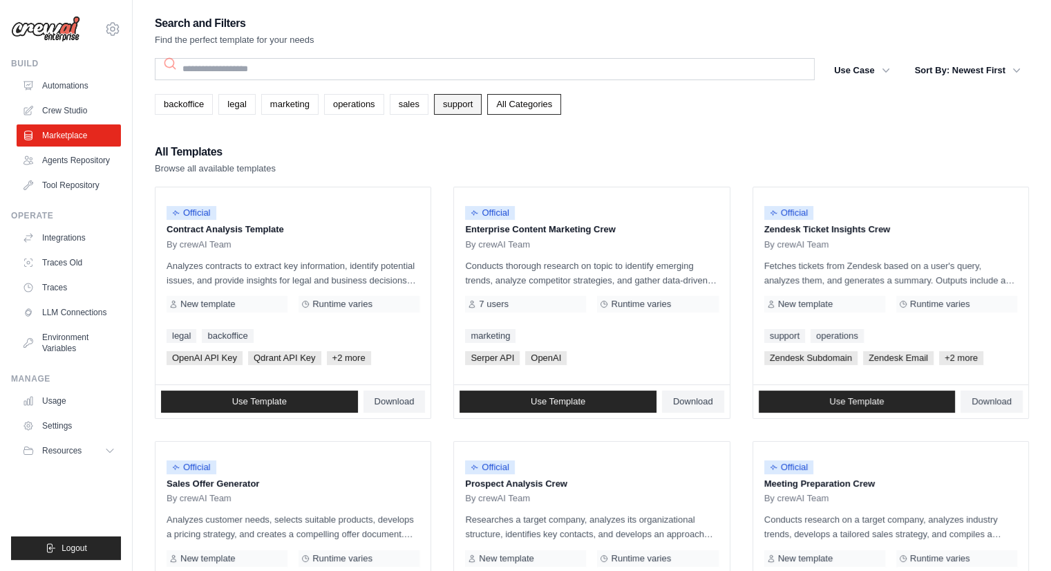
click at [457, 107] on link "support" at bounding box center [458, 104] width 48 height 21
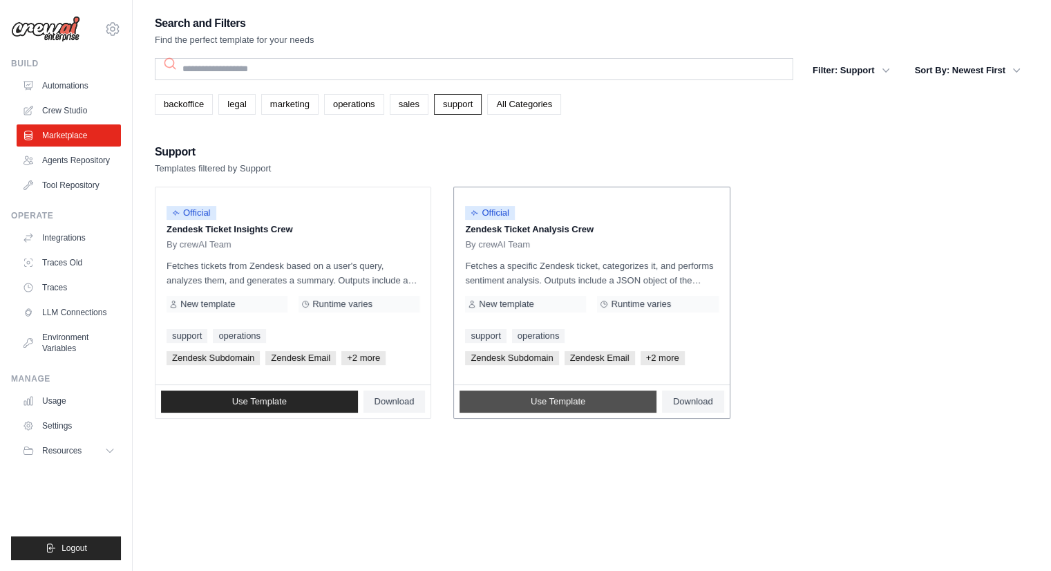
click at [574, 401] on span "Use Template" at bounding box center [557, 401] width 55 height 11
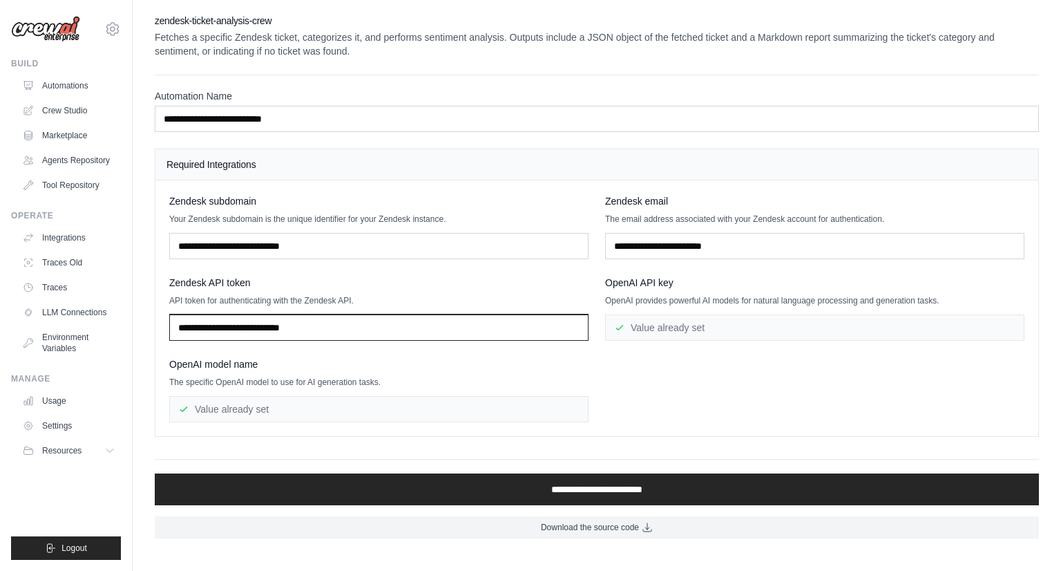
click at [320, 329] on input "text" at bounding box center [378, 327] width 419 height 26
click at [675, 328] on div "Value already set" at bounding box center [814, 327] width 419 height 26
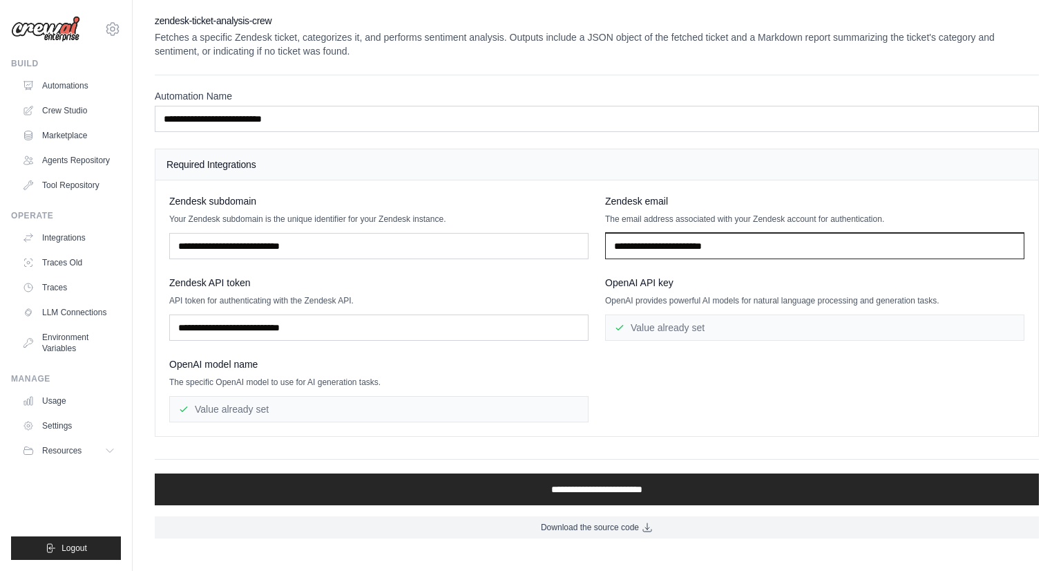
click at [690, 252] on input "text" at bounding box center [814, 246] width 419 height 26
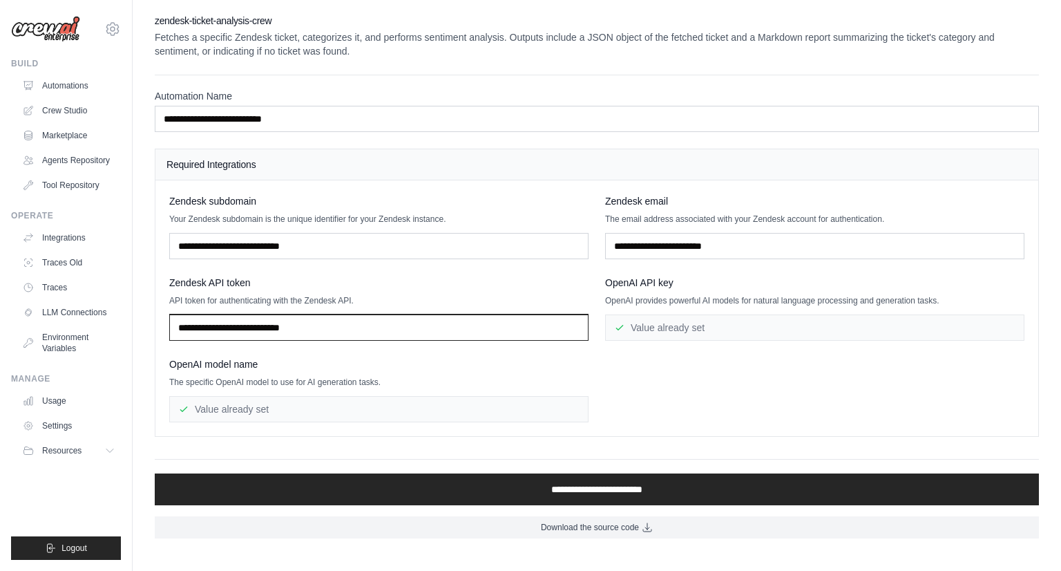
click at [573, 320] on input "text" at bounding box center [378, 327] width 419 height 26
click at [271, 401] on div "Value already set" at bounding box center [378, 409] width 419 height 26
drag, startPoint x: 309, startPoint y: 412, endPoint x: 283, endPoint y: 411, distance: 25.6
click at [283, 411] on div "Value already set" at bounding box center [378, 409] width 419 height 26
click at [97, 240] on link "Integrations" at bounding box center [70, 238] width 104 height 22
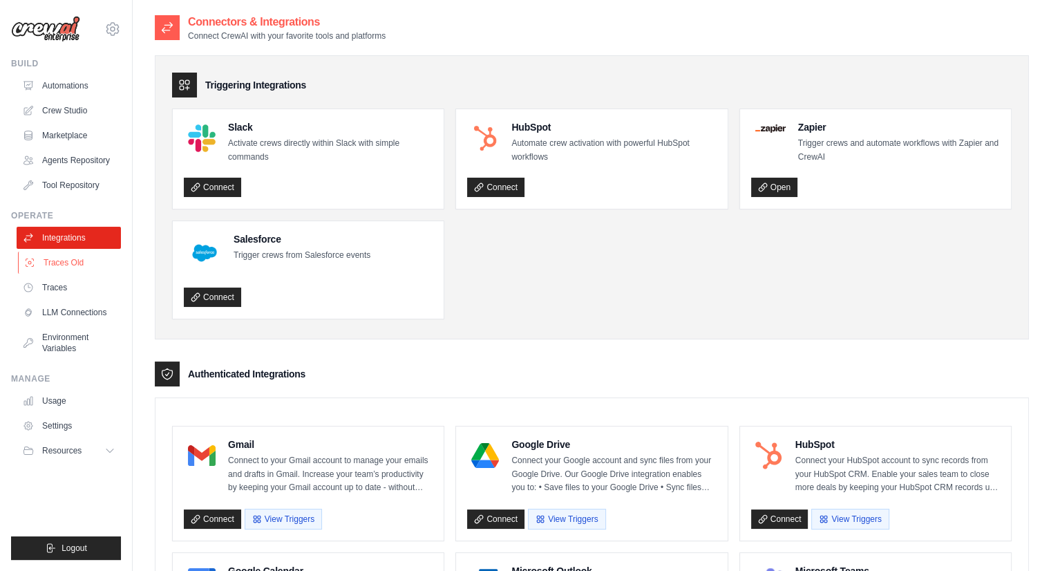
click at [83, 265] on link "Traces Old" at bounding box center [70, 262] width 104 height 22
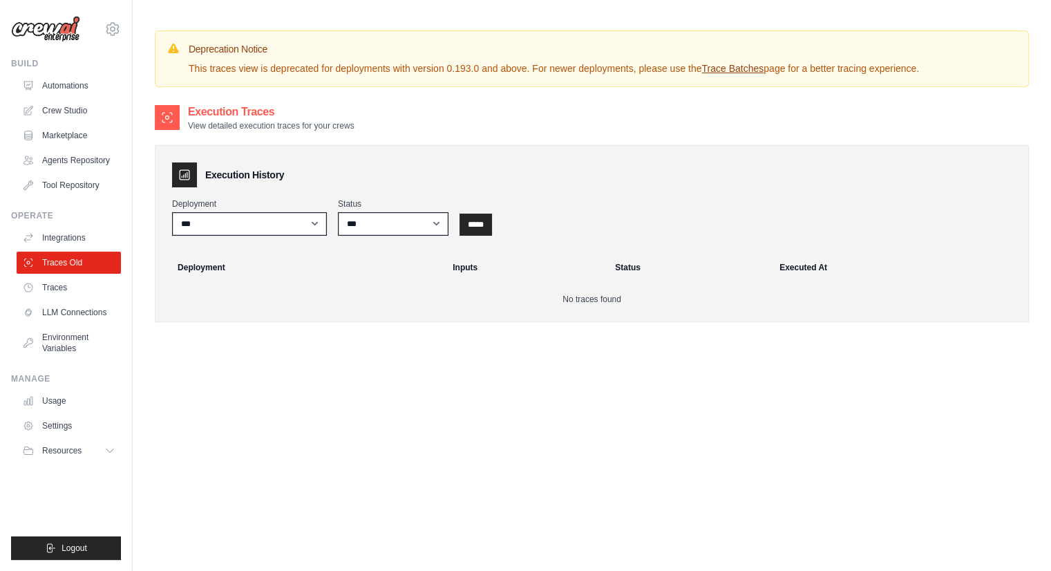
click at [77, 287] on link "Traces" at bounding box center [69, 287] width 104 height 22
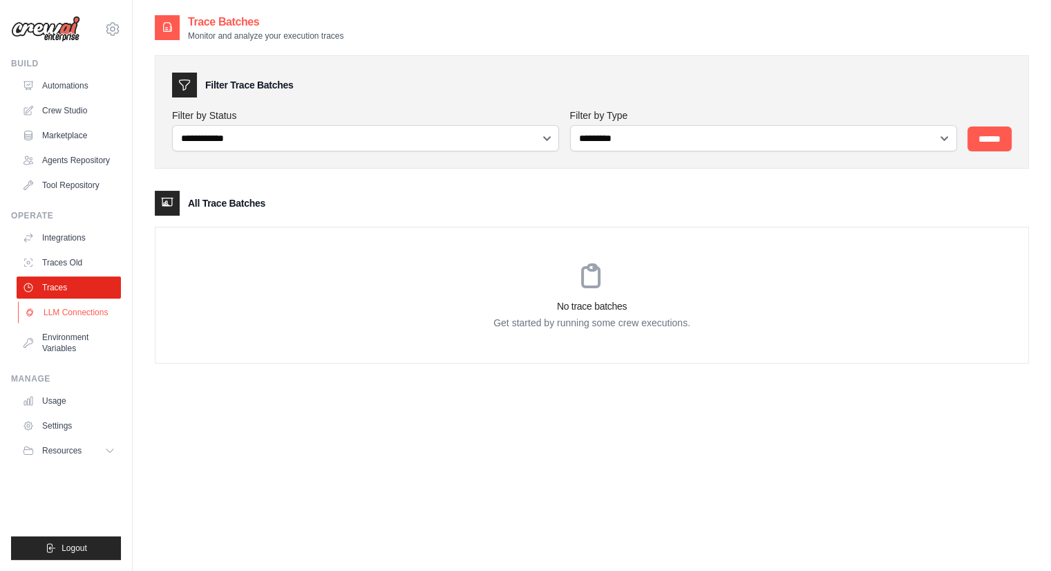
click at [77, 317] on link "LLM Connections" at bounding box center [70, 312] width 104 height 22
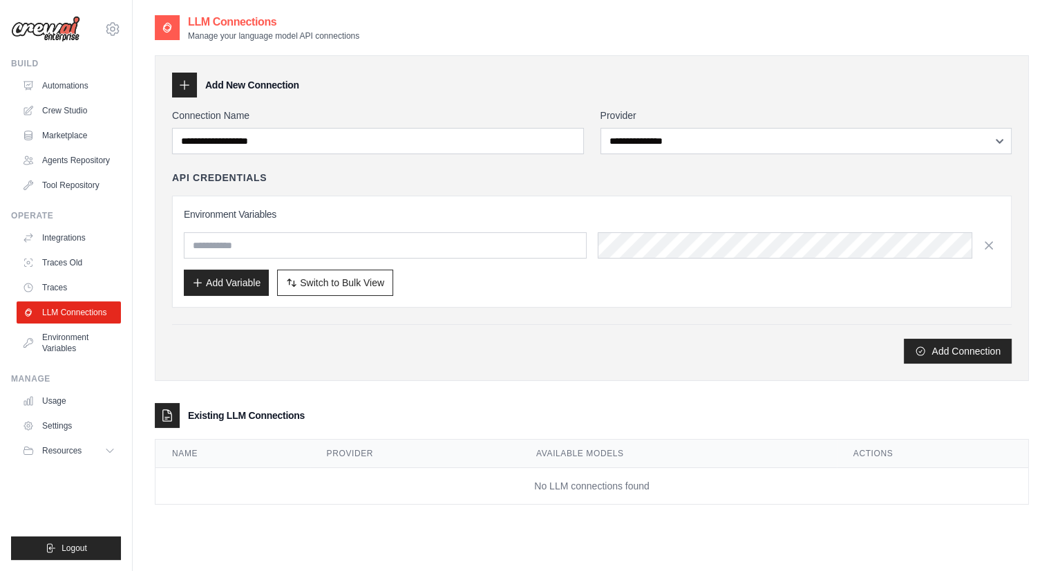
drag, startPoint x: 77, startPoint y: 317, endPoint x: 445, endPoint y: 325, distance: 368.9
click at [445, 325] on div "Add Connection" at bounding box center [591, 343] width 839 height 39
click at [70, 403] on link "Usage" at bounding box center [70, 401] width 104 height 22
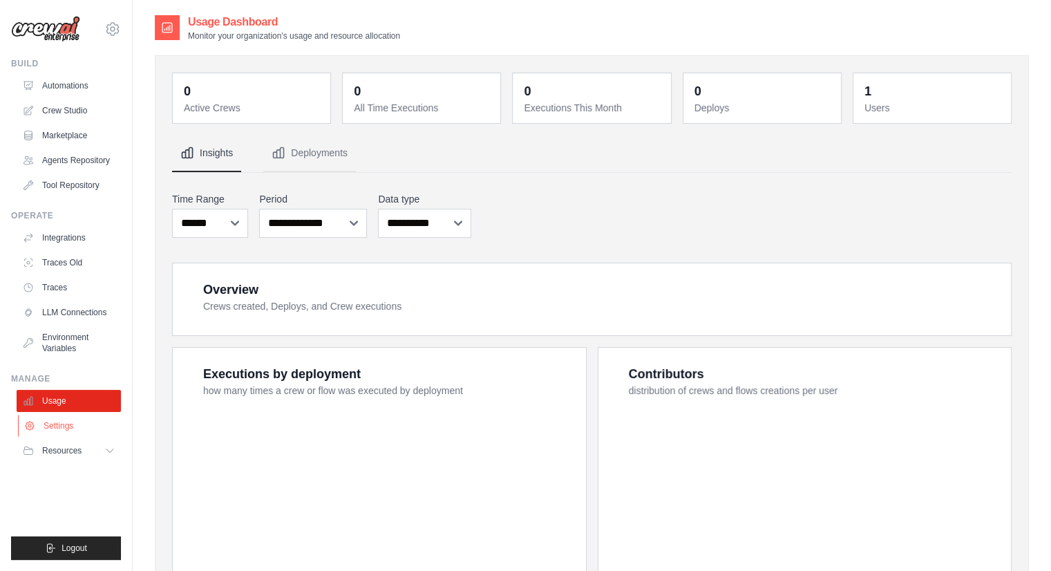
click at [73, 424] on link "Settings" at bounding box center [70, 425] width 104 height 22
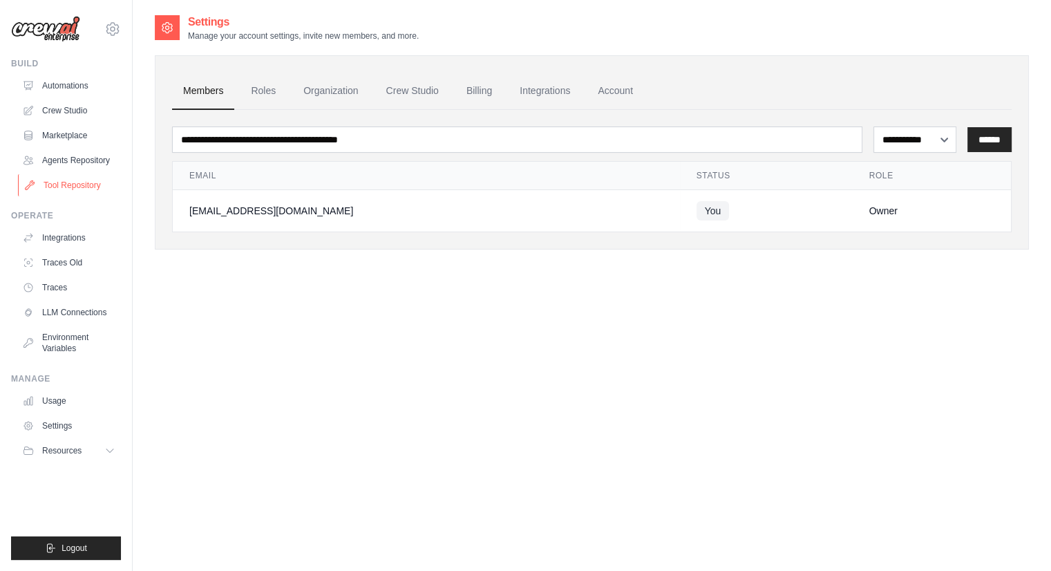
click at [78, 186] on link "Tool Repository" at bounding box center [70, 185] width 104 height 22
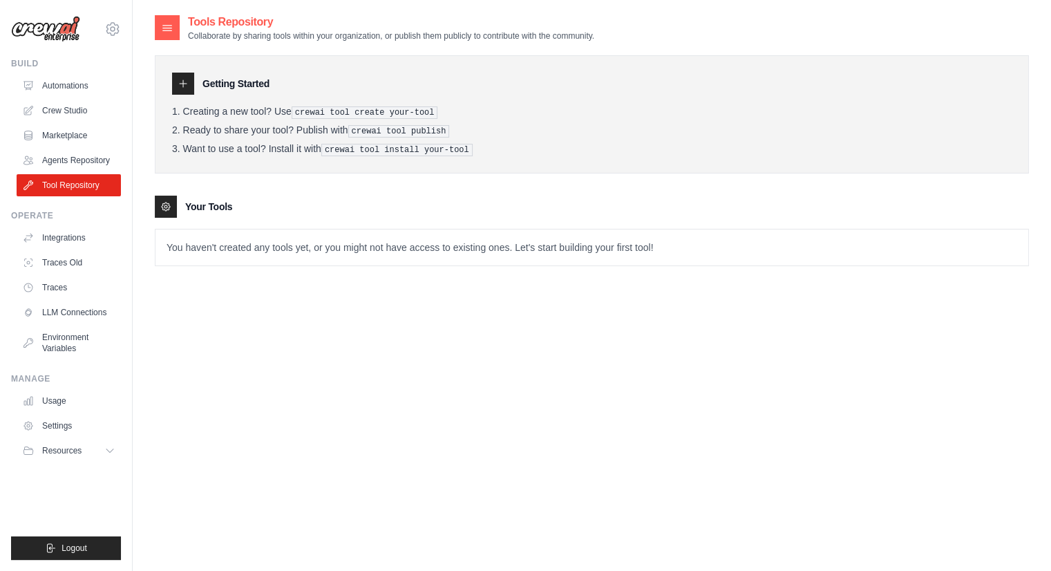
drag, startPoint x: 346, startPoint y: 128, endPoint x: 445, endPoint y: 129, distance: 98.8
click at [445, 129] on li "Ready to share your tool? Publish with crewai tool publish" at bounding box center [591, 130] width 839 height 13
click at [458, 148] on pre "crewai tool install your-tool" at bounding box center [396, 150] width 151 height 12
drag, startPoint x: 462, startPoint y: 150, endPoint x: 356, endPoint y: 153, distance: 105.7
click at [356, 153] on div "Getting Started Creating a new tool? Use crewai tool create your-tool Ready to …" at bounding box center [592, 114] width 874 height 118
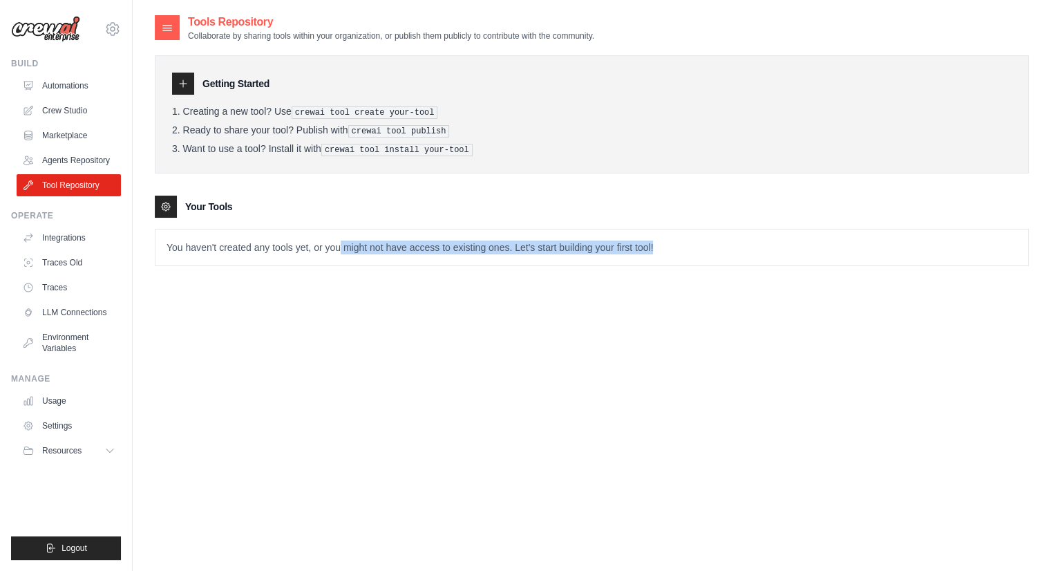
drag, startPoint x: 347, startPoint y: 240, endPoint x: 680, endPoint y: 227, distance: 332.5
click at [680, 229] on p "You haven't created any tools yet, or you might not have access to existing one…" at bounding box center [591, 247] width 872 height 36
click at [681, 229] on p "You haven't created any tools yet, or you might not have access to existing one…" at bounding box center [591, 247] width 872 height 36
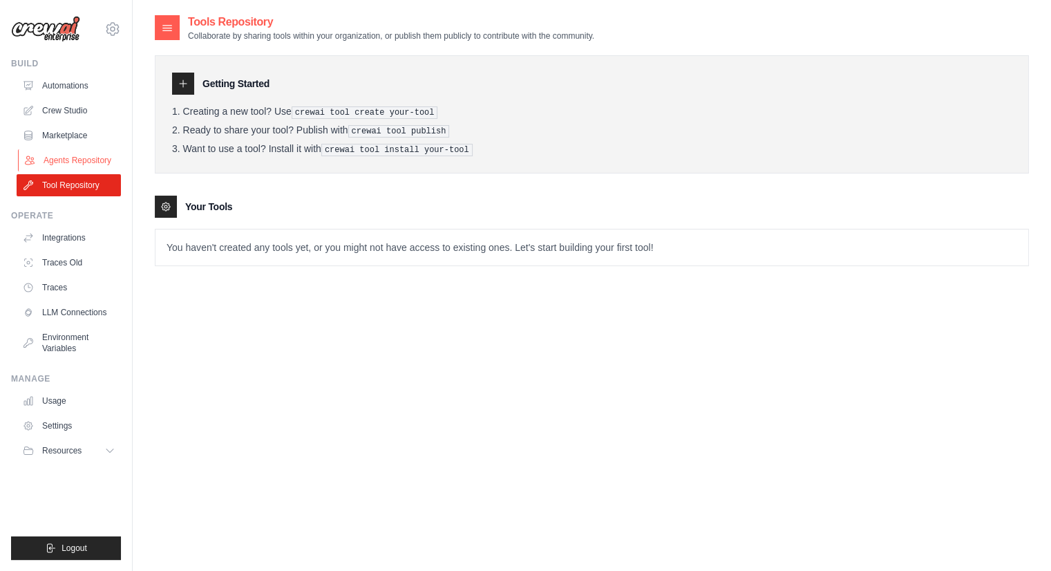
click at [87, 167] on link "Agents Repository" at bounding box center [70, 160] width 104 height 22
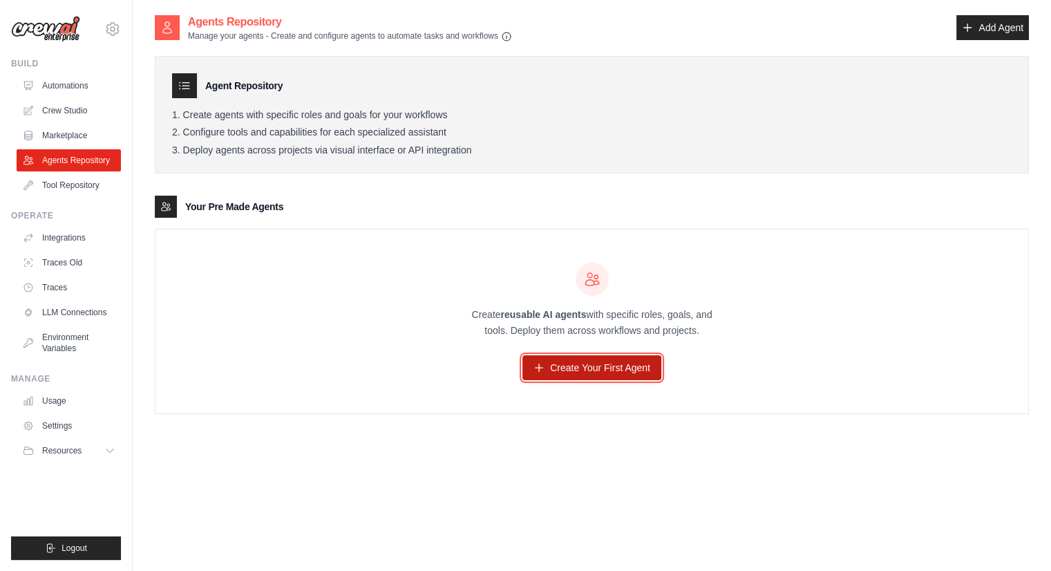
click at [588, 363] on link "Create Your First Agent" at bounding box center [591, 367] width 139 height 25
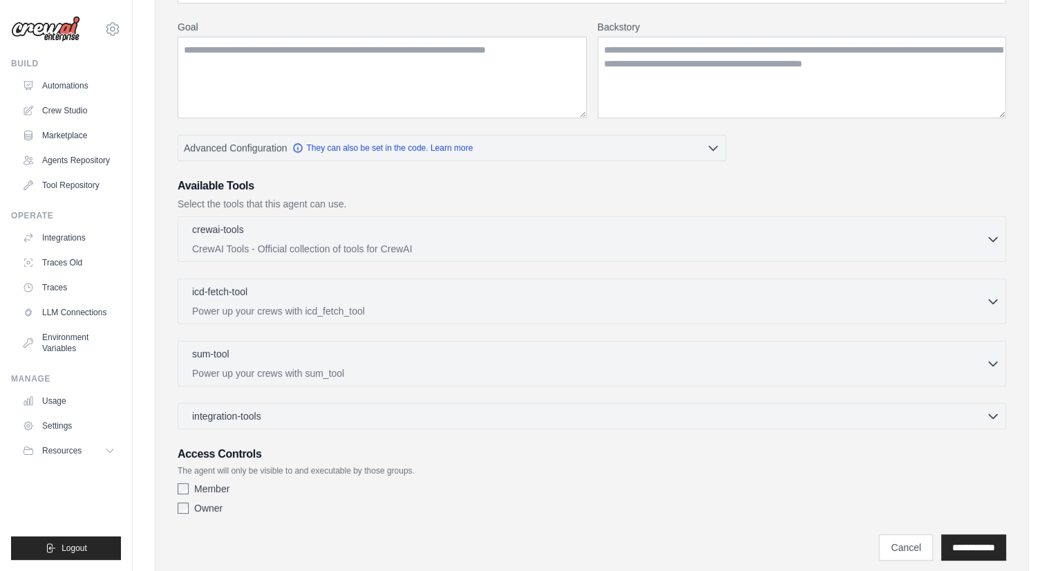
scroll to position [211, 0]
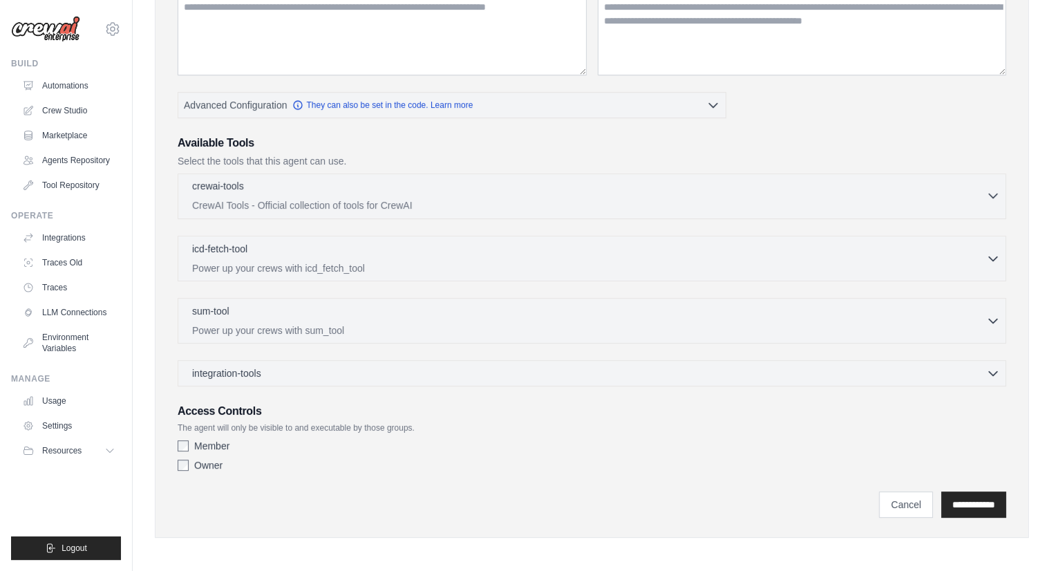
click at [332, 210] on p "CrewAI Tools - Official collection of tools for CrewAI" at bounding box center [589, 205] width 794 height 14
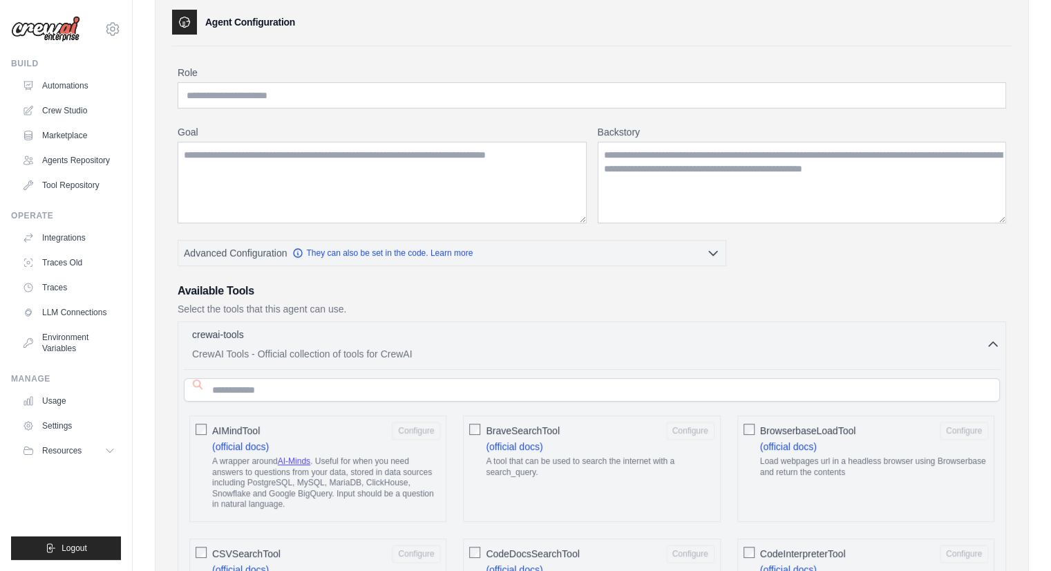
scroll to position [3, 0]
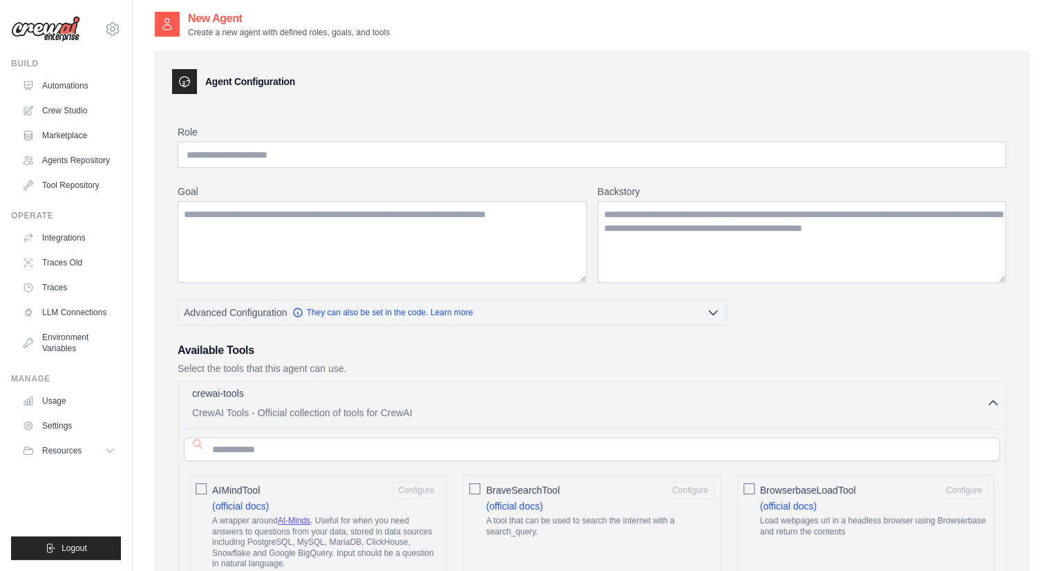
click at [515, 390] on div "crewai-tools 0 selected" at bounding box center [589, 394] width 794 height 17
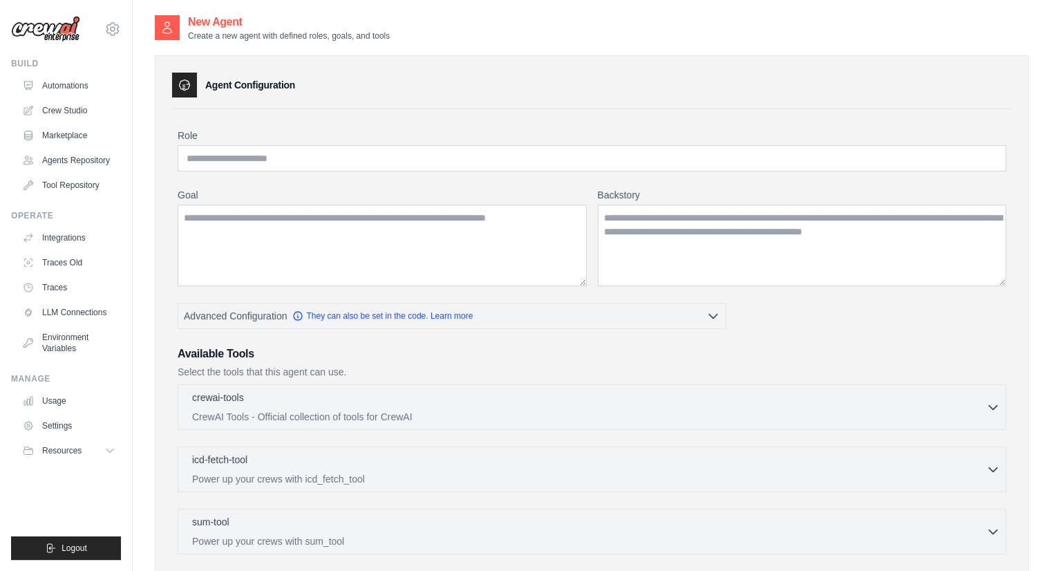
scroll to position [0, 0]
click at [117, 21] on icon at bounding box center [112, 29] width 17 height 17
click at [660, 62] on div "Agent Configuration Role Goal Backstory Advanced Configuration" at bounding box center [592, 401] width 874 height 693
click at [99, 445] on button "Resources" at bounding box center [70, 450] width 104 height 22
click at [41, 83] on link "Automations" at bounding box center [70, 86] width 104 height 22
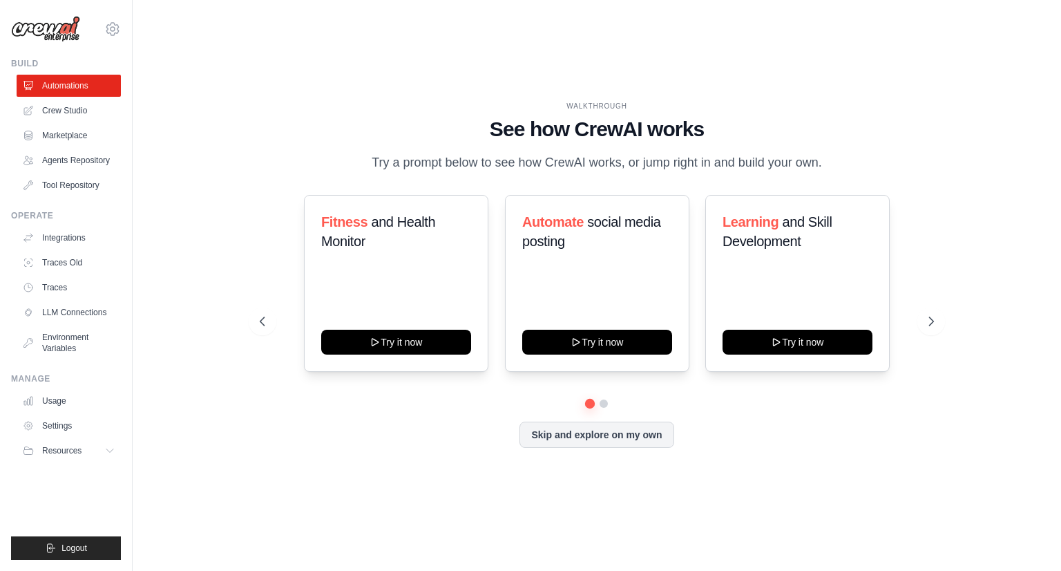
drag, startPoint x: 374, startPoint y: 157, endPoint x: 841, endPoint y: 153, distance: 466.2
click at [838, 153] on div "WALKTHROUGH See how CrewAI works Try a prompt below to see how CrewAI works, or…" at bounding box center [597, 137] width 674 height 72
click at [841, 153] on div "WALKTHROUGH See how CrewAI works Try a prompt below to see how CrewAI works, or…" at bounding box center [597, 137] width 674 height 72
click at [604, 406] on button at bounding box center [603, 403] width 11 height 11
click at [929, 316] on button at bounding box center [931, 321] width 28 height 28
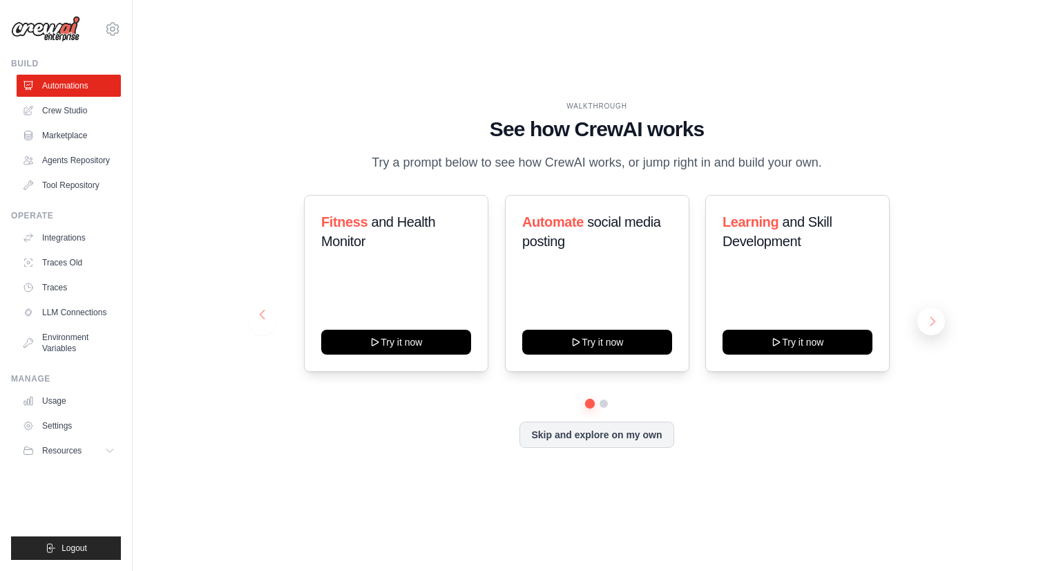
click at [929, 316] on button at bounding box center [931, 321] width 28 height 28
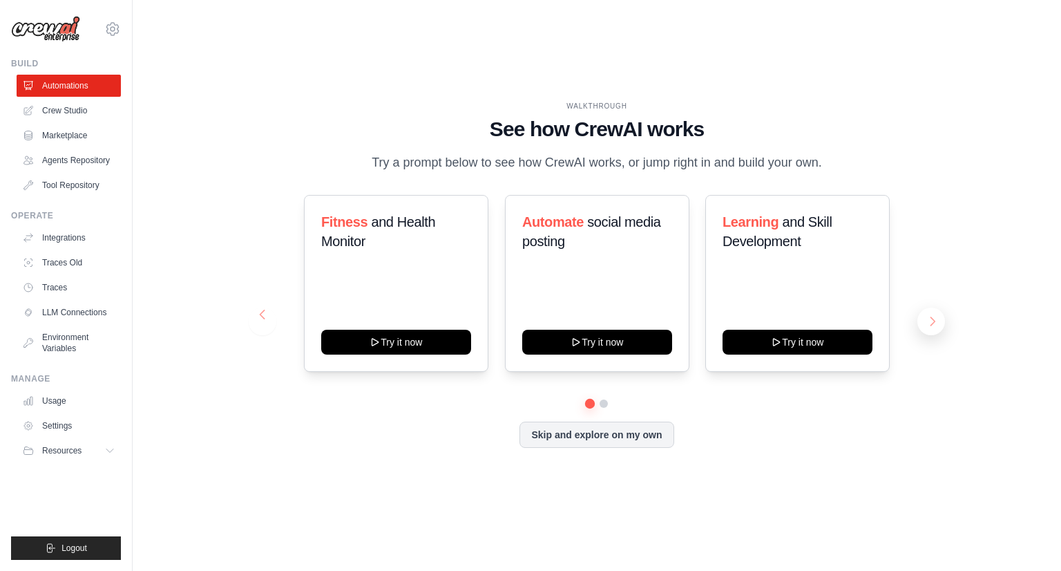
click at [929, 316] on button at bounding box center [931, 321] width 28 height 28
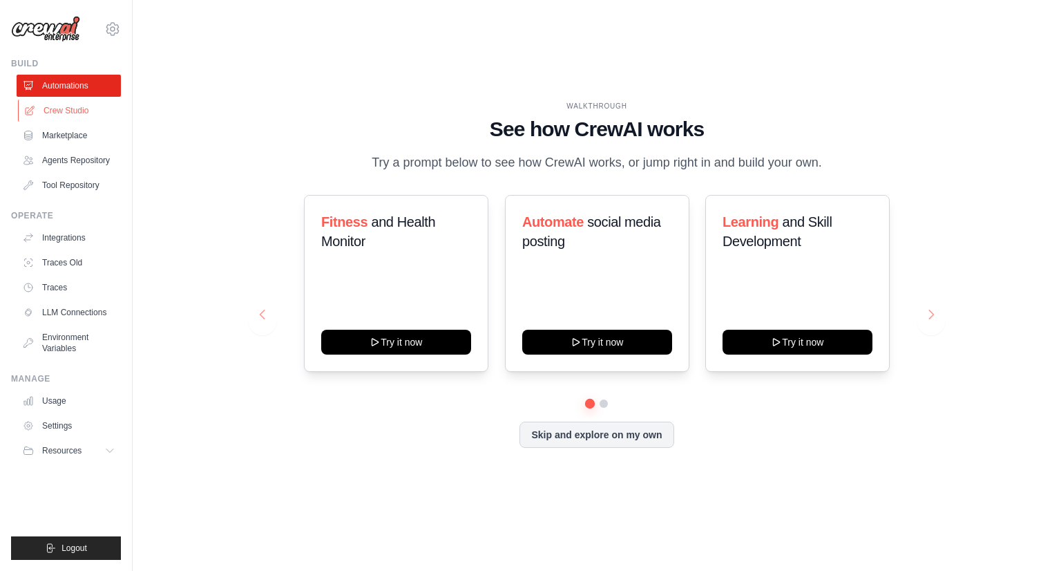
click at [82, 111] on link "Crew Studio" at bounding box center [70, 110] width 104 height 22
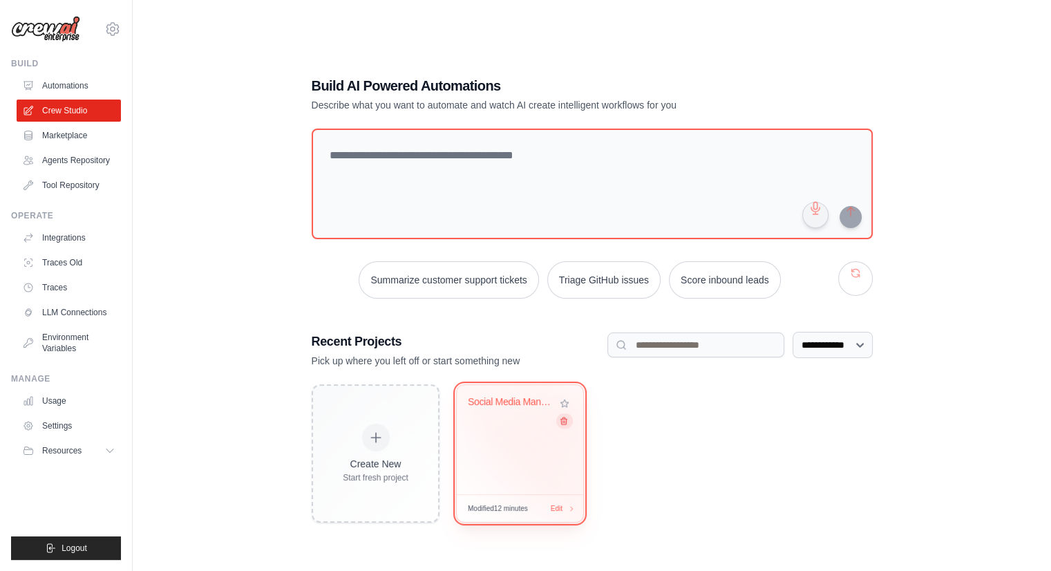
click at [563, 418] on icon at bounding box center [563, 420] width 6 height 7
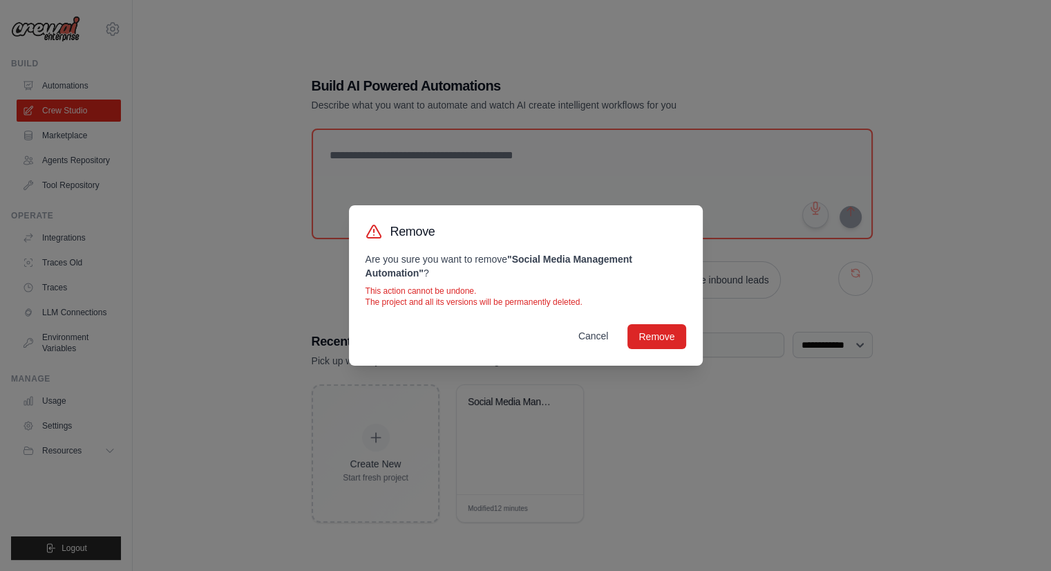
click at [594, 336] on button "Cancel" at bounding box center [593, 335] width 52 height 25
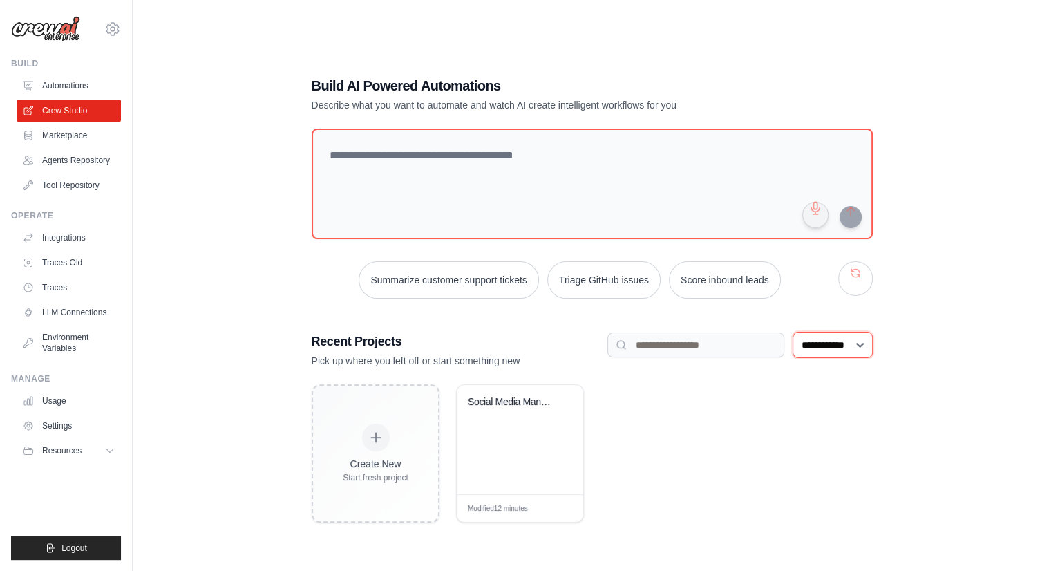
drag, startPoint x: 847, startPoint y: 343, endPoint x: 843, endPoint y: 353, distance: 10.3
click at [847, 343] on select "**********" at bounding box center [832, 345] width 80 height 26
click at [792, 332] on select "**********" at bounding box center [832, 345] width 80 height 26
click at [837, 341] on select "**********" at bounding box center [832, 345] width 80 height 26
click at [792, 332] on select "**********" at bounding box center [832, 345] width 80 height 26
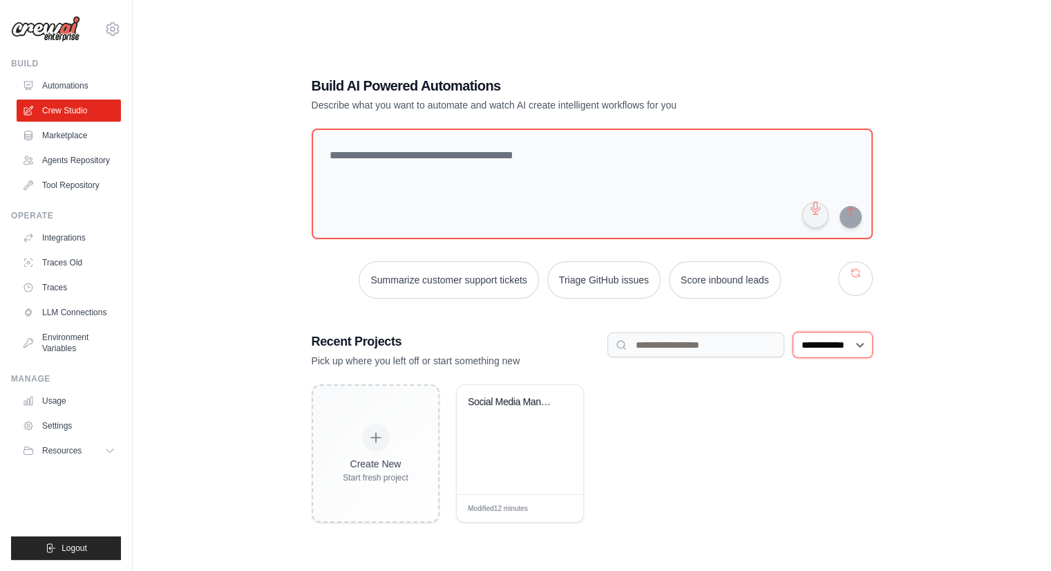
click at [827, 353] on select "**********" at bounding box center [832, 345] width 80 height 26
click at [792, 332] on select "**********" at bounding box center [832, 345] width 80 height 26
drag, startPoint x: 818, startPoint y: 341, endPoint x: 818, endPoint y: 354, distance: 13.8
click at [818, 341] on select "**********" at bounding box center [832, 345] width 80 height 26
click at [792, 332] on select "**********" at bounding box center [832, 345] width 80 height 26
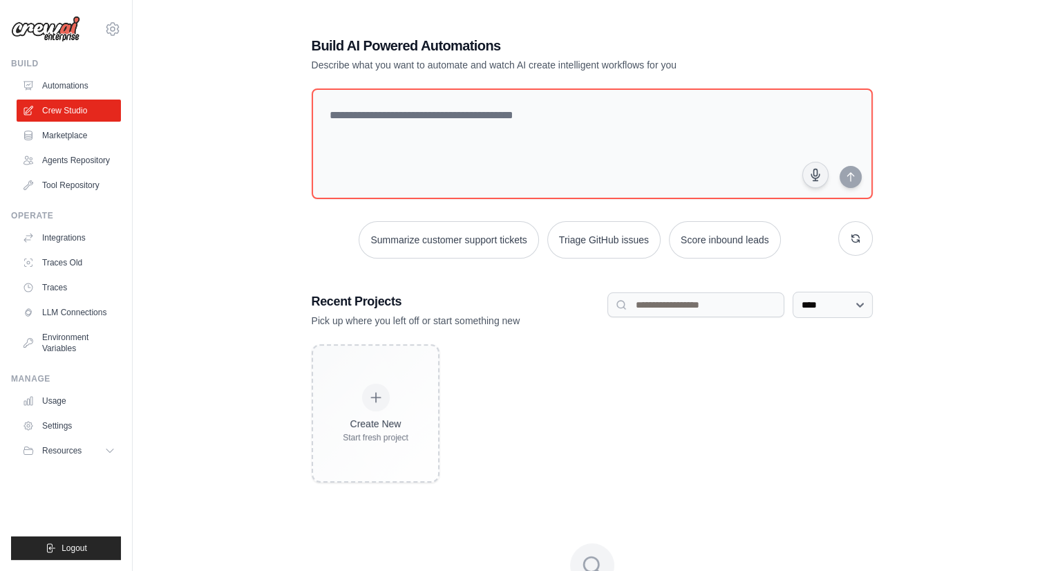
click at [815, 323] on div "**********" at bounding box center [592, 309] width 561 height 36
drag, startPoint x: 807, startPoint y: 300, endPoint x: 807, endPoint y: 312, distance: 12.4
click at [807, 300] on select "**********" at bounding box center [832, 304] width 80 height 26
click at [815, 296] on select "**********" at bounding box center [832, 304] width 80 height 26
select select "**********"
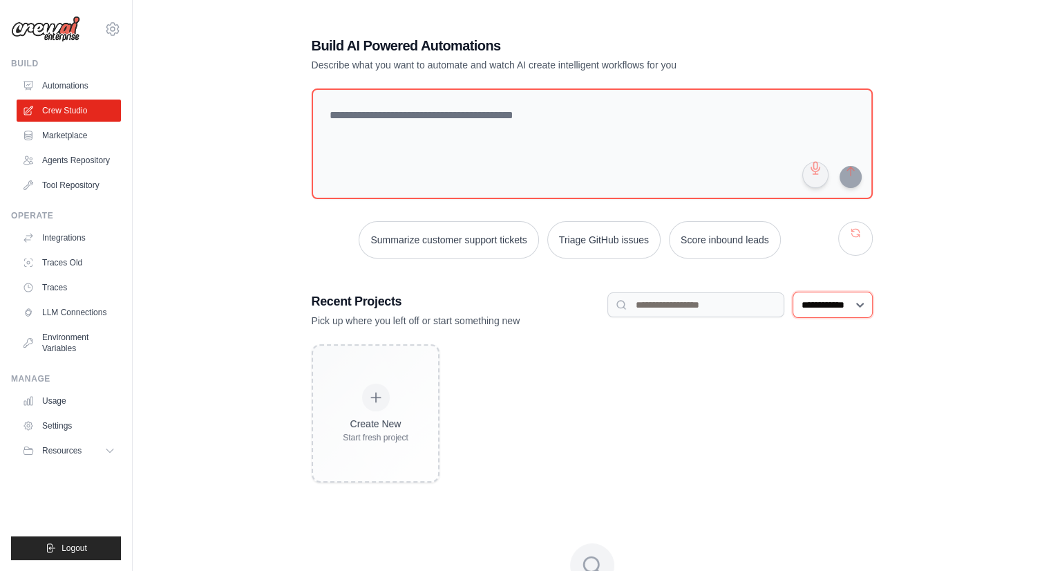
click at [792, 318] on select "**********" at bounding box center [832, 304] width 80 height 26
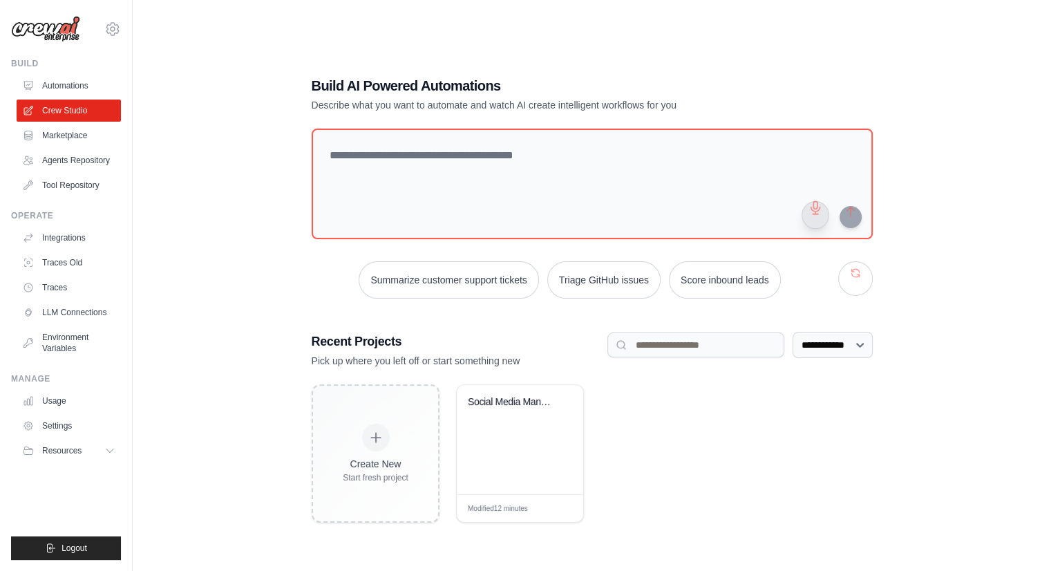
click at [814, 216] on button "button" at bounding box center [815, 215] width 28 height 28
click at [821, 213] on button "button" at bounding box center [815, 215] width 28 height 28
click at [66, 139] on link "Marketplace" at bounding box center [70, 135] width 104 height 22
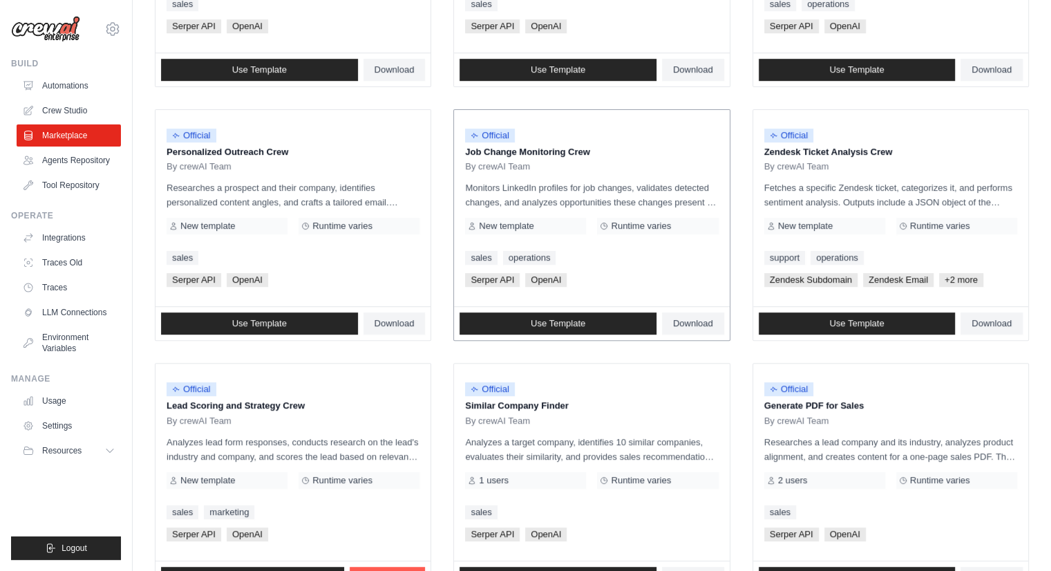
scroll to position [707, 0]
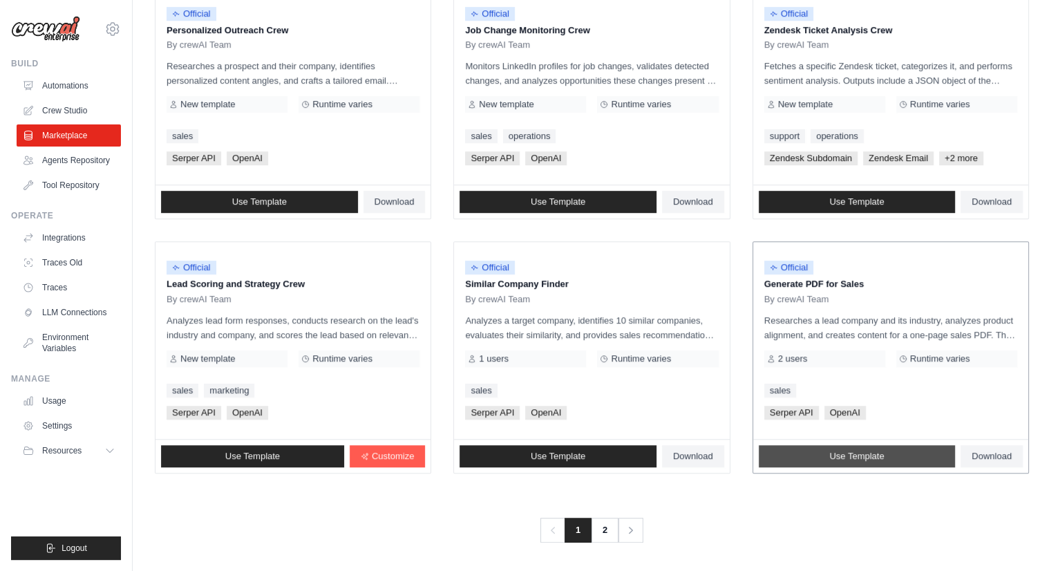
click at [881, 454] on span "Use Template" at bounding box center [856, 455] width 55 height 11
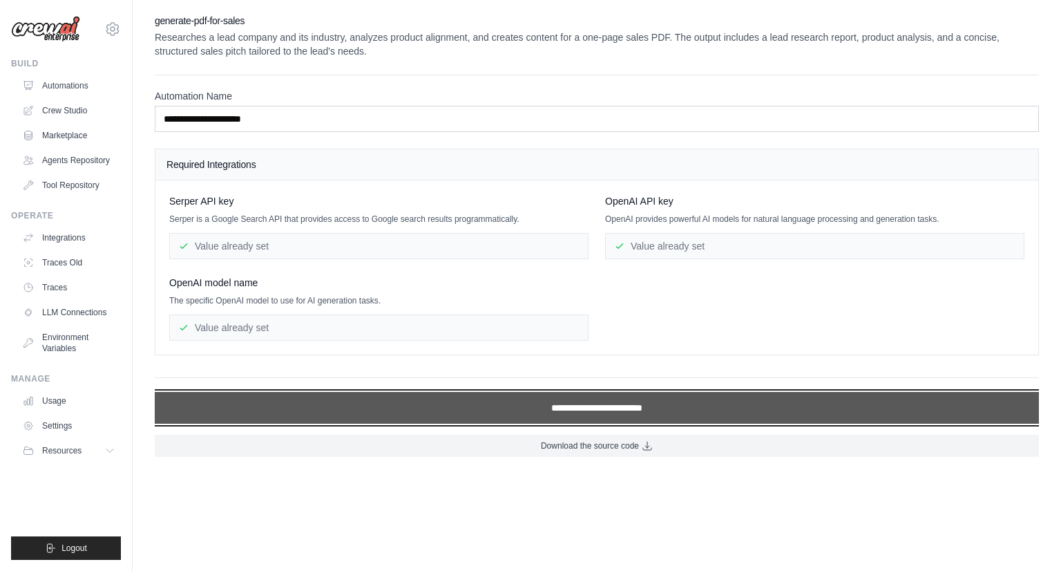
click at [608, 403] on input "**********" at bounding box center [597, 408] width 884 height 32
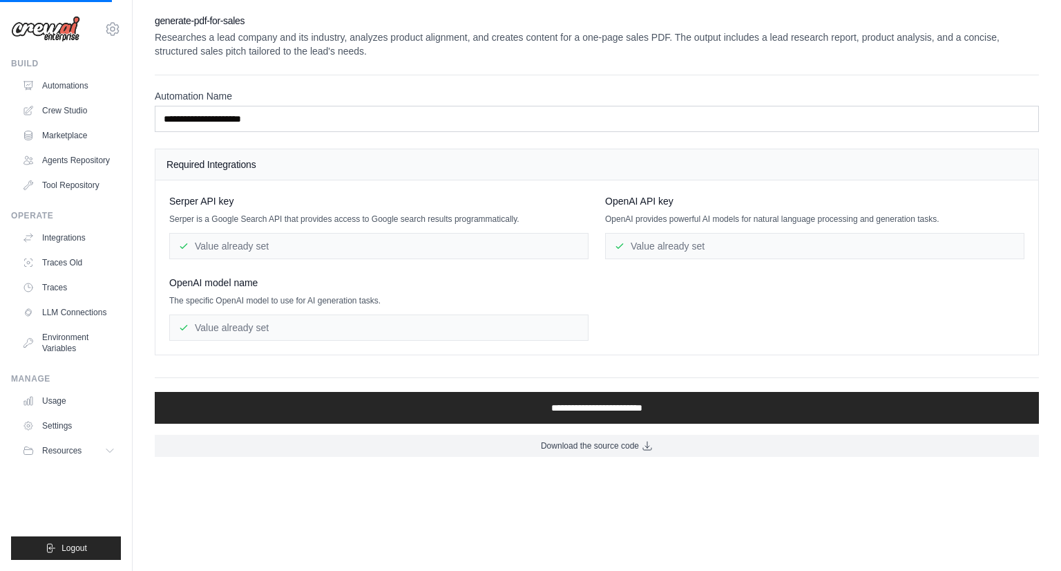
click at [674, 241] on div "Value already set" at bounding box center [814, 246] width 419 height 26
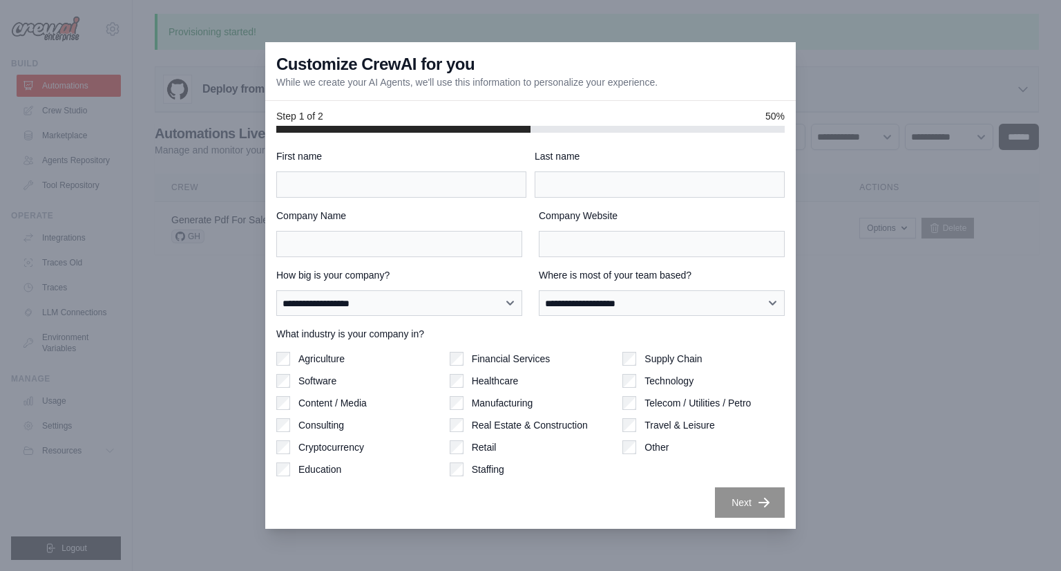
click at [640, 352] on div "Supply Chain" at bounding box center [703, 359] width 162 height 14
click at [856, 81] on div at bounding box center [530, 285] width 1061 height 571
click at [243, 120] on div at bounding box center [530, 285] width 1061 height 571
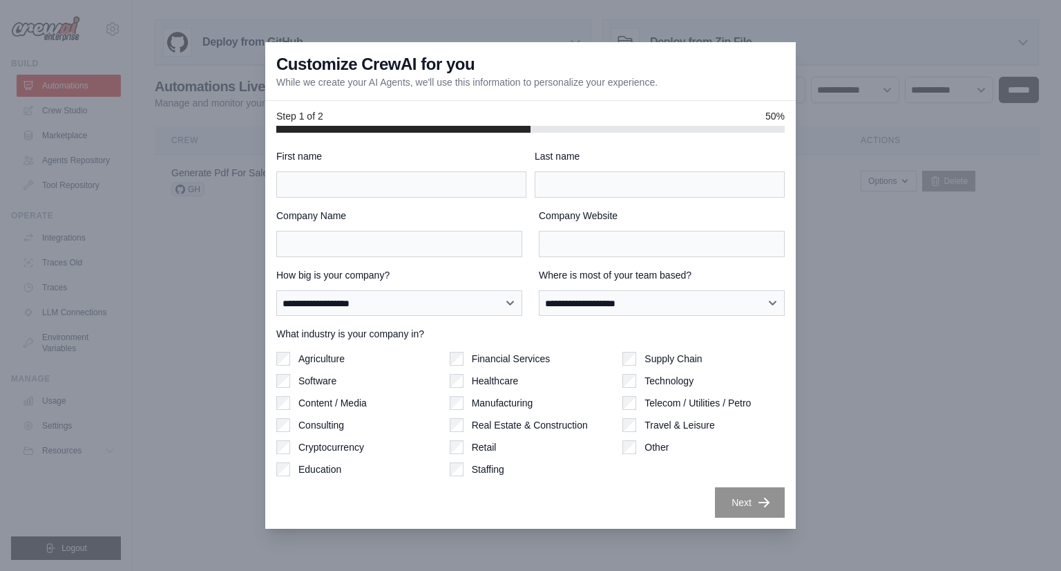
click at [821, 133] on div at bounding box center [530, 285] width 1061 height 571
